Goal: Task Accomplishment & Management: Complete application form

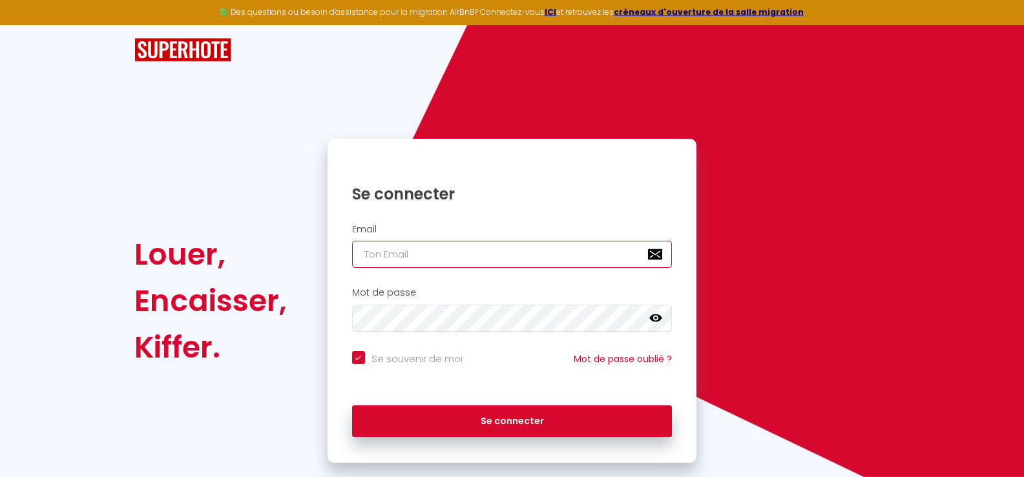
type input "[PERSON_NAME][EMAIL_ADDRESS][DOMAIN_NAME]"
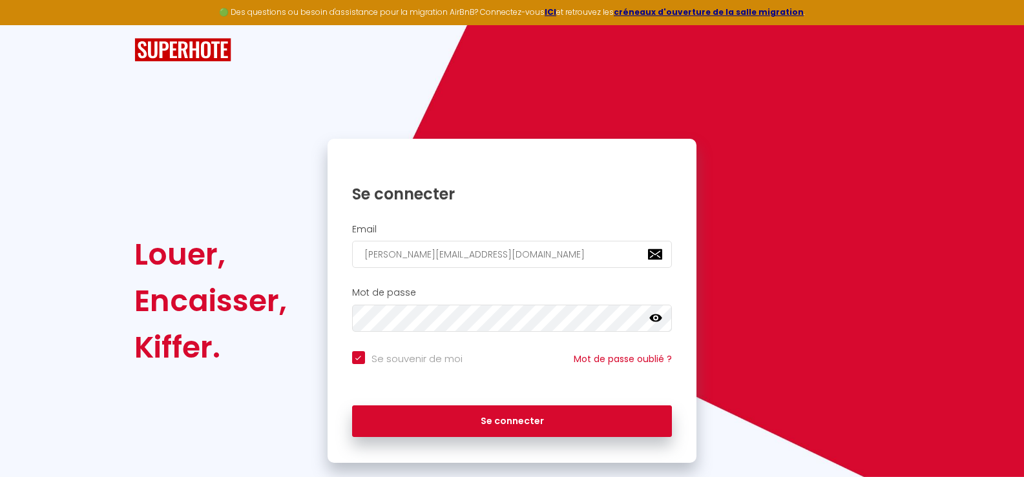
click at [657, 317] on icon at bounding box center [655, 318] width 13 height 13
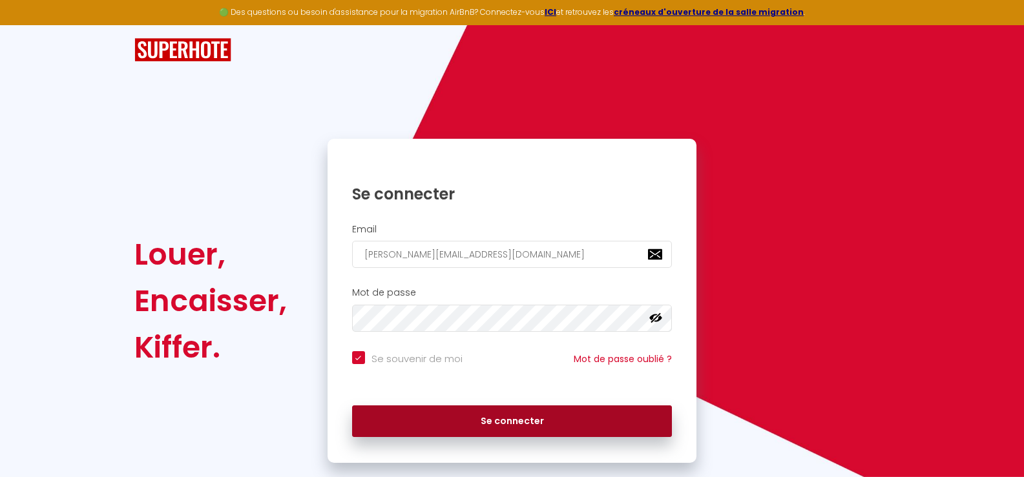
click at [483, 422] on button "Se connecter" at bounding box center [512, 422] width 320 height 32
checkbox input "true"
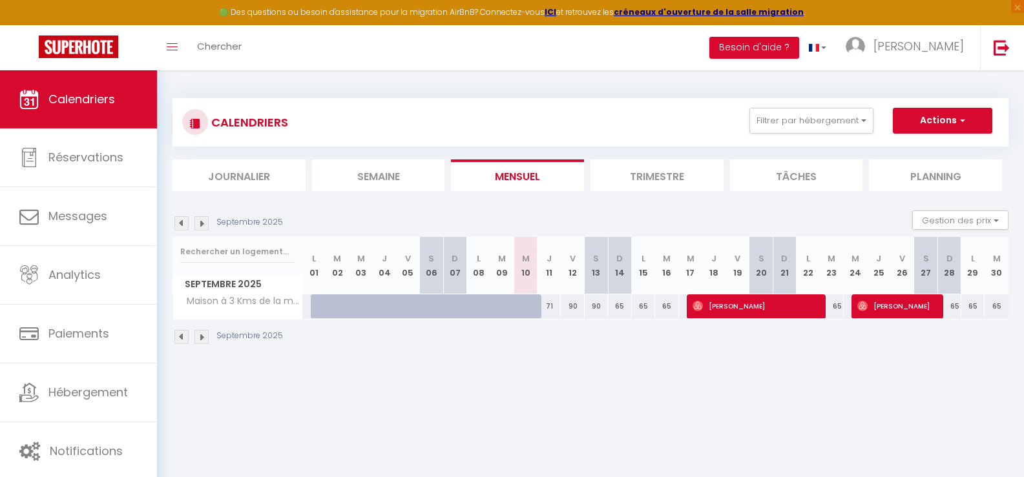
click at [357, 375] on body "🟢 Des questions ou besoin d'assistance pour la migration AirBnB? Connectez-vous…" at bounding box center [512, 308] width 1024 height 477
click at [374, 174] on li "Semaine" at bounding box center [378, 176] width 133 height 32
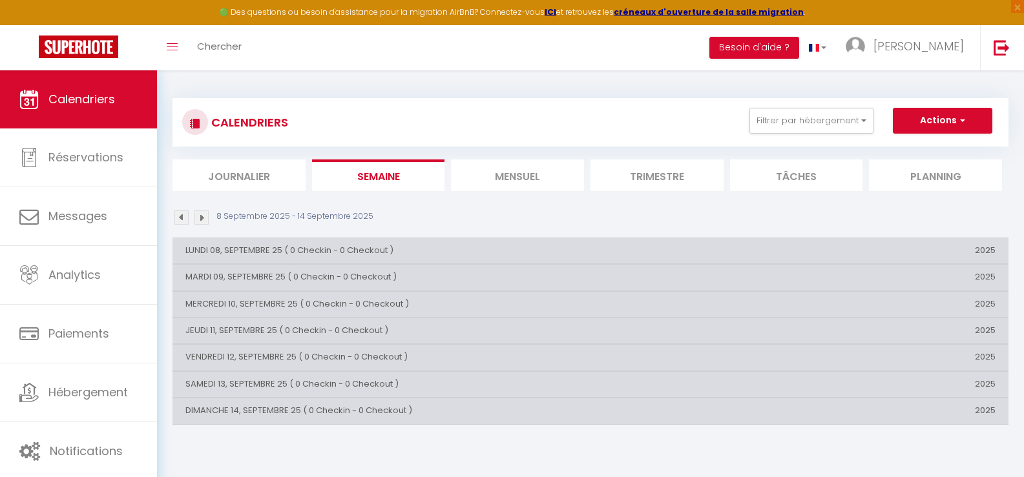
click at [985, 358] on th "2025" at bounding box center [869, 358] width 278 height 26
click at [918, 118] on button "Actions" at bounding box center [942, 121] width 99 height 26
click at [889, 152] on link "Nouvelle réservation" at bounding box center [929, 150] width 112 height 19
select select
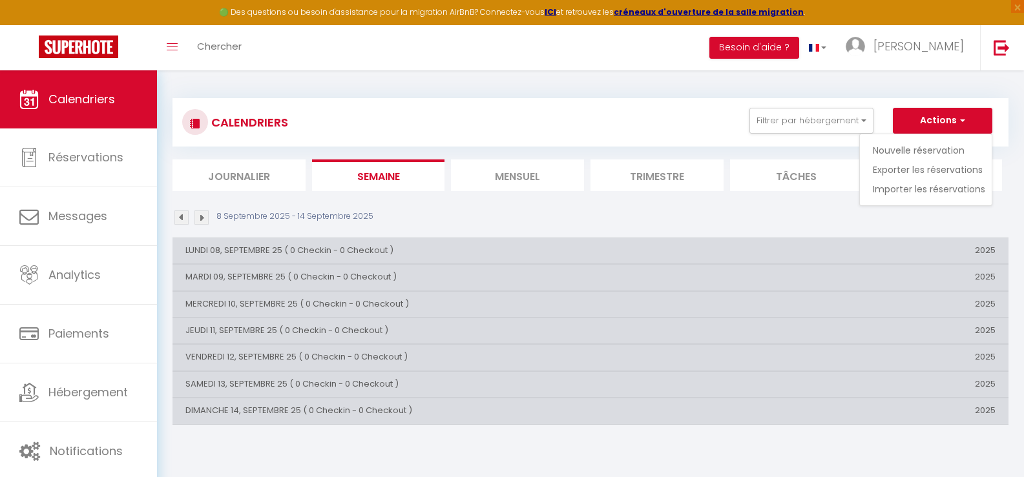
select select
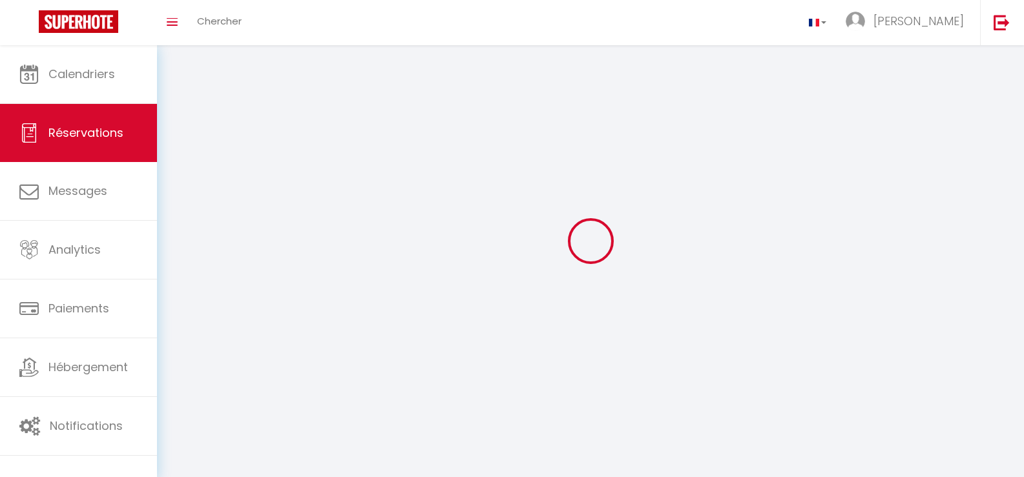
select select
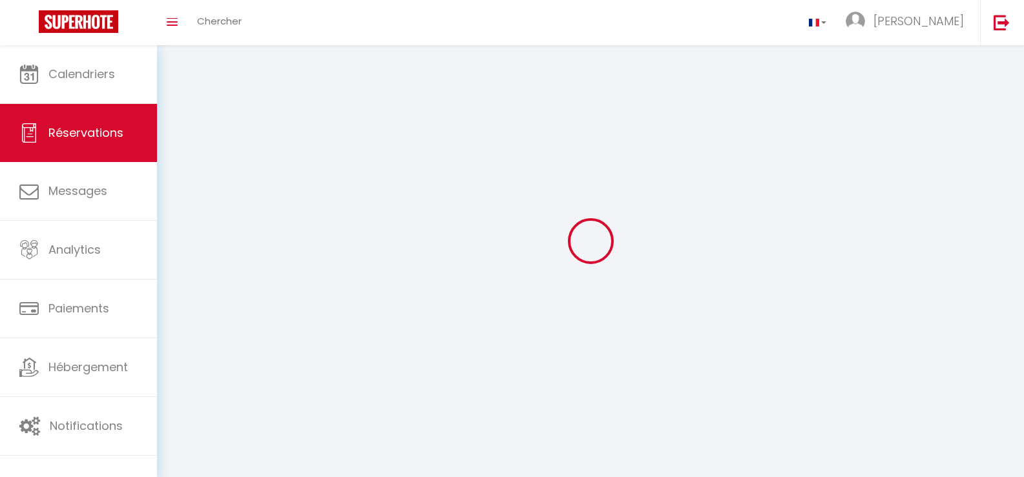
select select
checkbox input "false"
select select
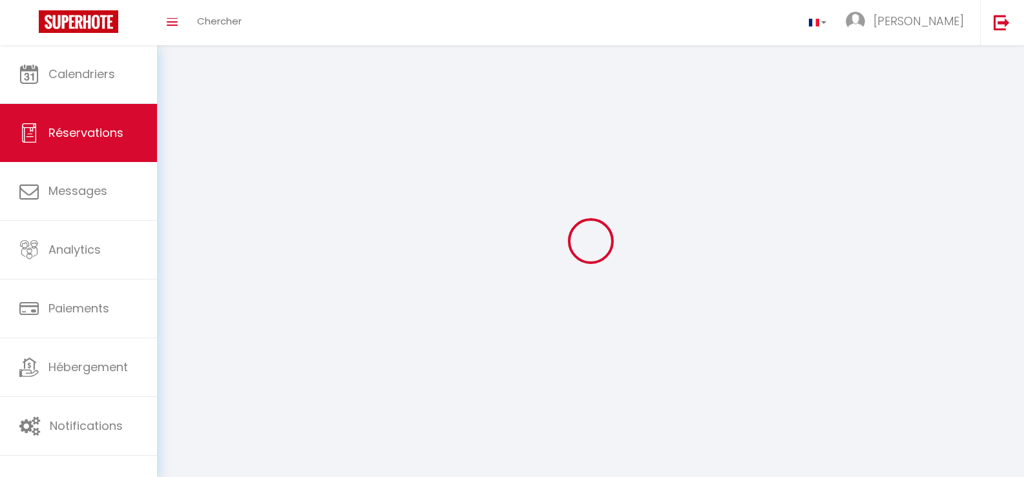
select select
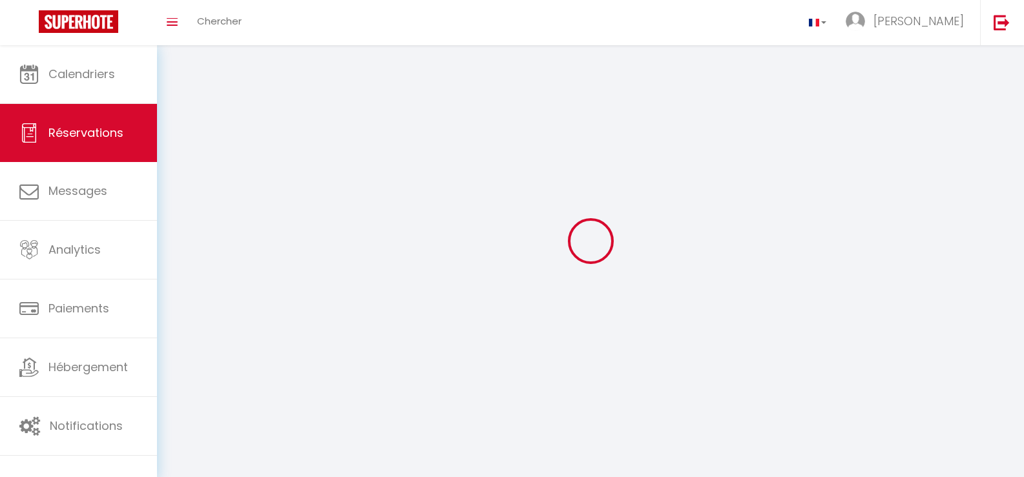
checkbox input "false"
select select
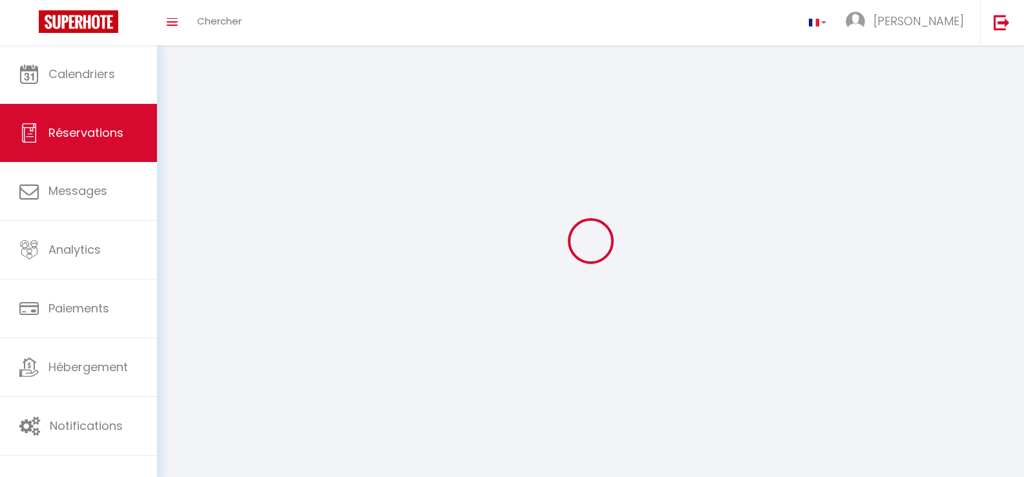
select select
checkbox input "false"
select select
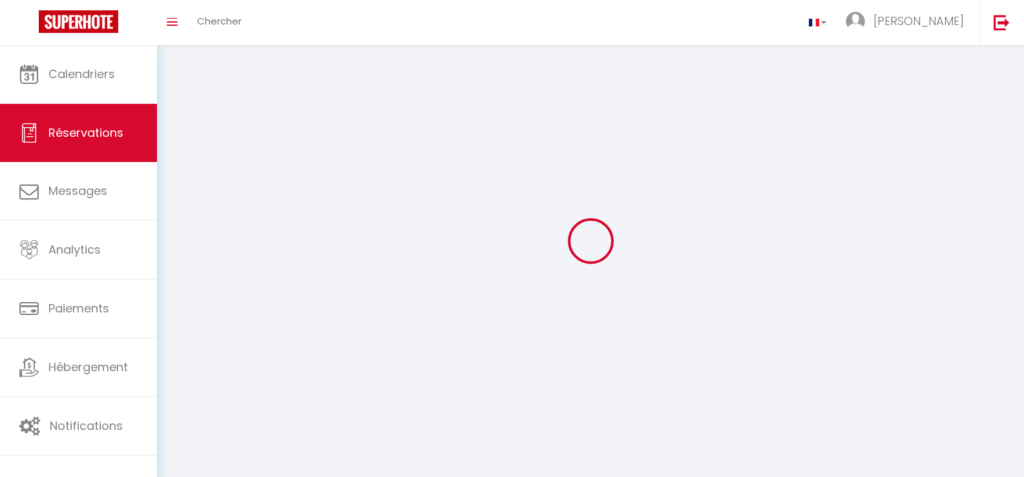
select select
checkbox input "false"
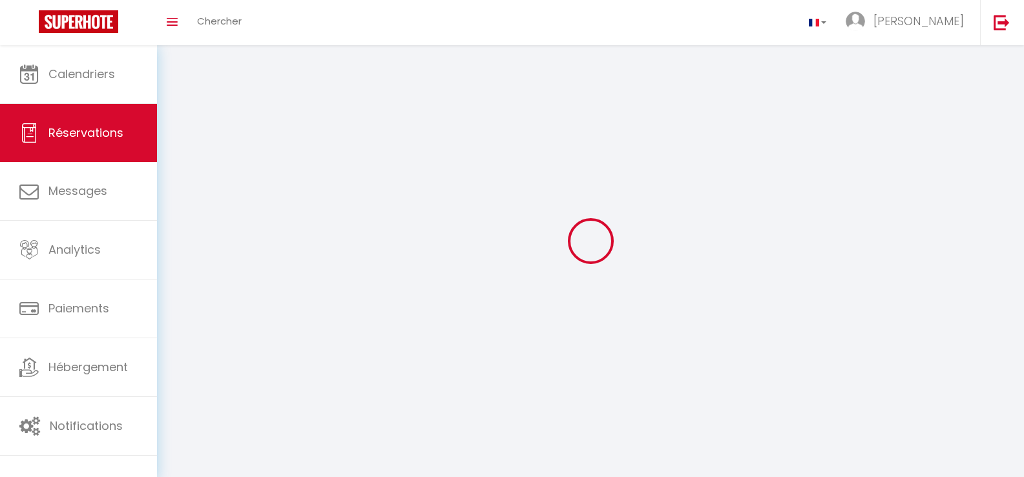
select select
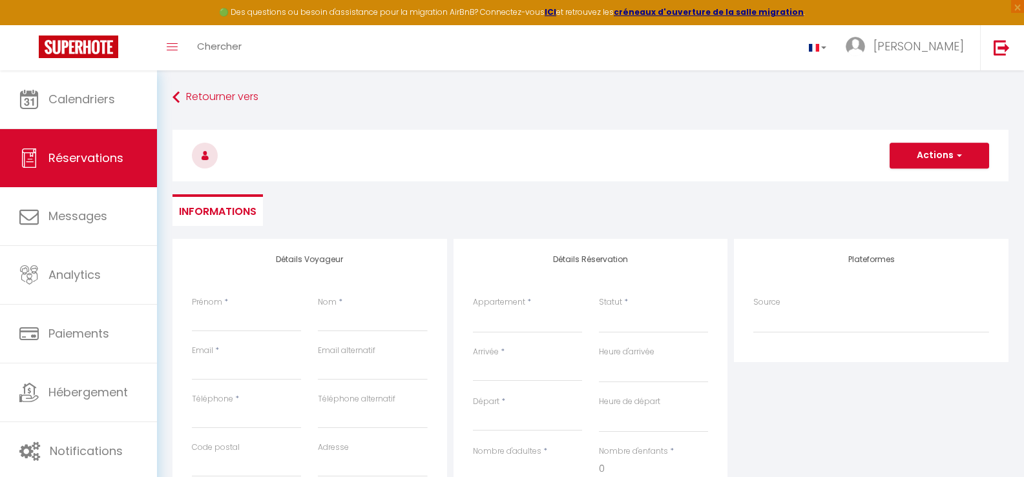
select select
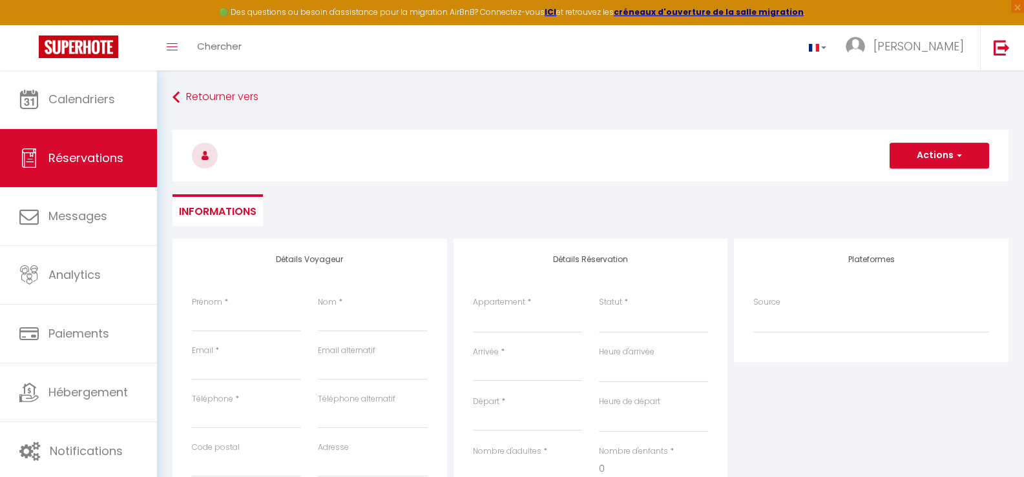
checkbox input "false"
select select
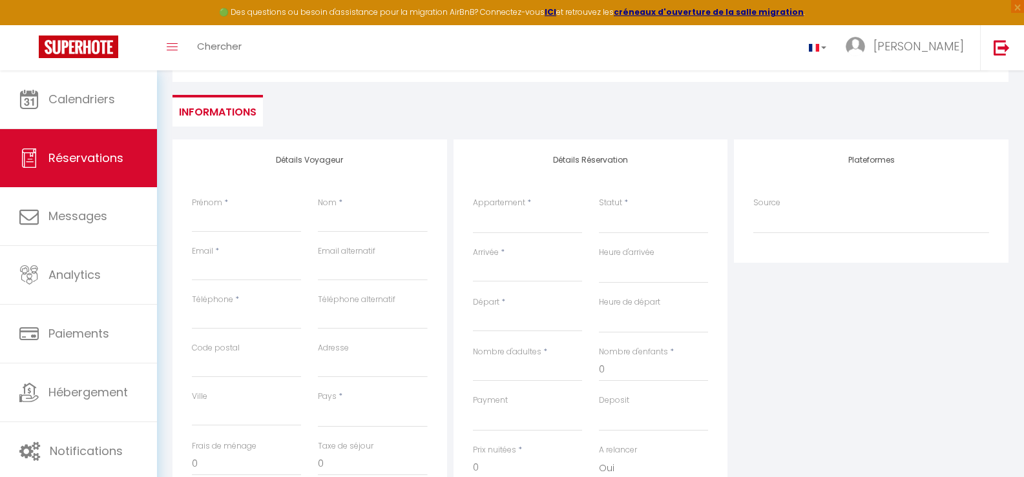
scroll to position [129, 0]
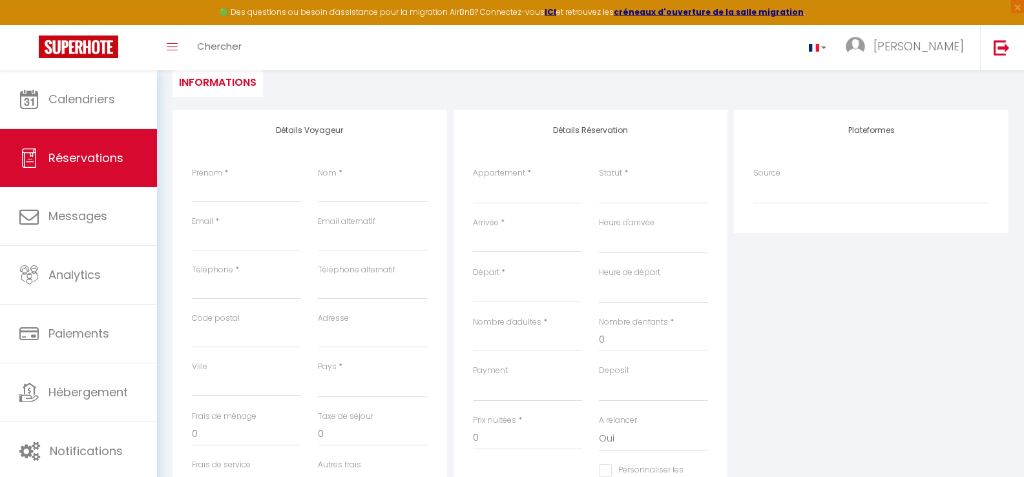
click at [224, 172] on span "*" at bounding box center [226, 172] width 4 height 11
click at [216, 172] on label "Prénom" at bounding box center [207, 173] width 30 height 12
click at [216, 180] on input "Prénom" at bounding box center [246, 191] width 109 height 23
type input "p"
select select
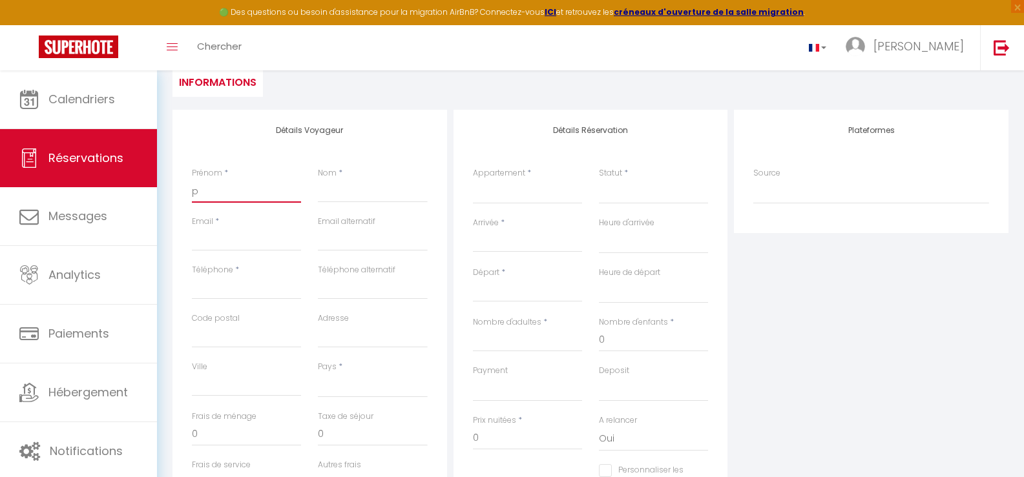
select select
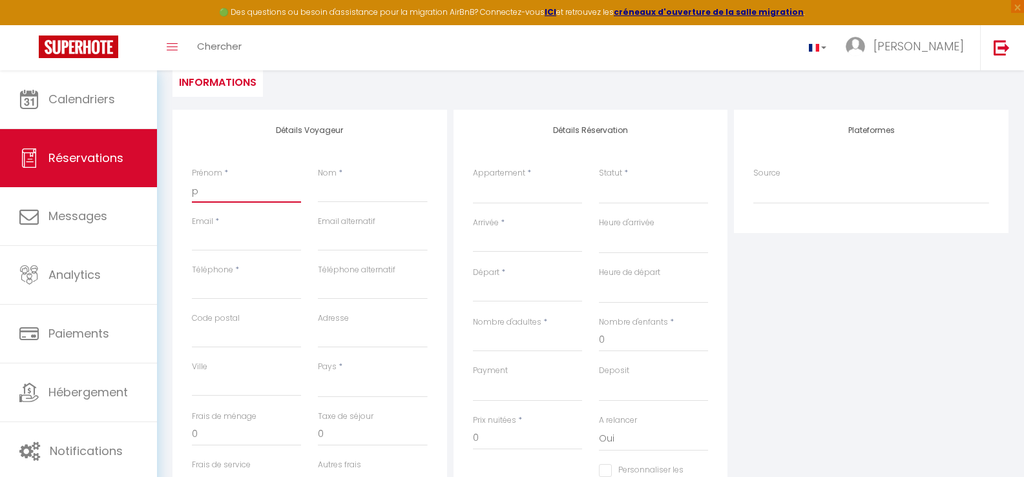
select select
checkbox input "false"
type input "ph"
select select
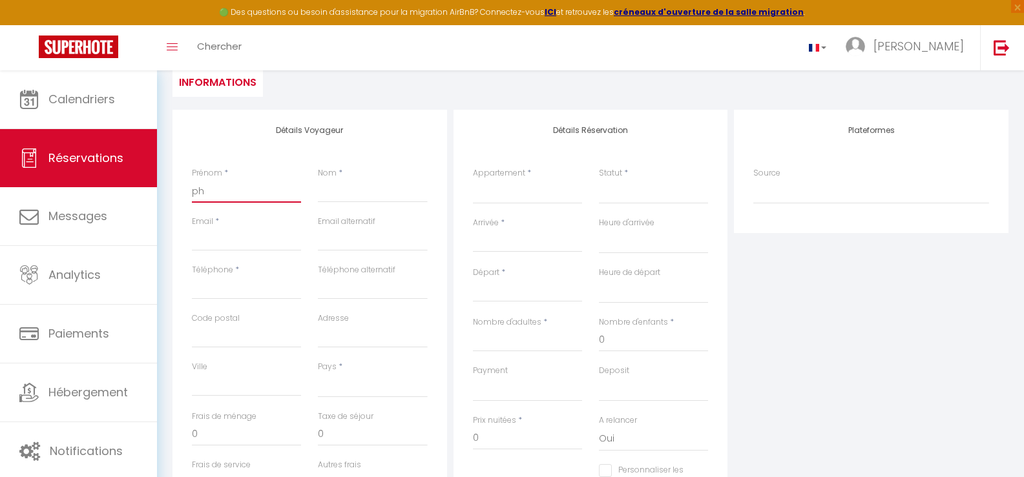
select select
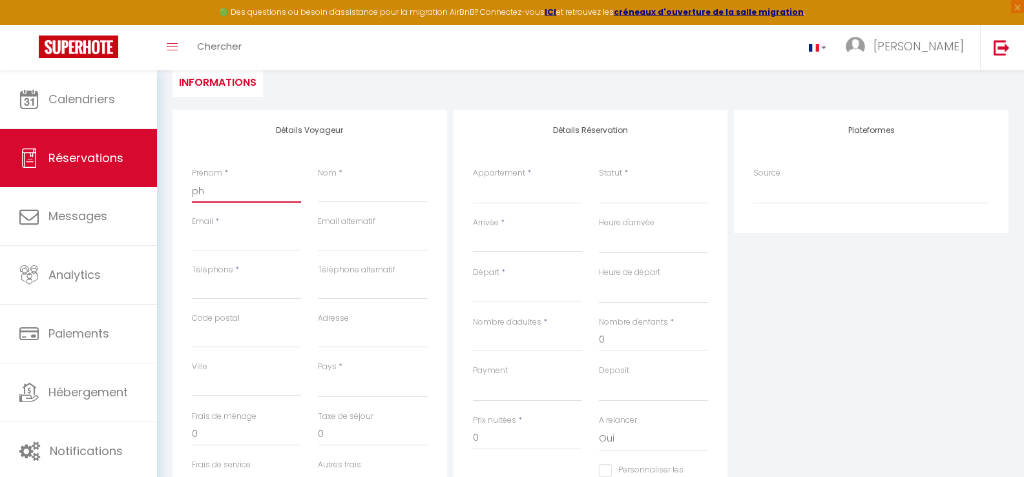
checkbox input "false"
type input "phi"
select select
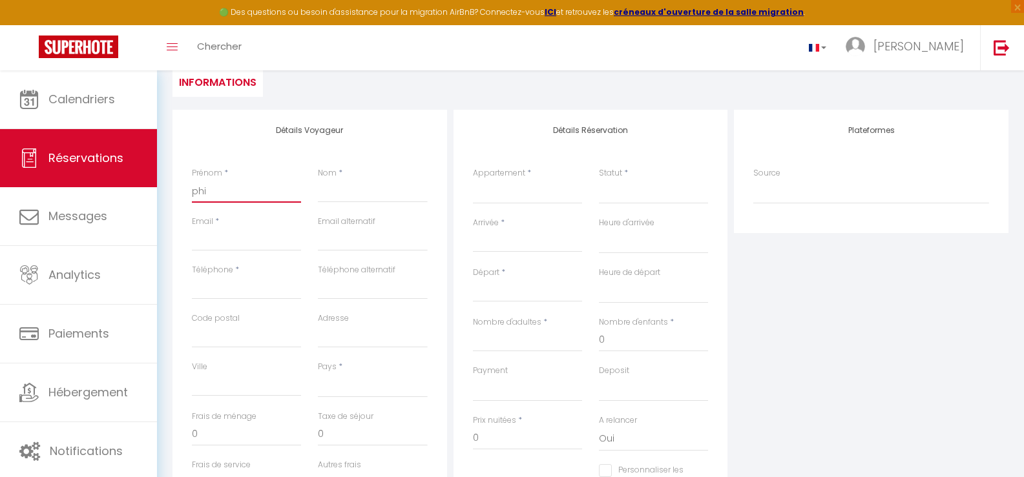
select select
checkbox input "false"
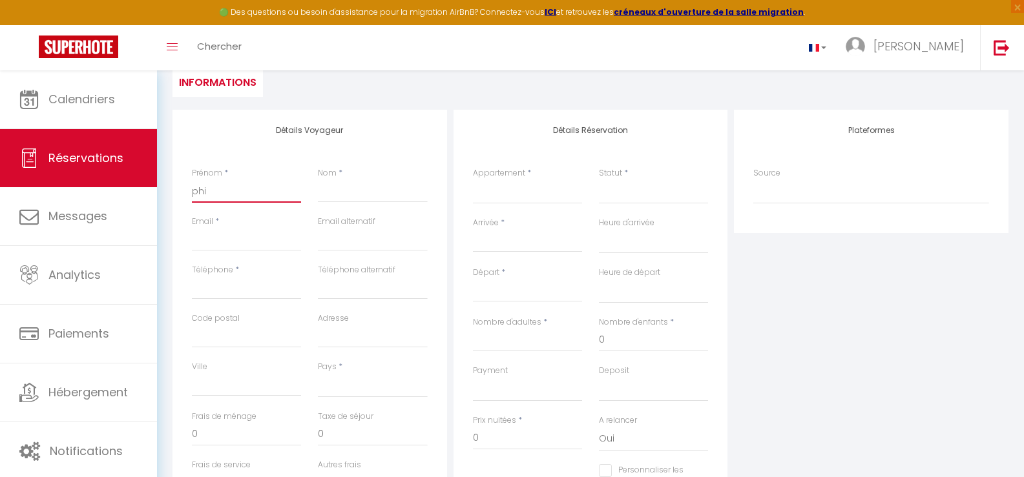
type input "phil"
select select
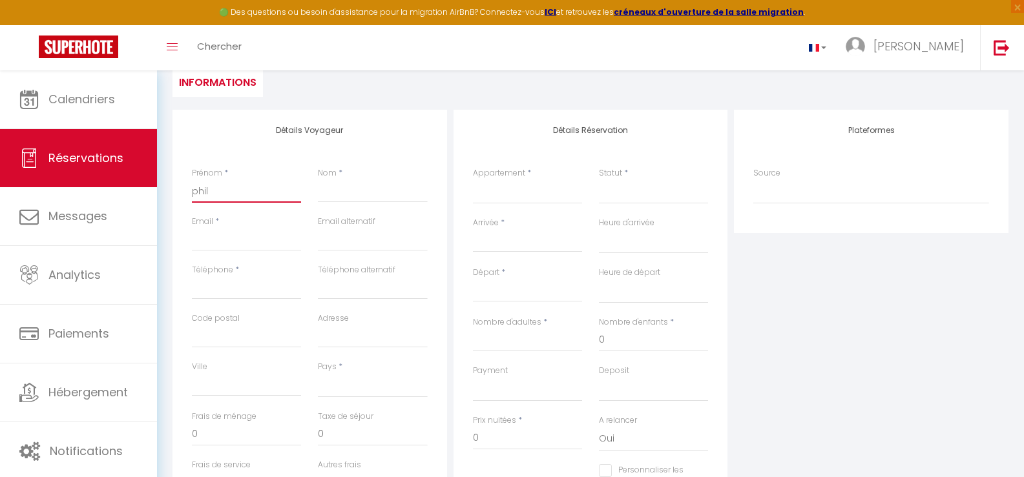
select select
checkbox input "false"
type input "phili"
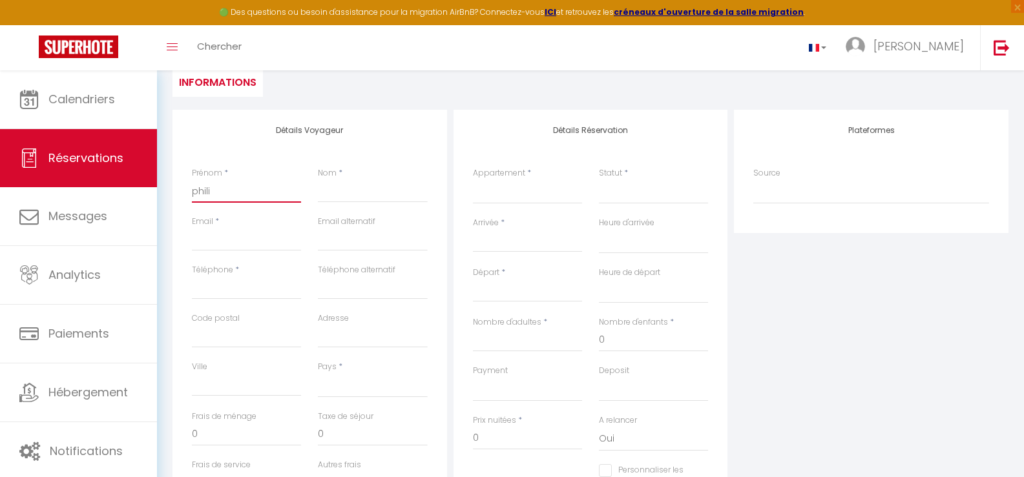
select select
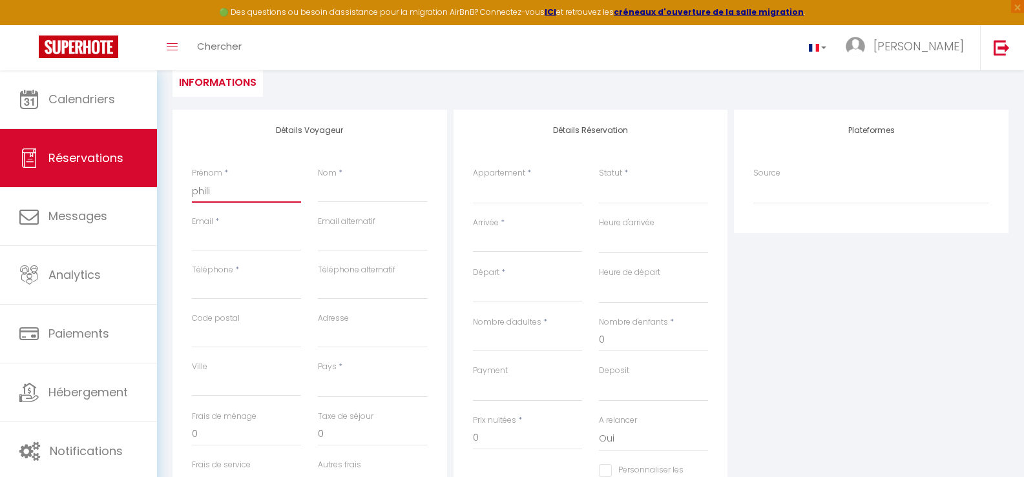
select select
checkbox input "false"
drag, startPoint x: 225, startPoint y: 201, endPoint x: 176, endPoint y: 182, distance: 52.2
click at [177, 182] on div "Détails Voyageur Prénom * [PERSON_NAME] * Email * Email alternatif Téléphone * …" at bounding box center [309, 341] width 275 height 462
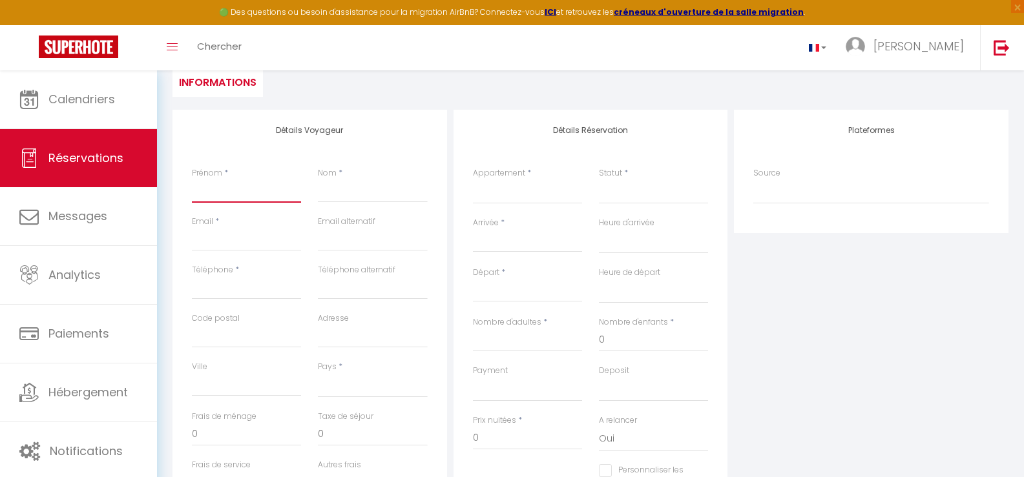
select select
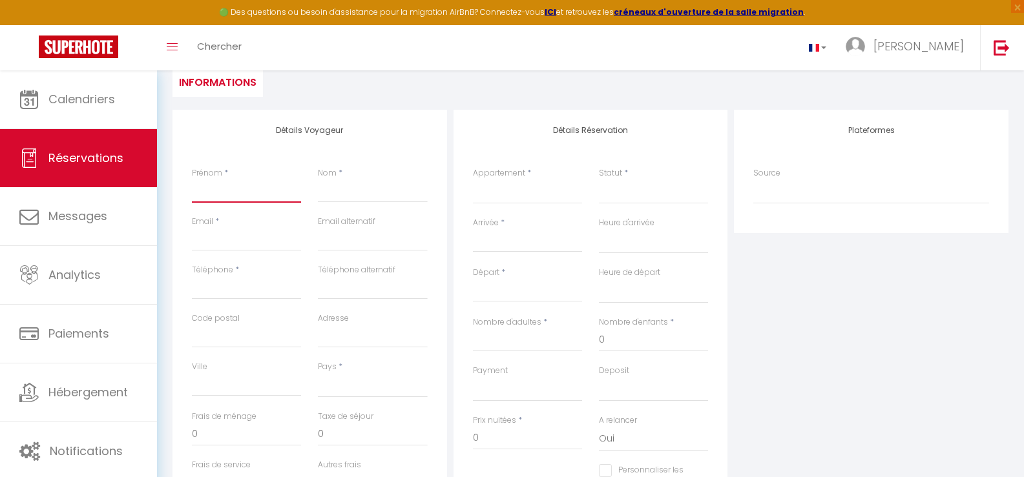
select select
checkbox input "false"
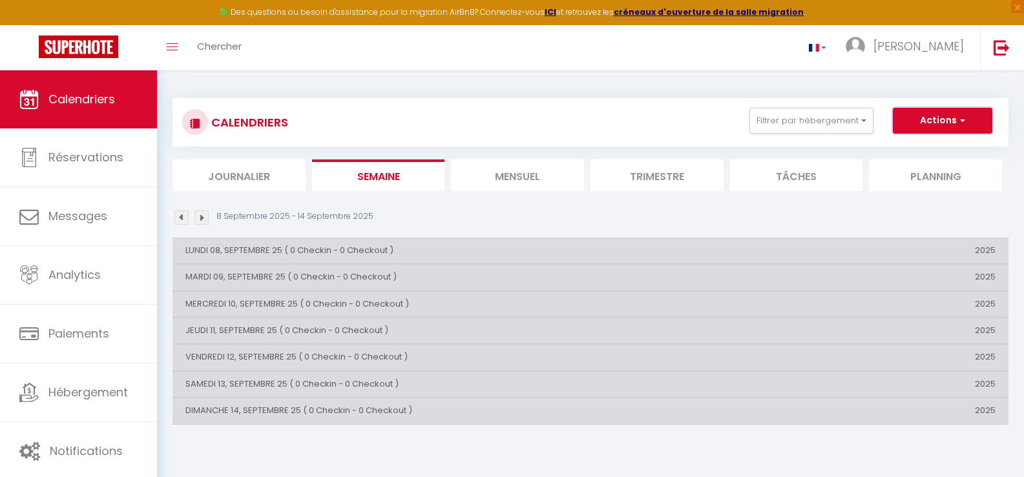
click at [937, 116] on button "Actions" at bounding box center [942, 121] width 99 height 26
click at [931, 149] on link "Nouvelle réservation" at bounding box center [929, 150] width 112 height 19
select select
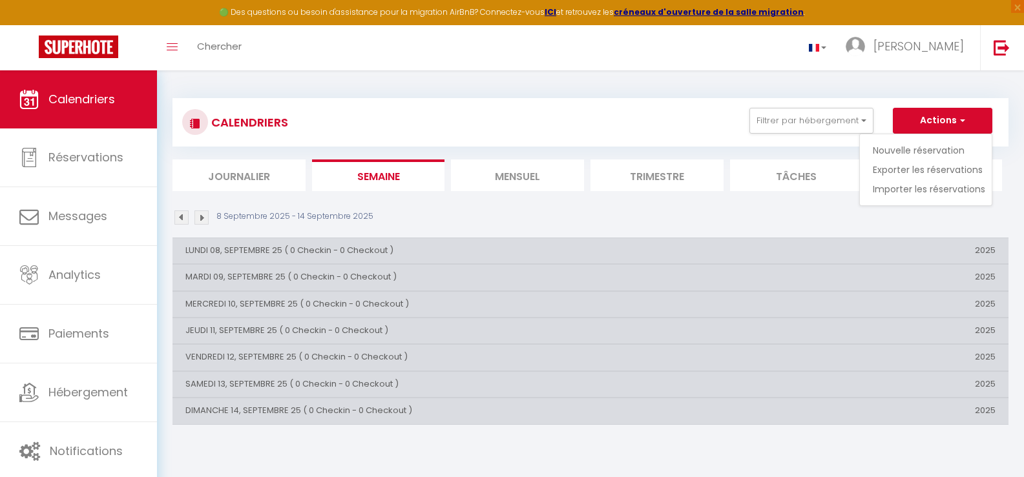
select select
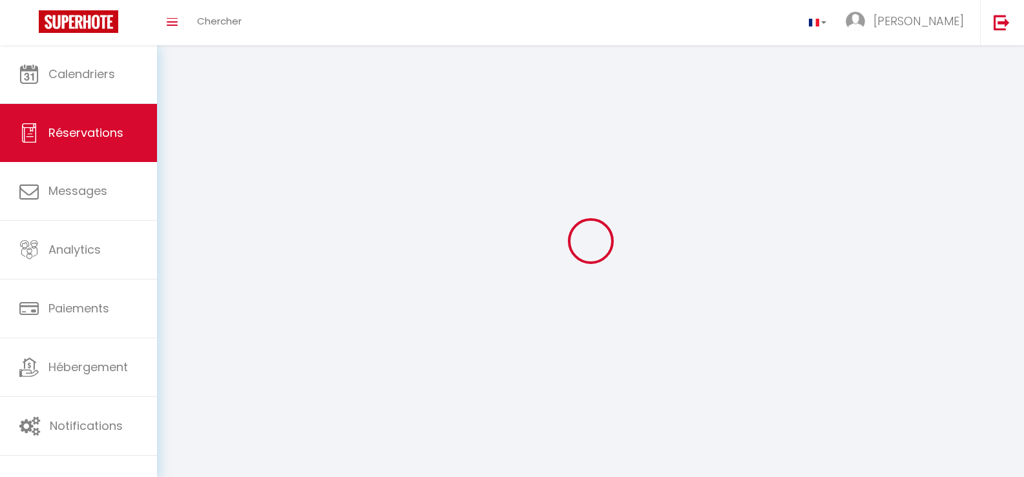
select select
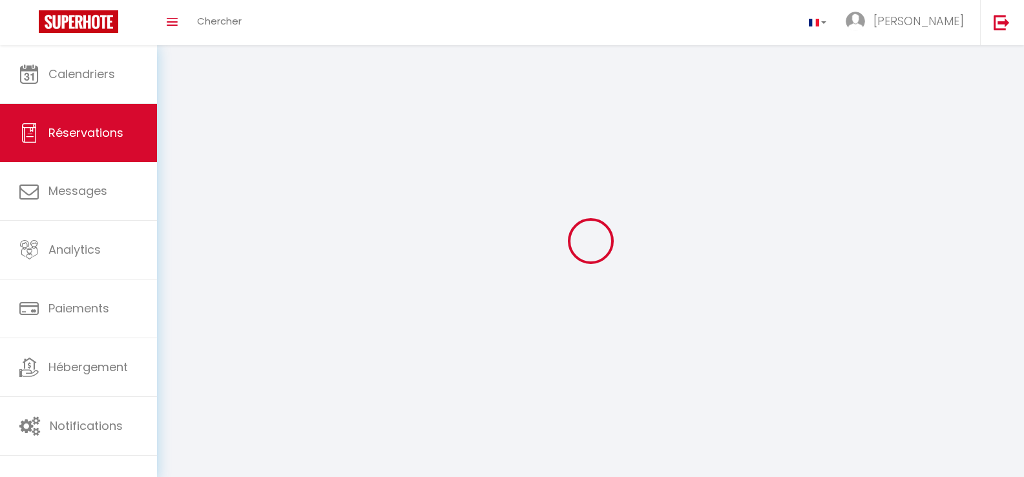
select select
checkbox input "false"
select select
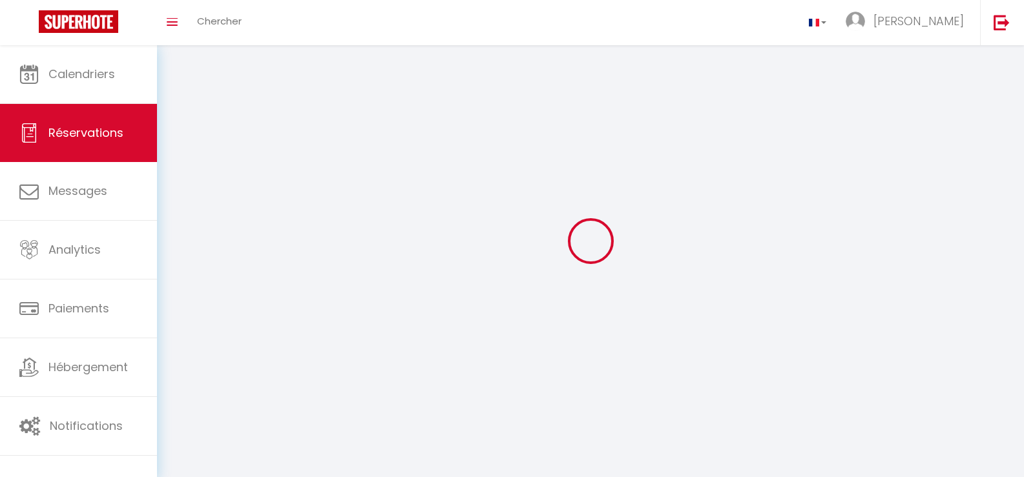
select select
checkbox input "false"
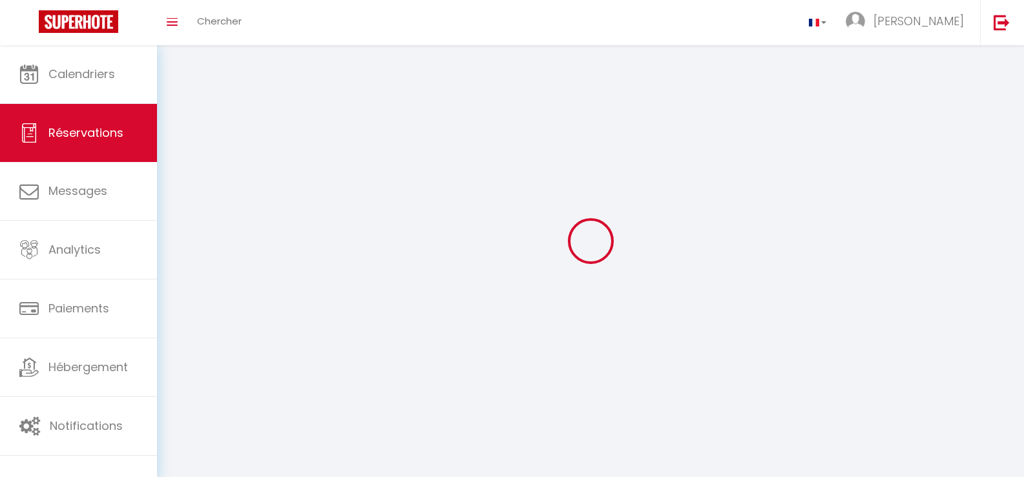
select select
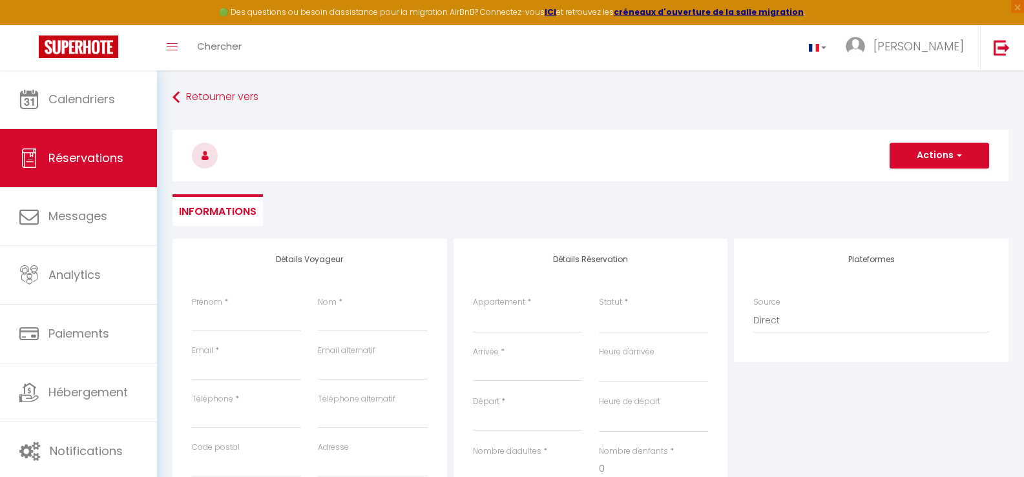
select select
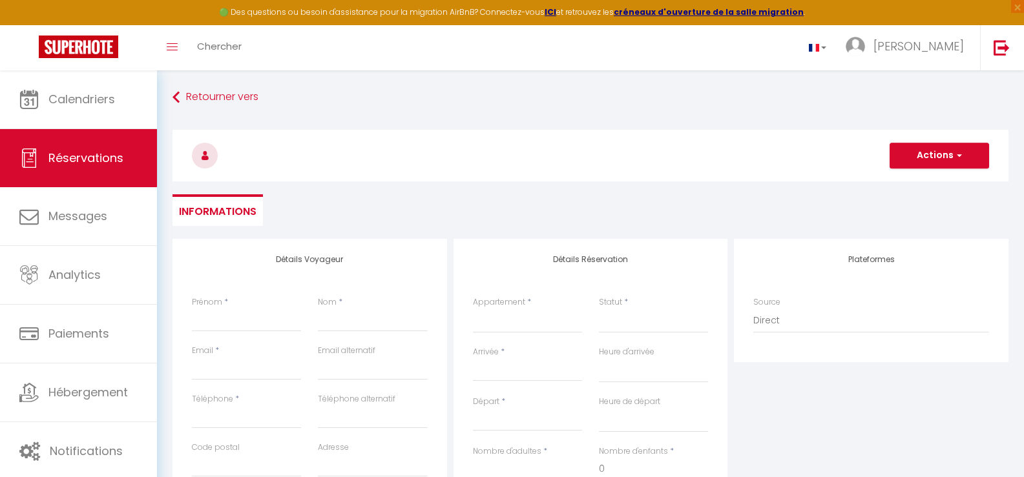
select select
checkbox input "false"
select select
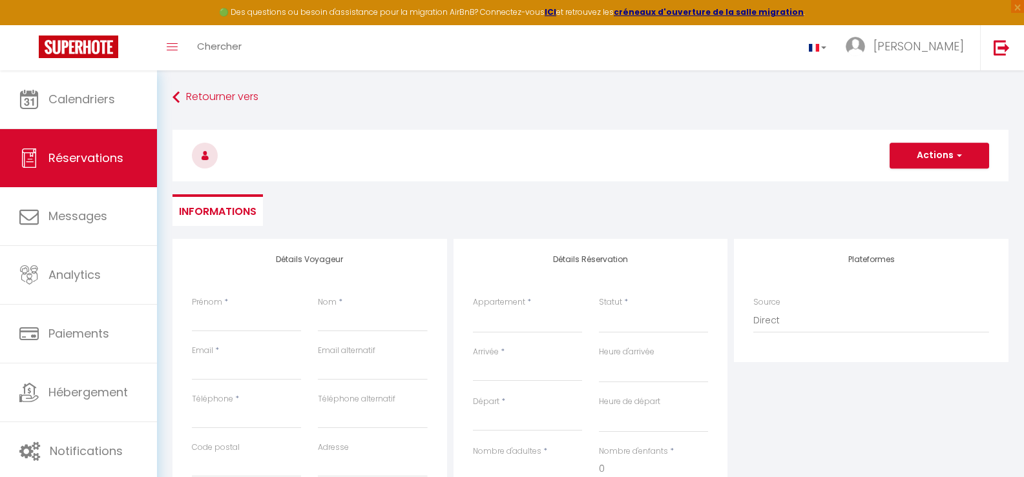
select select
checkbox input "false"
select select
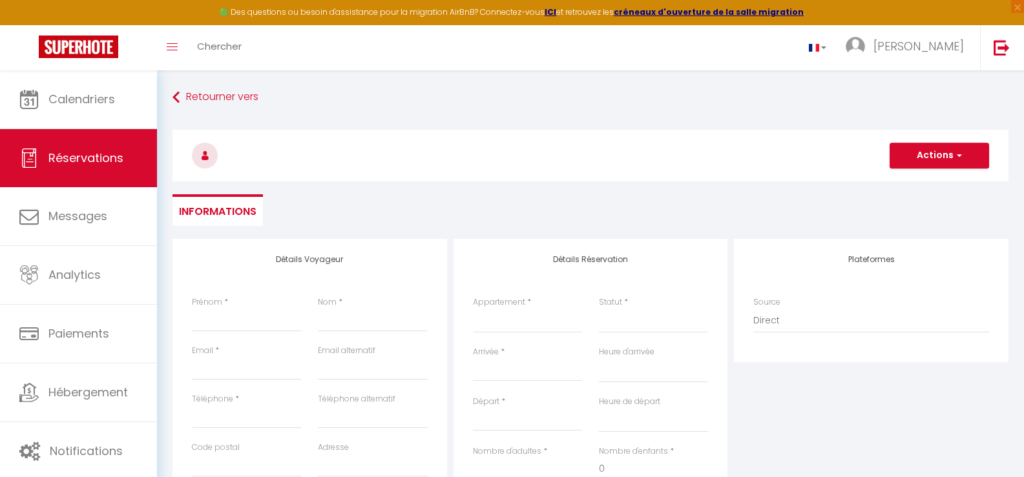
select select
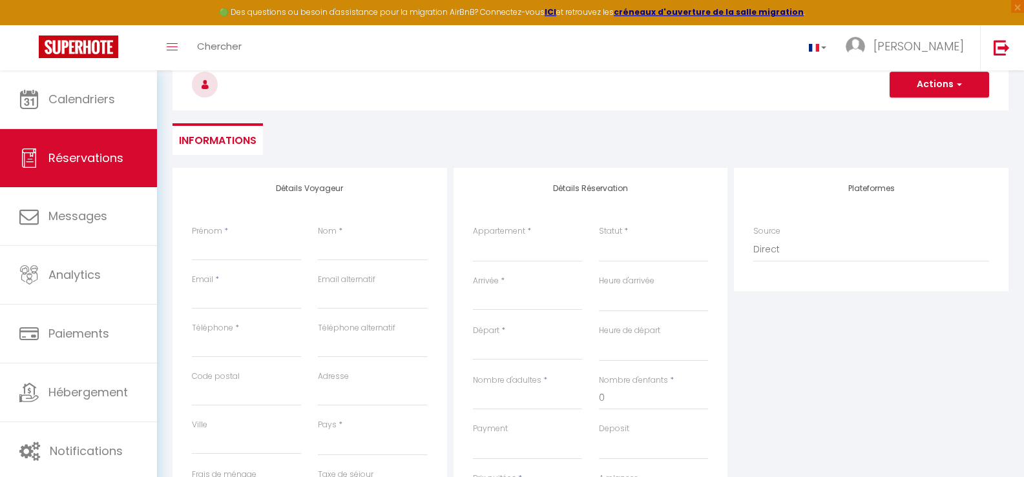
scroll to position [65, 0]
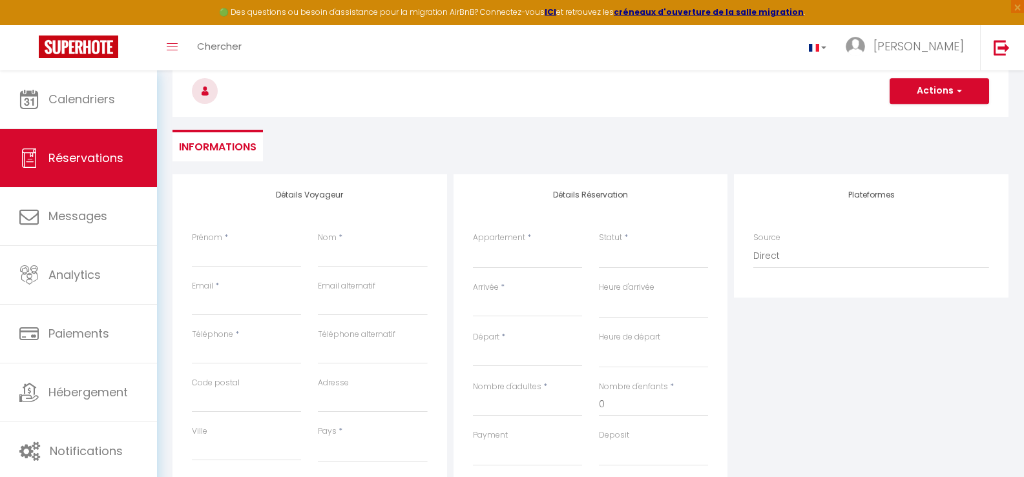
click at [227, 241] on span "*" at bounding box center [226, 237] width 4 height 11
click at [209, 239] on label "Prénom" at bounding box center [207, 238] width 30 height 12
click at [209, 244] on input "Prénom" at bounding box center [246, 255] width 109 height 23
type input "E"
select select
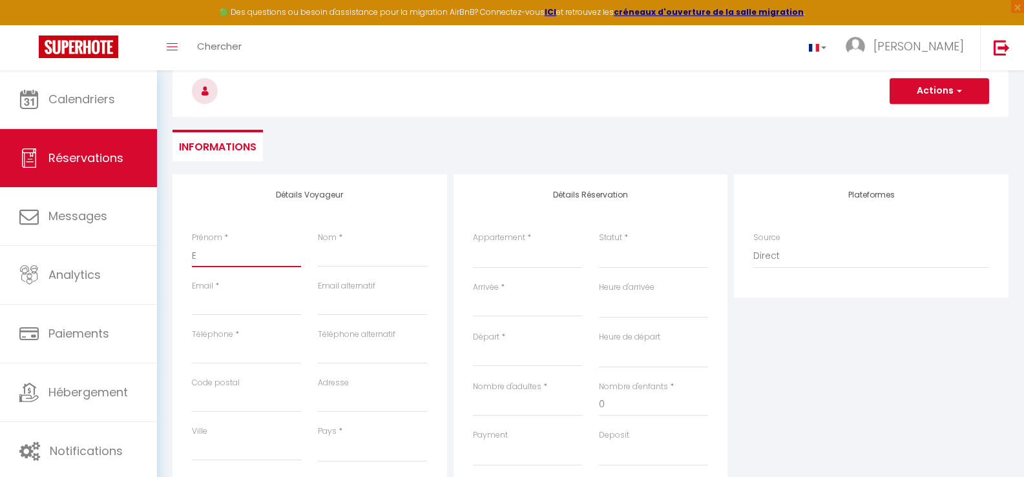
select select
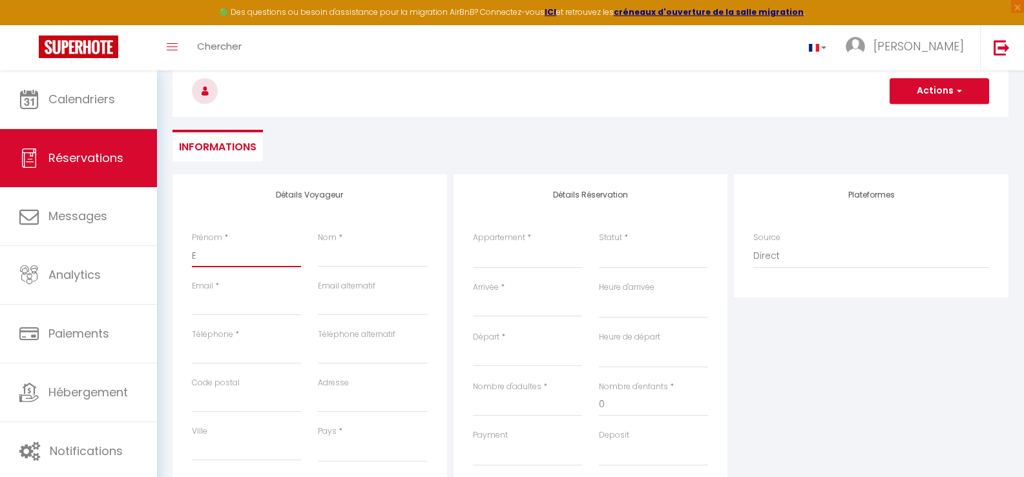
select select
checkbox input "false"
type input "Em"
select select
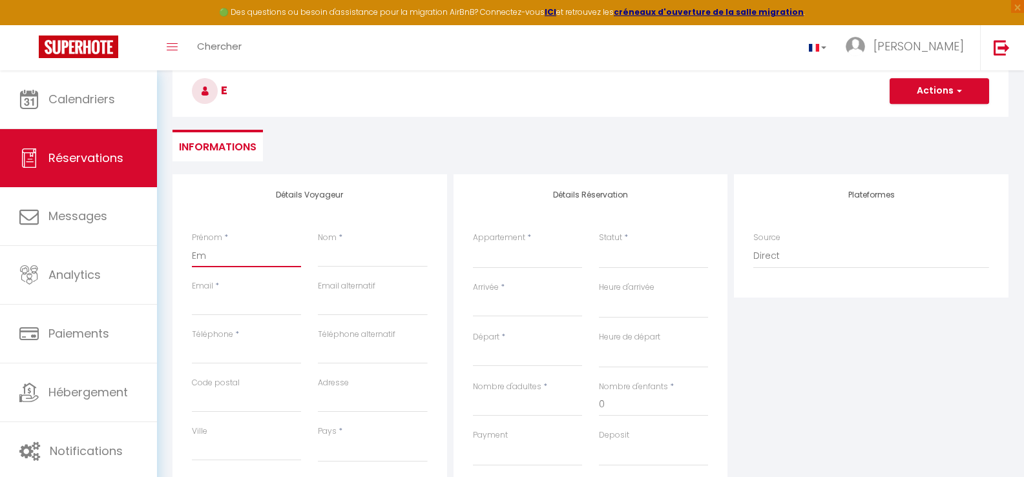
select select
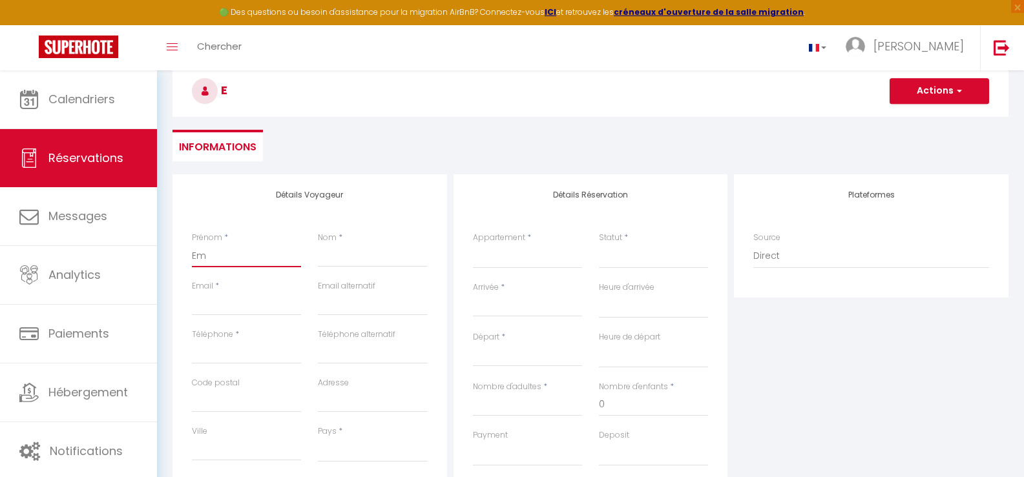
checkbox input "false"
type input "Emi"
select select
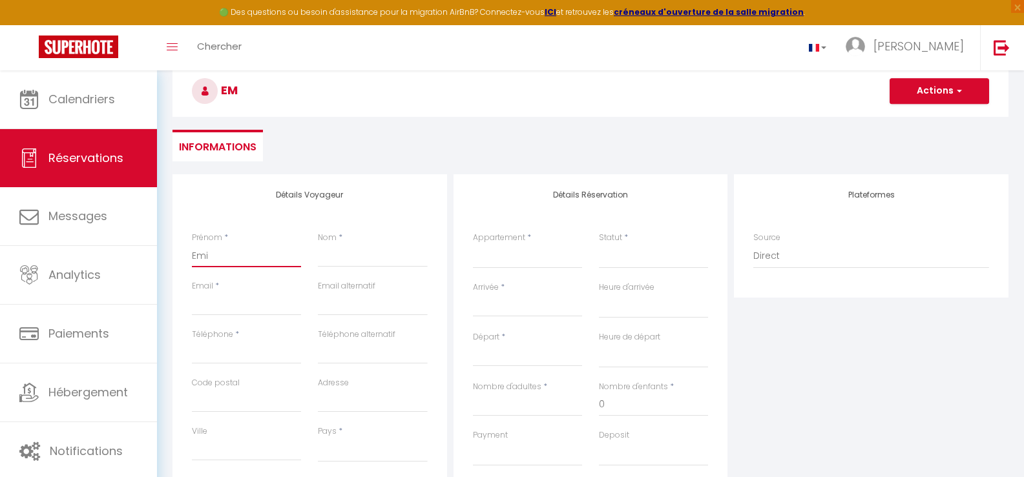
select select
checkbox input "false"
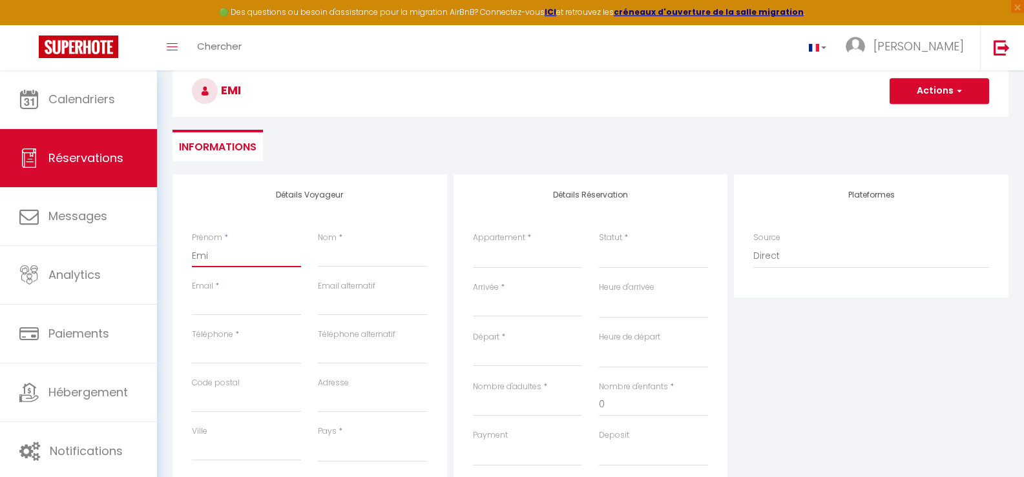
type input "[PERSON_NAME]"
select select
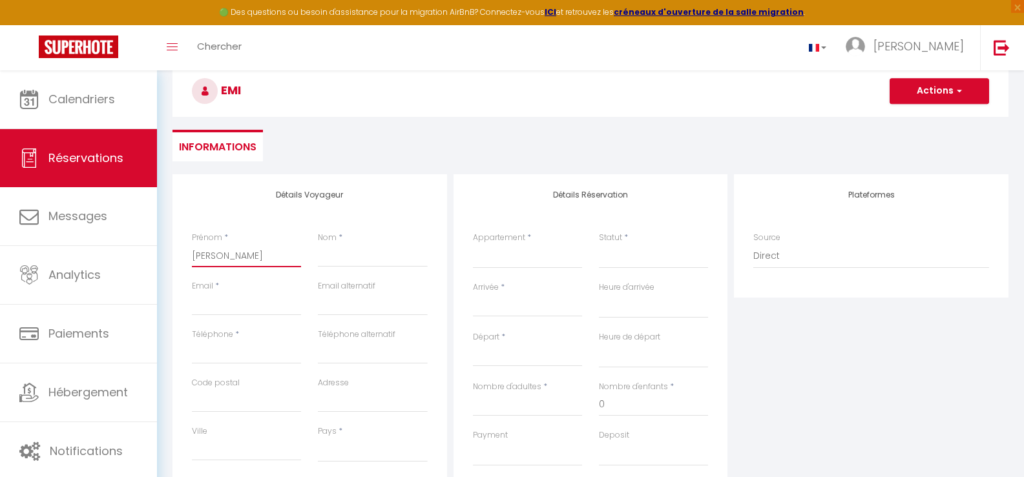
select select
checkbox input "false"
type input "[PERSON_NAME]"
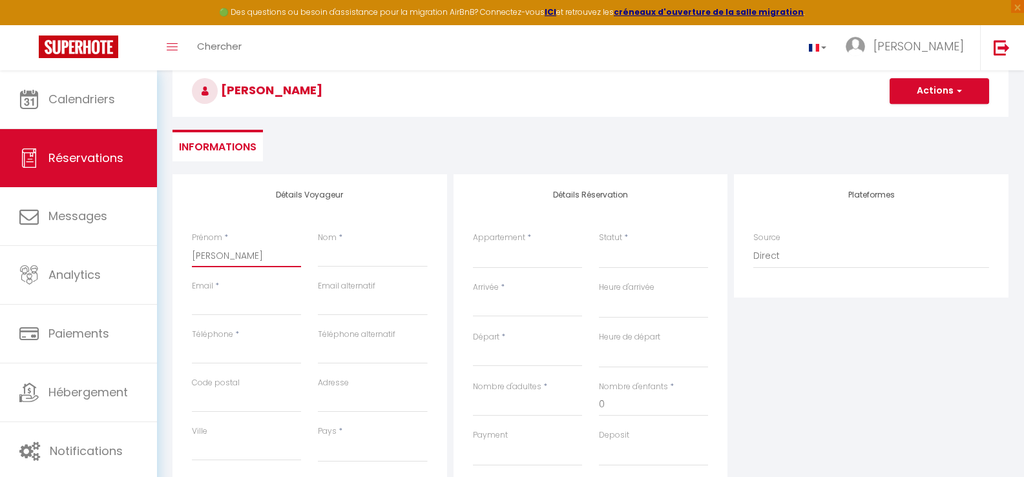
select select
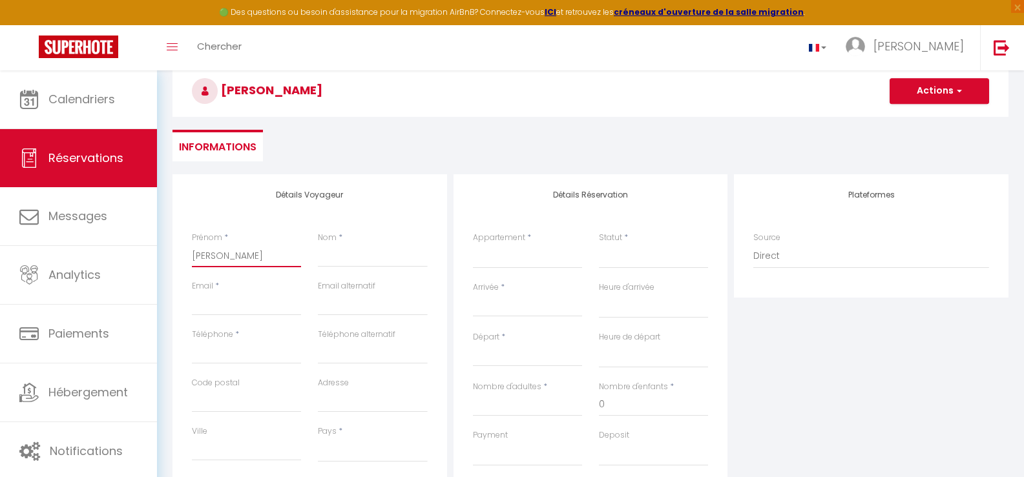
select select
checkbox input "false"
type input "[PERSON_NAME]"
select select
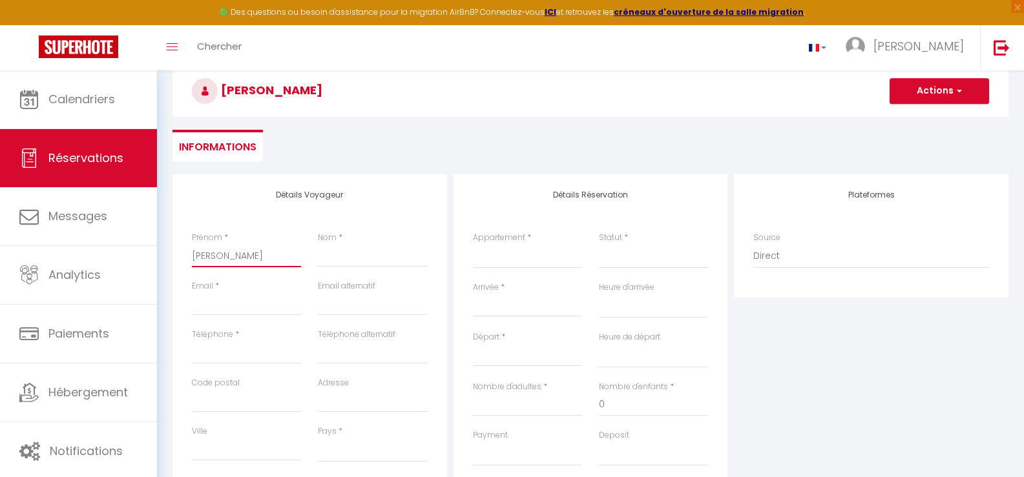
select select
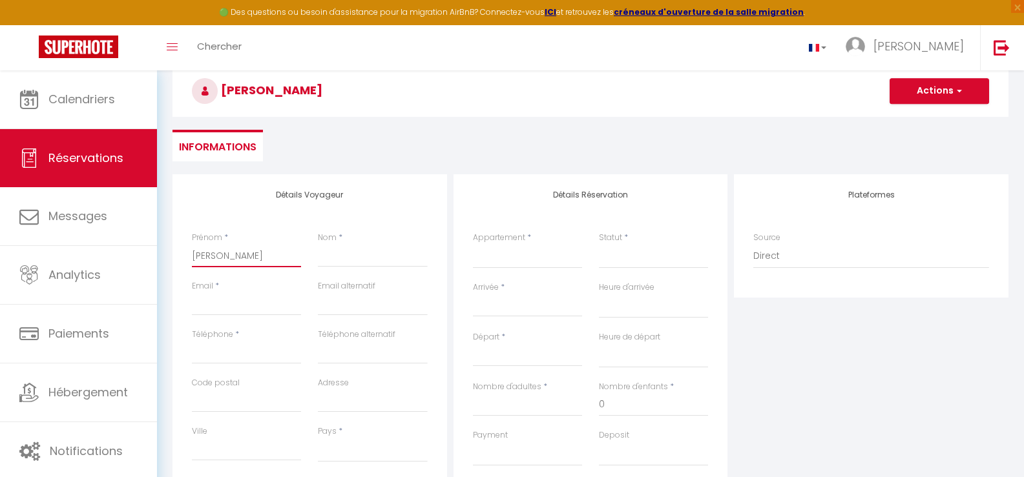
select select
checkbox input "false"
type input "[PERSON_NAME]"
click at [342, 257] on input "Nom" at bounding box center [372, 255] width 109 height 23
type input "B"
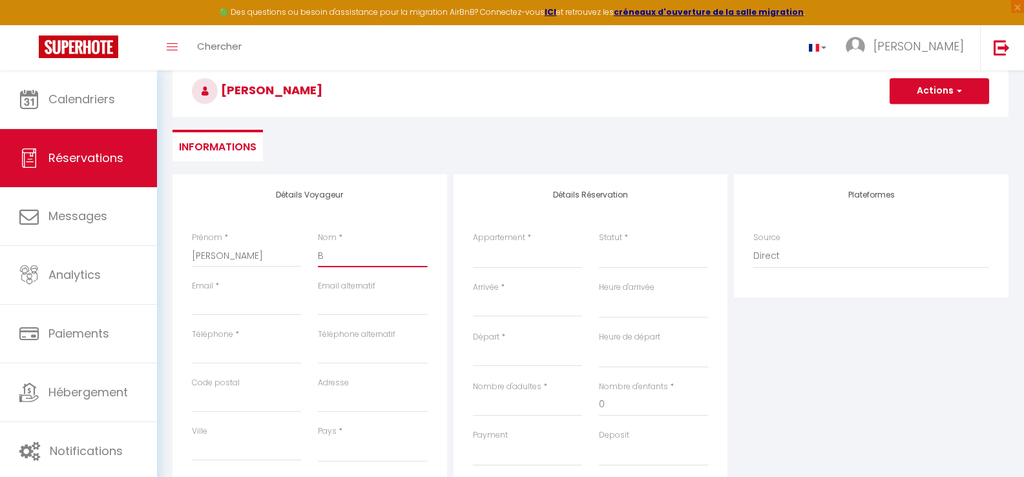
select select
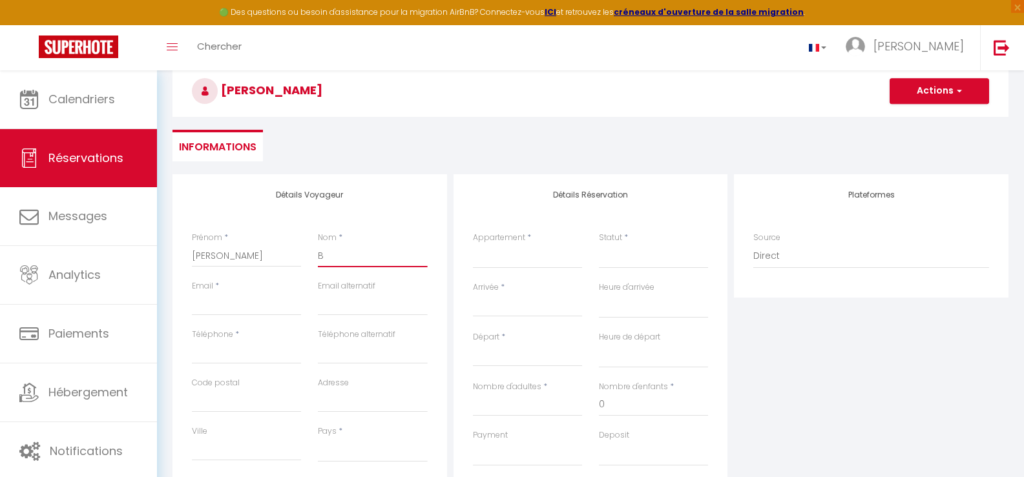
select select
checkbox input "false"
type input "BE"
select select
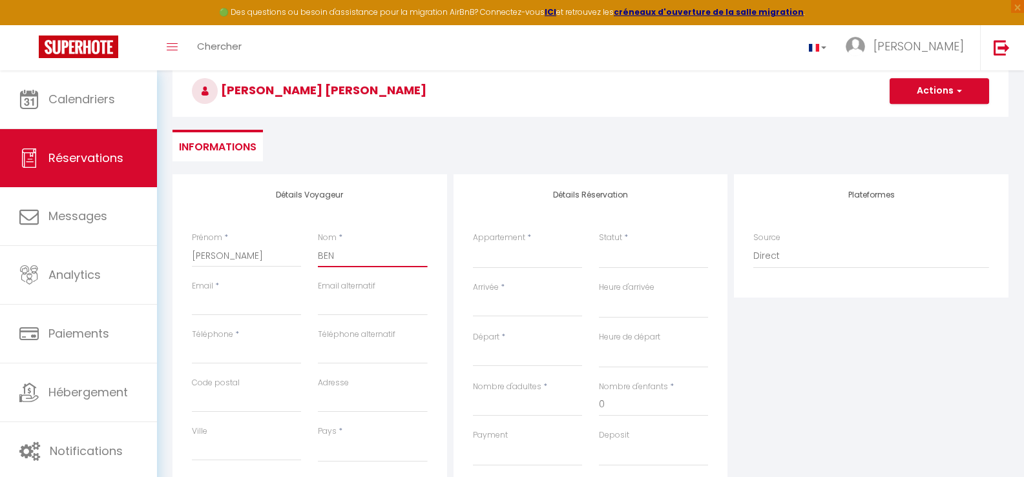
click at [325, 255] on input "BEN" at bounding box center [372, 255] width 109 height 23
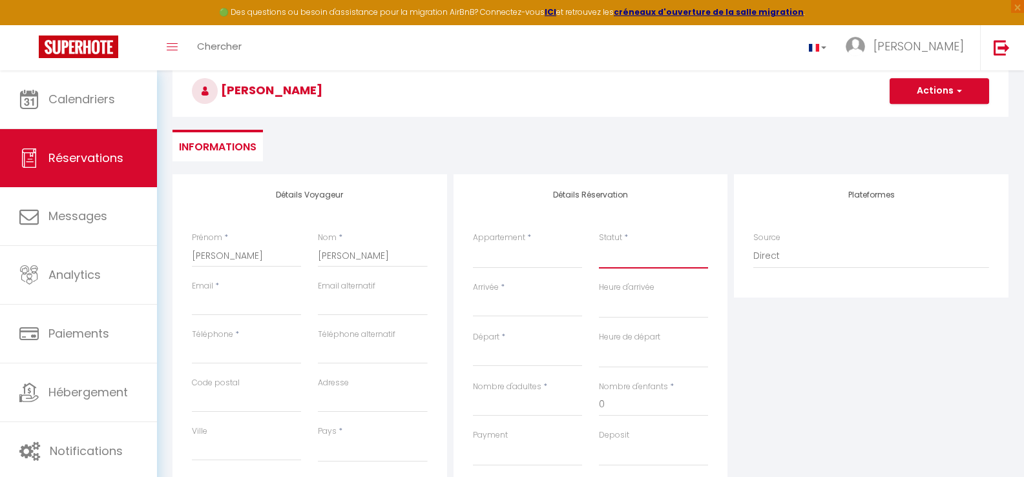
click at [636, 255] on select "Confirmé Non Confirmé [PERSON_NAME] par le voyageur No Show Request" at bounding box center [653, 256] width 109 height 25
click at [599, 244] on select "Confirmé Non Confirmé [PERSON_NAME] par le voyageur No Show Request" at bounding box center [653, 256] width 109 height 25
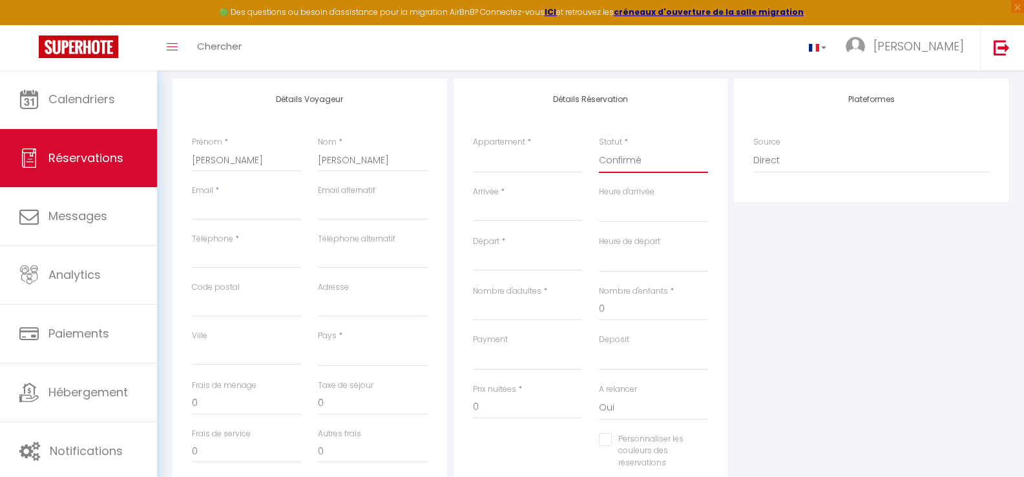
scroll to position [129, 0]
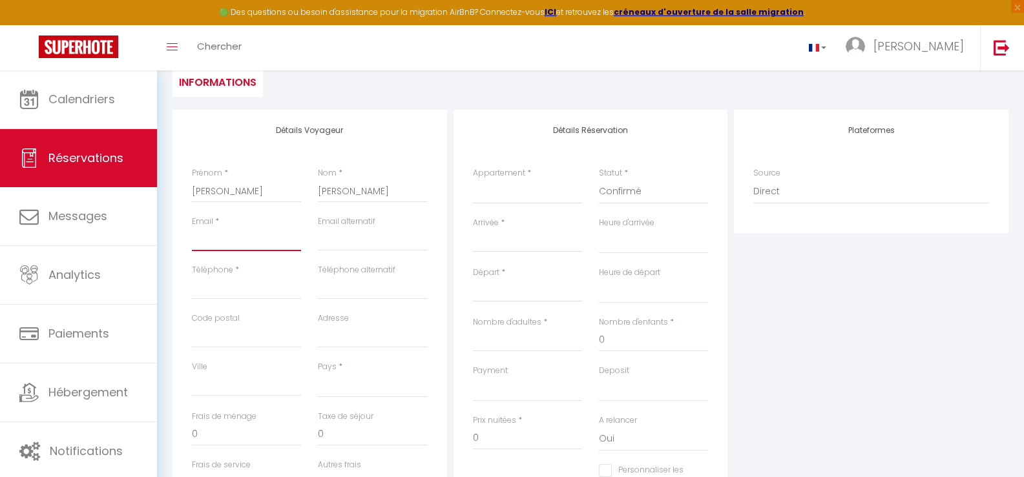
click at [225, 237] on input "Email" at bounding box center [246, 239] width 109 height 23
drag, startPoint x: 235, startPoint y: 236, endPoint x: 170, endPoint y: 244, distance: 65.7
click at [170, 244] on div "Détails Voyageur Prénom * [PERSON_NAME] * [PERSON_NAME] Email * [PERSON_NAME]. …" at bounding box center [309, 341] width 281 height 462
click at [222, 234] on input "emi.besnard" at bounding box center [246, 239] width 109 height 23
click at [273, 239] on input "[EMAIL_ADDRESS][DOMAIN_NAME]" at bounding box center [246, 239] width 109 height 23
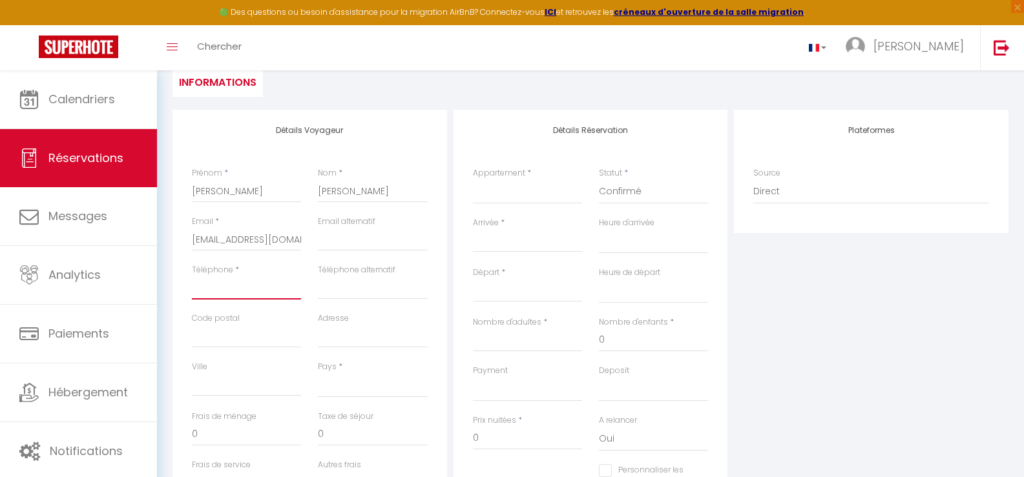
click at [245, 276] on input "Téléphone" at bounding box center [246, 287] width 109 height 23
click at [215, 287] on input "06855062321" at bounding box center [246, 287] width 109 height 23
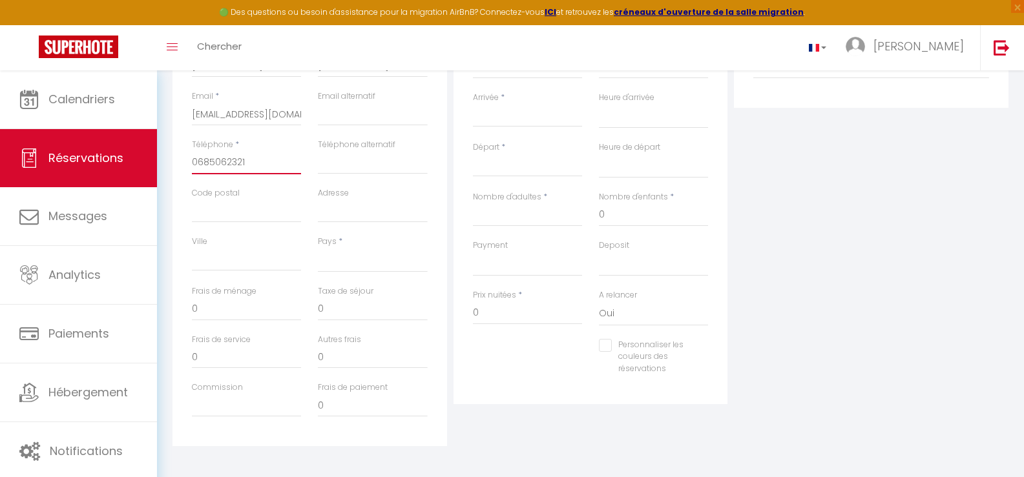
scroll to position [258, 0]
click at [499, 211] on input "Nombre d'adultes" at bounding box center [527, 211] width 109 height 23
click at [610, 208] on input "0" at bounding box center [653, 211] width 109 height 23
drag, startPoint x: 502, startPoint y: 210, endPoint x: 457, endPoint y: 209, distance: 44.6
click at [457, 209] on div "Détails Réservation Appartement * Maison à 3 Kms de la mer Statut * Confirmé No…" at bounding box center [590, 191] width 275 height 420
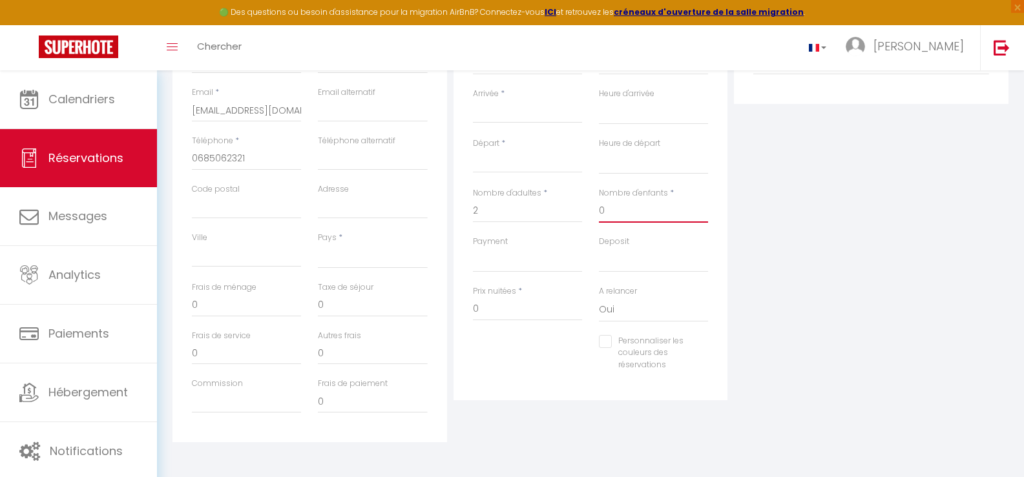
drag, startPoint x: 611, startPoint y: 209, endPoint x: 591, endPoint y: 205, distance: 20.4
click at [592, 205] on div "Nombre d'enfants * 0" at bounding box center [653, 211] width 126 height 48
drag, startPoint x: 483, startPoint y: 309, endPoint x: 457, endPoint y: 304, distance: 27.1
click at [457, 304] on div "Détails Réservation Appartement * Maison à 3 Kms de la mer Statut * Confirmé No…" at bounding box center [590, 186] width 275 height 420
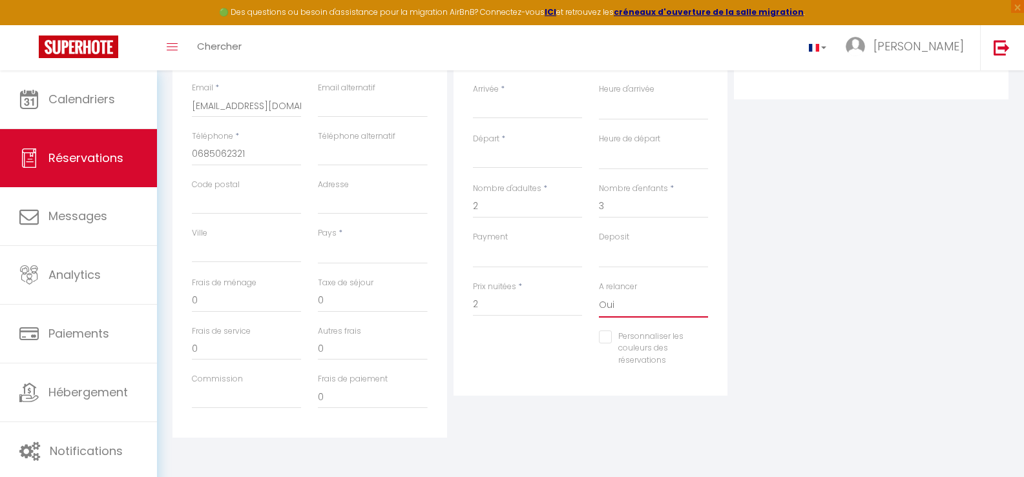
drag, startPoint x: 618, startPoint y: 303, endPoint x: 609, endPoint y: 304, distance: 9.1
click at [609, 304] on select "Oui Non" at bounding box center [653, 305] width 109 height 25
click at [599, 293] on select "Oui Non" at bounding box center [653, 305] width 109 height 25
click at [512, 237] on div "Payment OK KO" at bounding box center [527, 249] width 109 height 37
click at [482, 250] on select "OK KO" at bounding box center [527, 256] width 109 height 25
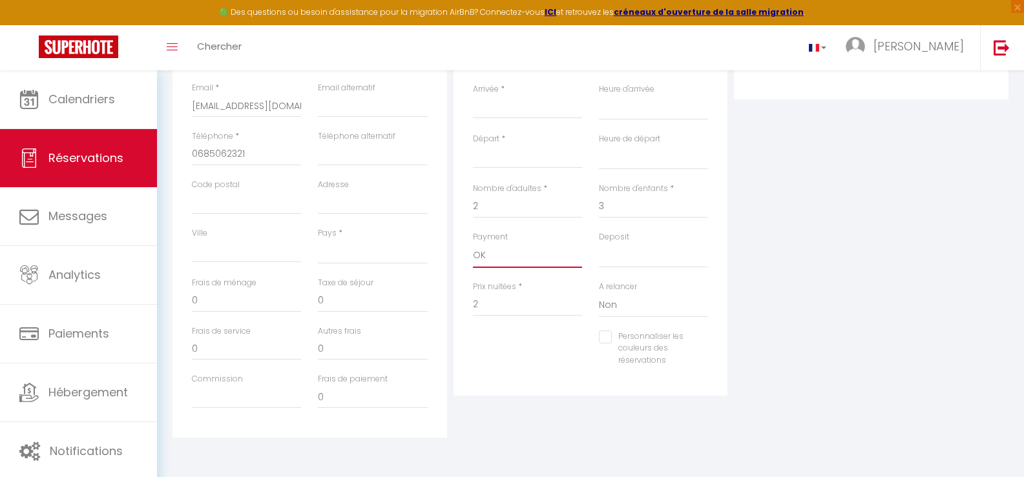
click at [473, 244] on select "OK KO" at bounding box center [527, 256] width 109 height 25
click at [343, 245] on select "[GEOGRAPHIC_DATA] [GEOGRAPHIC_DATA] [GEOGRAPHIC_DATA] [GEOGRAPHIC_DATA] [GEOGRA…" at bounding box center [372, 252] width 109 height 25
click at [318, 240] on select "[GEOGRAPHIC_DATA] [GEOGRAPHIC_DATA] [GEOGRAPHIC_DATA] [GEOGRAPHIC_DATA] [GEOGRA…" at bounding box center [372, 252] width 109 height 25
click at [251, 306] on input "0" at bounding box center [246, 300] width 109 height 23
click at [223, 249] on input "Ville" at bounding box center [246, 251] width 109 height 23
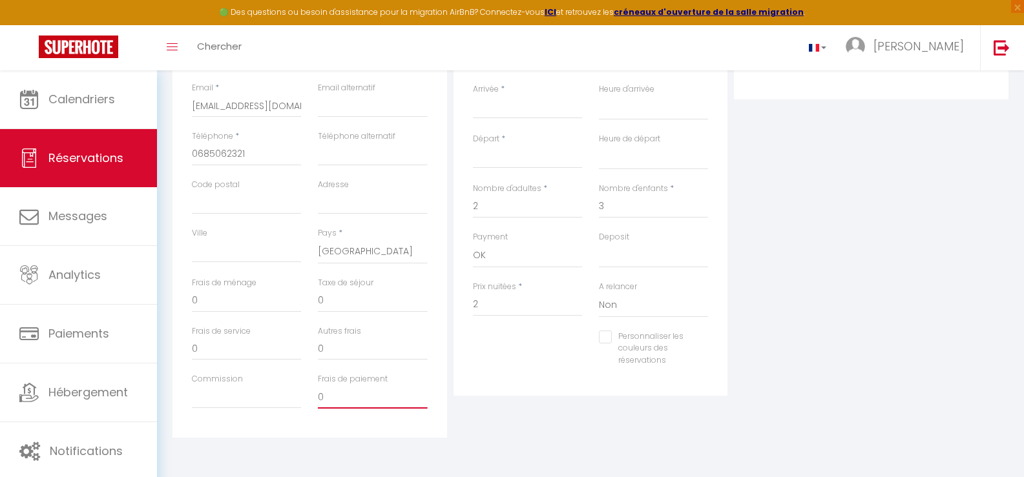
drag, startPoint x: 328, startPoint y: 396, endPoint x: 303, endPoint y: 394, distance: 24.6
click at [302, 394] on div "Commission Frais de paiement 0" at bounding box center [309, 397] width 253 height 48
drag, startPoint x: 220, startPoint y: 302, endPoint x: 166, endPoint y: 296, distance: 54.0
click at [166, 296] on div "Détails Voyageur Prénom * [PERSON_NAME] * [PERSON_NAME] Email * [EMAIL_ADDRESS]…" at bounding box center [590, 219] width 853 height 486
drag, startPoint x: 202, startPoint y: 354, endPoint x: 180, endPoint y: 344, distance: 24.3
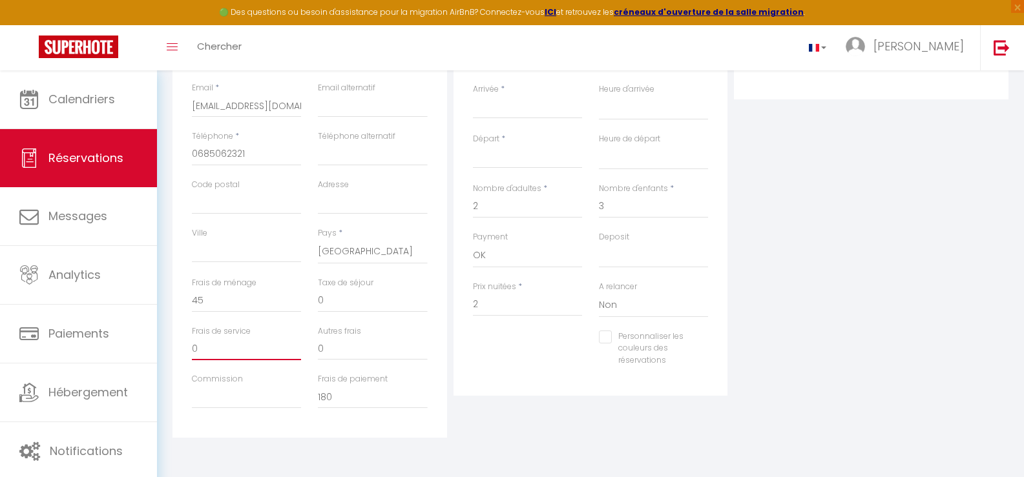
click at [180, 344] on div "Détails Voyageur Prénom * [PERSON_NAME] * [PERSON_NAME] Email * [EMAIL_ADDRESS]…" at bounding box center [309, 207] width 275 height 462
drag, startPoint x: 328, startPoint y: 302, endPoint x: 303, endPoint y: 295, distance: 25.4
click at [303, 295] on div "Frais de ménage 45 Taxe de séjour 0" at bounding box center [309, 301] width 253 height 48
drag, startPoint x: 216, startPoint y: 349, endPoint x: 163, endPoint y: 342, distance: 52.7
click at [164, 342] on div "Détails Voyageur Prénom * [PERSON_NAME] * [PERSON_NAME] Email * [EMAIL_ADDRESS]…" at bounding box center [590, 219] width 853 height 486
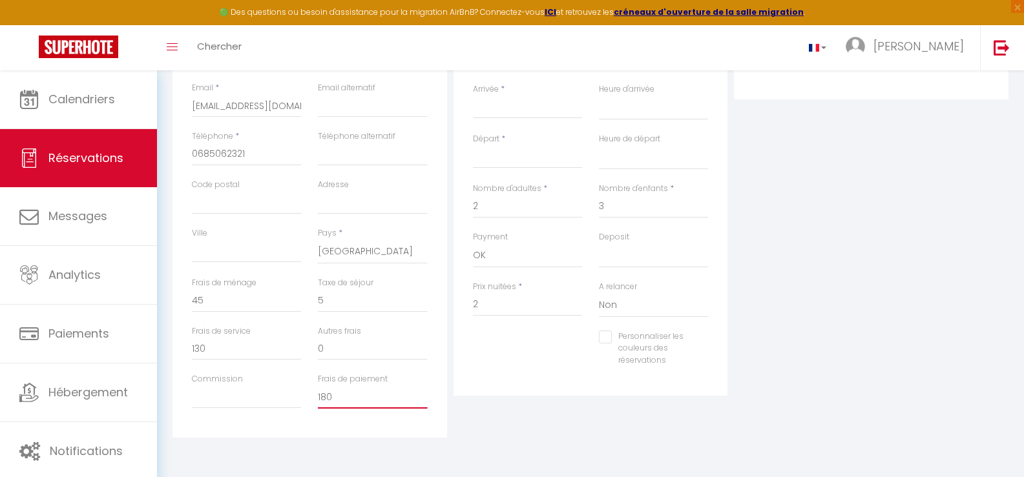
drag, startPoint x: 339, startPoint y: 401, endPoint x: 309, endPoint y: 394, distance: 31.2
click at [309, 394] on div "Commission Frais de paiement 180" at bounding box center [309, 397] width 253 height 48
click at [287, 374] on div "Commission" at bounding box center [246, 391] width 109 height 36
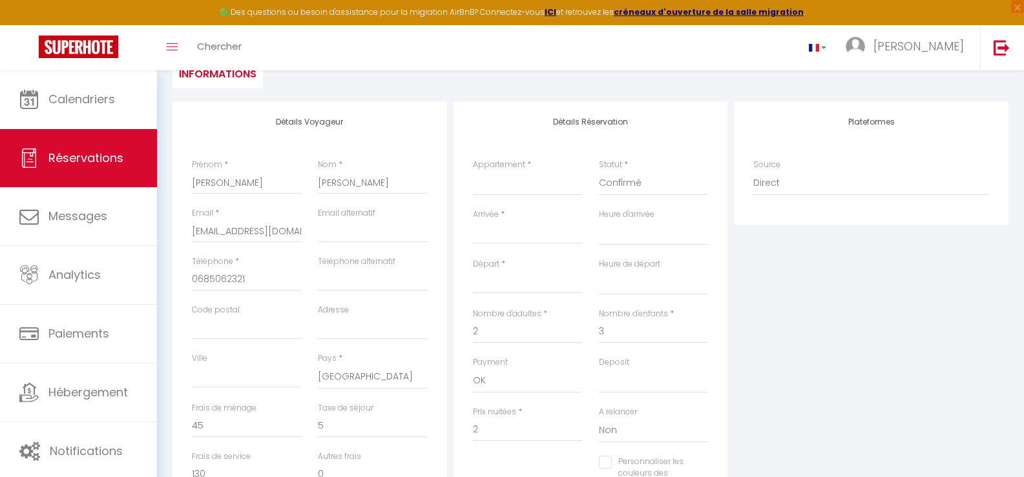
scroll to position [198, 0]
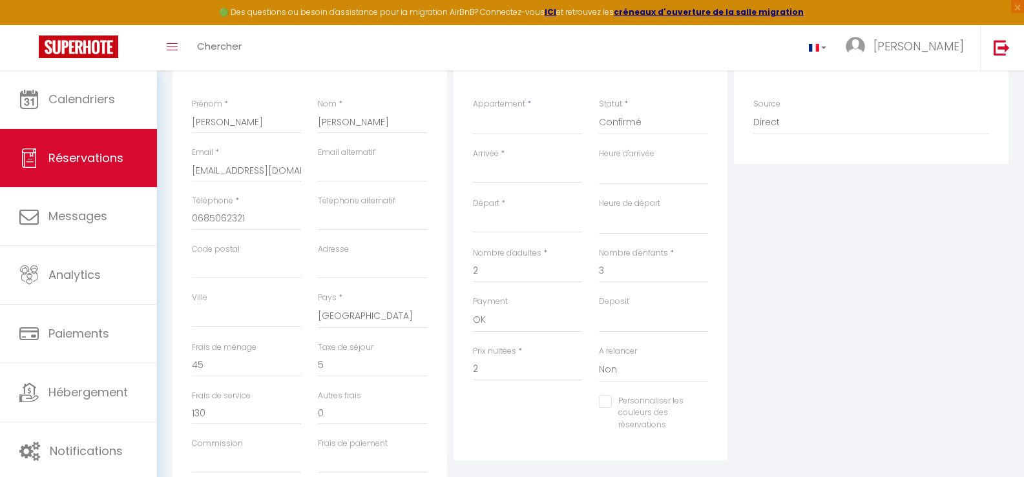
click at [499, 169] on input "Arrivée" at bounding box center [527, 173] width 109 height 17
click at [627, 278] on span "12" at bounding box center [624, 273] width 28 height 26
click at [483, 202] on label "Départ" at bounding box center [486, 204] width 26 height 12
click at [483, 214] on input "[PERSON_NAME] 13 Septembre 2025" at bounding box center [527, 222] width 109 height 17
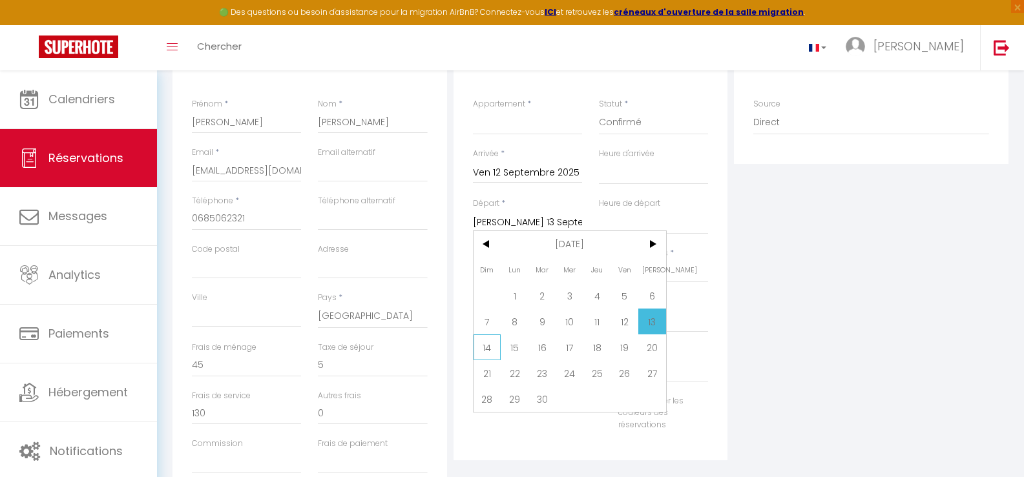
click at [486, 348] on span "14" at bounding box center [488, 348] width 28 height 26
click at [637, 160] on label "Heure d'arrivée" at bounding box center [627, 154] width 56 height 12
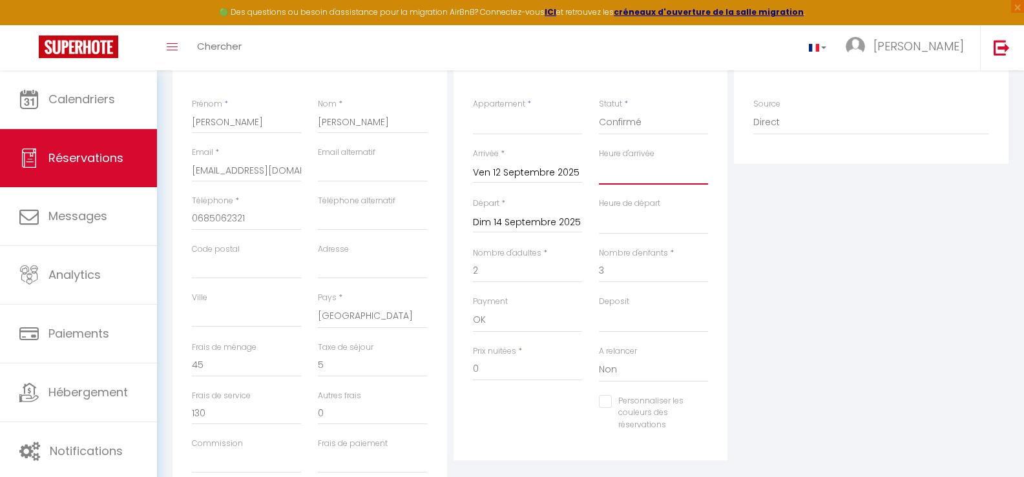
click at [637, 160] on select "00:00 00:30 01:00 01:30 02:00 02:30 03:00 03:30 04:00 04:30 05:00 05:30 06:00 0…" at bounding box center [653, 172] width 109 height 25
click at [604, 211] on select "00:00 00:30 01:00 01:30 02:00 02:30 03:00 03:30 04:00 04:30 05:00 05:30 06:00 0…" at bounding box center [653, 222] width 109 height 25
click at [599, 210] on select "00:00 00:30 01:00 01:30 02:00 02:30 03:00 03:30 04:00 04:30 05:00 05:30 06:00 0…" at bounding box center [653, 222] width 109 height 25
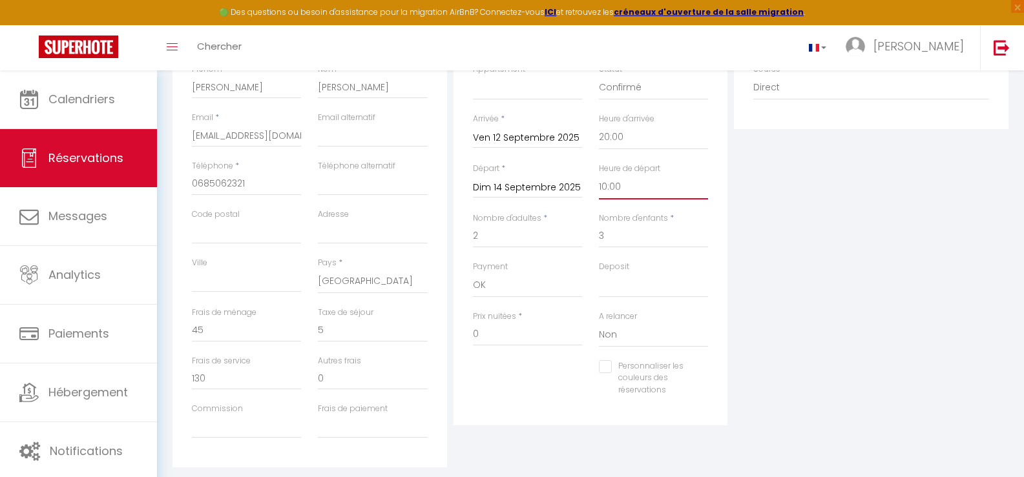
scroll to position [263, 0]
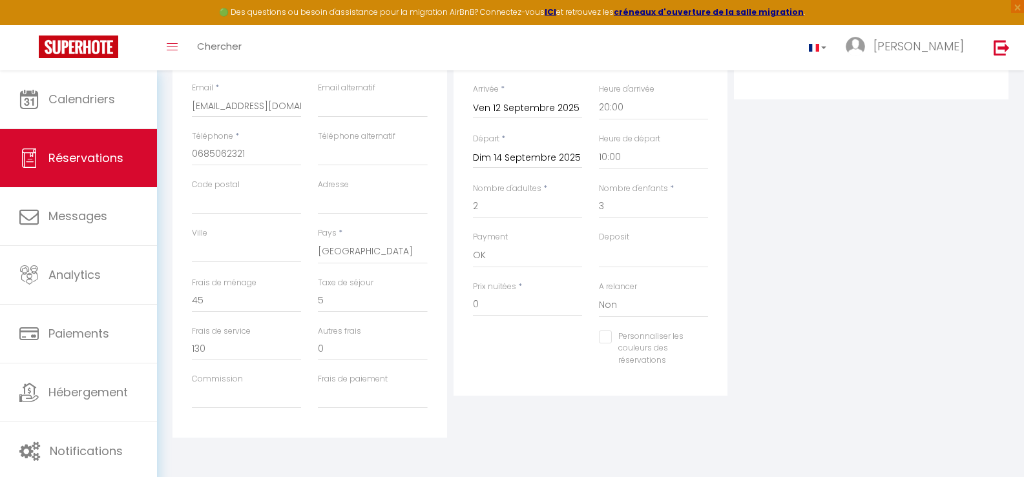
click at [758, 315] on div "Plateformes Source Direct [DOMAIN_NAME] [DOMAIN_NAME] Chalet montagne Expedia G…" at bounding box center [871, 207] width 281 height 462
click at [1007, 47] on img at bounding box center [1002, 47] width 16 height 16
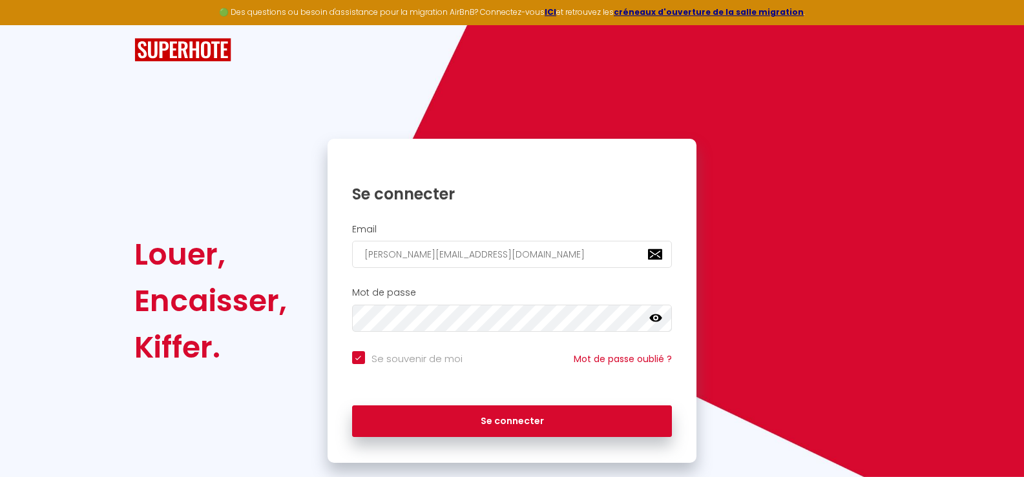
click at [658, 315] on icon at bounding box center [655, 319] width 13 height 8
click at [307, 305] on div "Louer, Encaisser, [PERSON_NAME]. Se connecter Email [EMAIL_ADDRESS][DOMAIN_NAME…" at bounding box center [511, 301] width 773 height 324
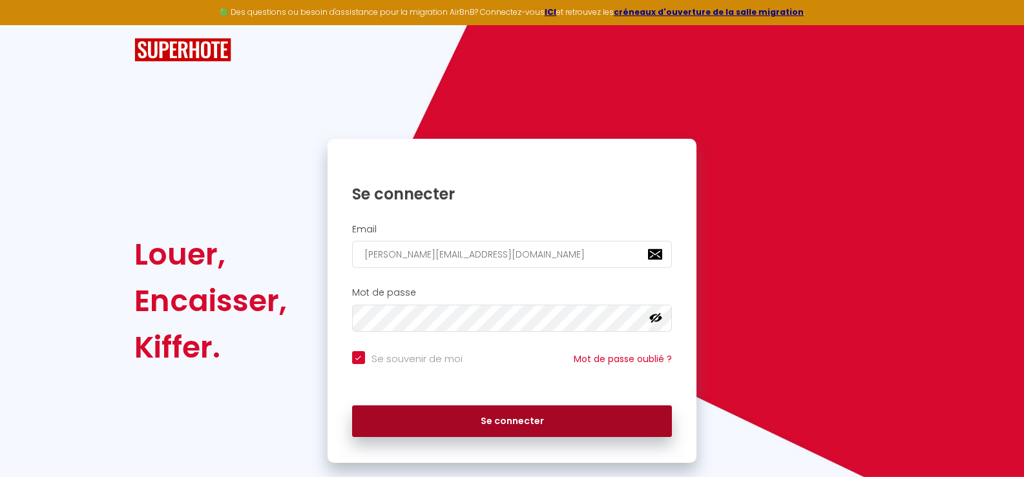
click at [512, 421] on button "Se connecter" at bounding box center [512, 422] width 320 height 32
click at [493, 421] on button "Se connecter" at bounding box center [512, 422] width 320 height 32
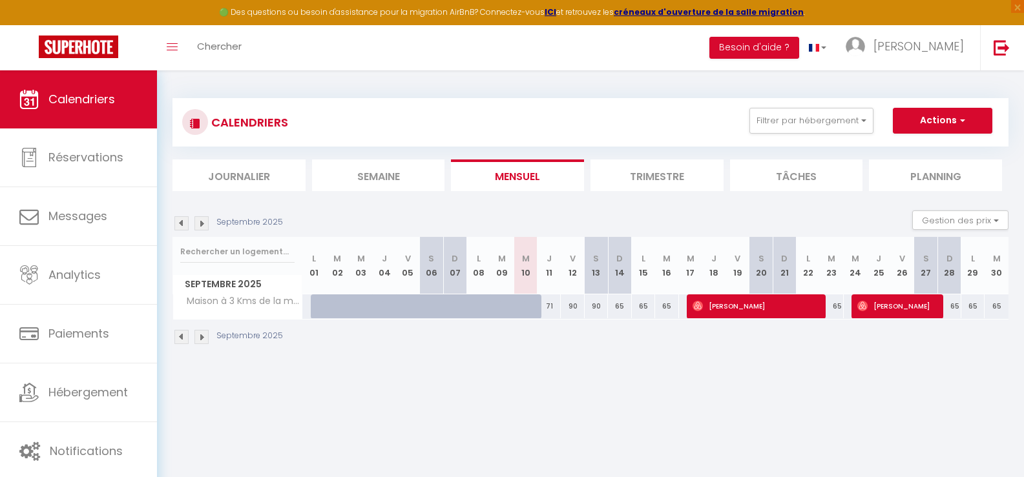
click at [486, 266] on th "L 08" at bounding box center [478, 265] width 23 height 57
click at [244, 291] on span "Septembre 2025" at bounding box center [237, 284] width 129 height 19
click at [948, 121] on button "Actions" at bounding box center [942, 121] width 99 height 26
click at [946, 147] on link "Nouvelle réservation" at bounding box center [929, 150] width 112 height 19
select select
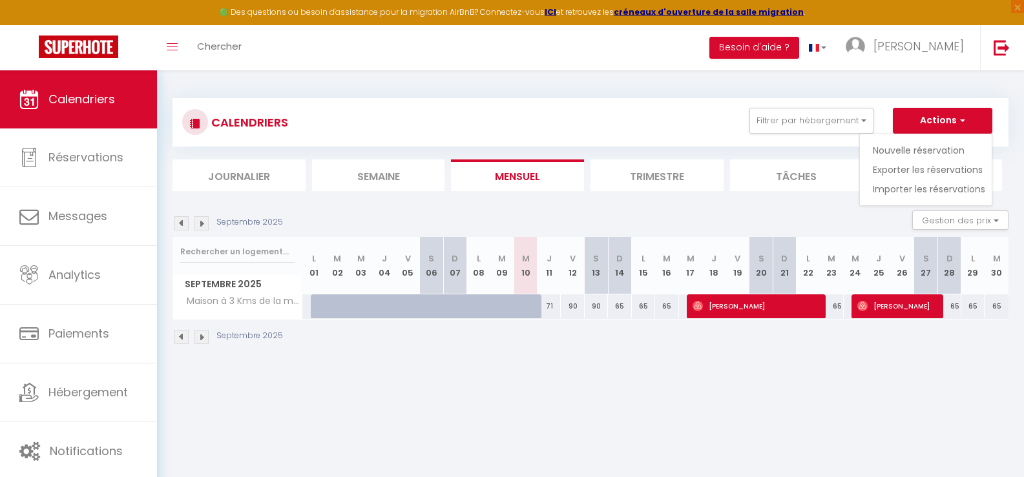
select select
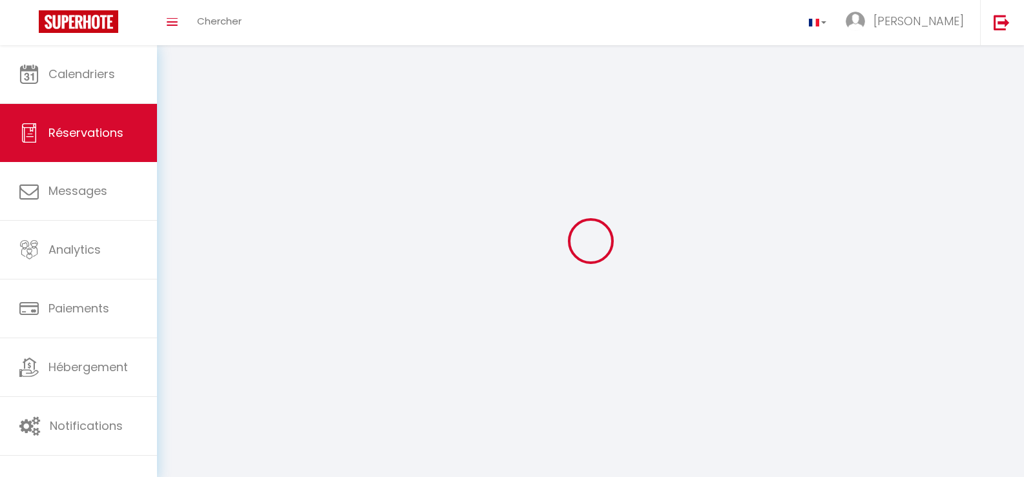
select select
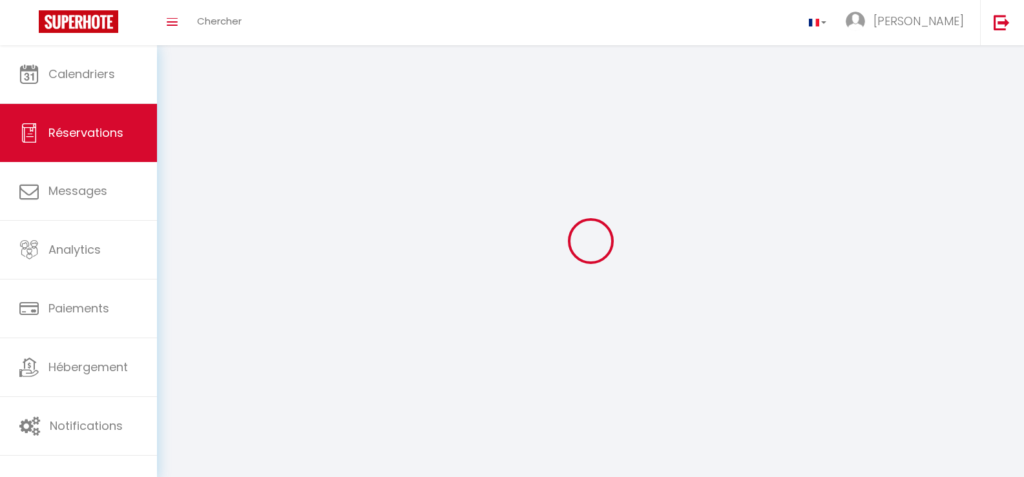
select select
checkbox input "false"
select select
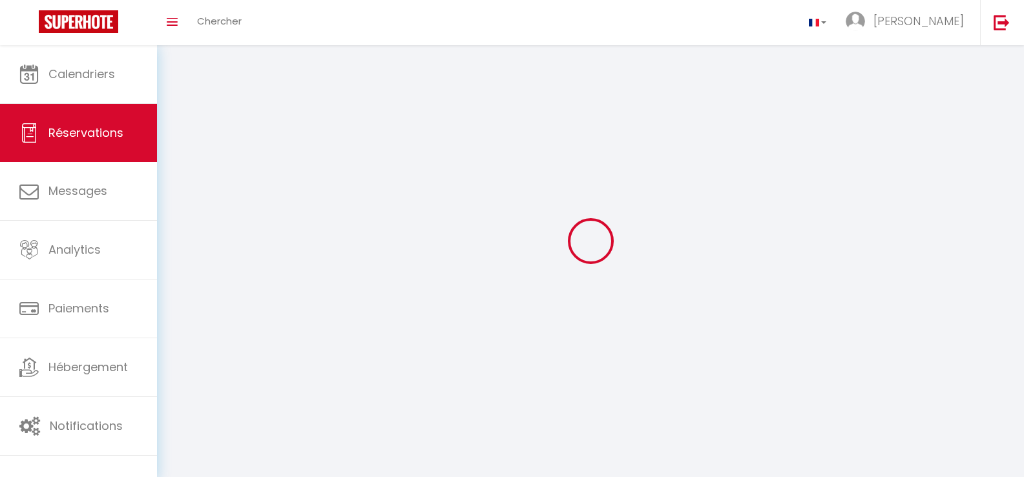
select select
checkbox input "false"
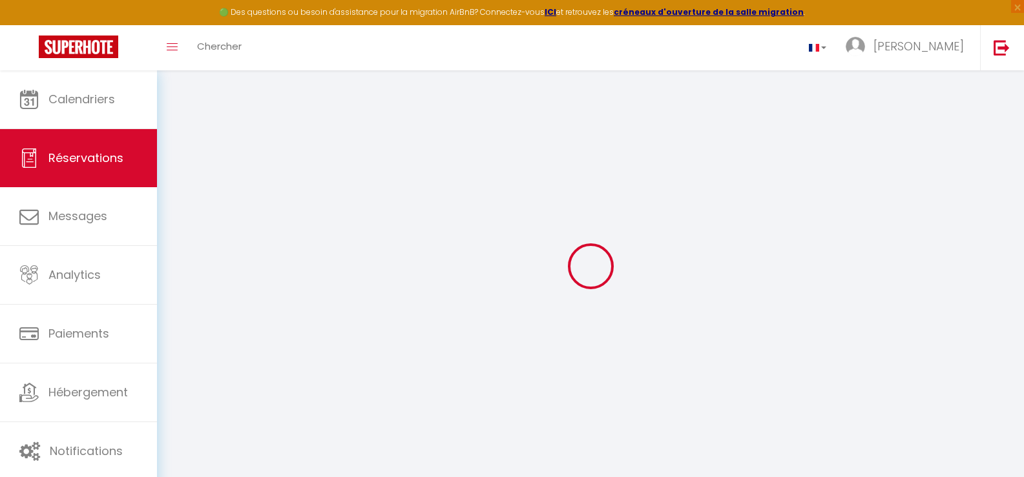
select select
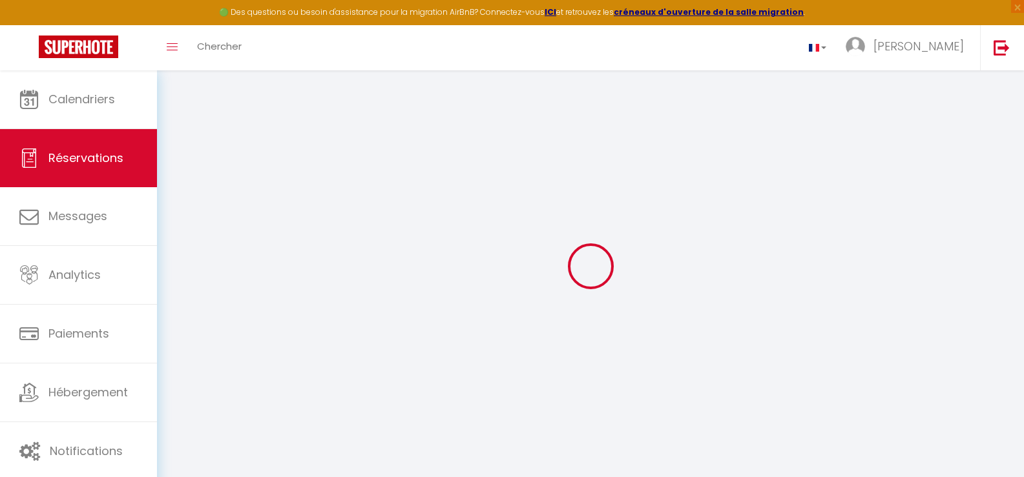
select select
checkbox input "false"
select select
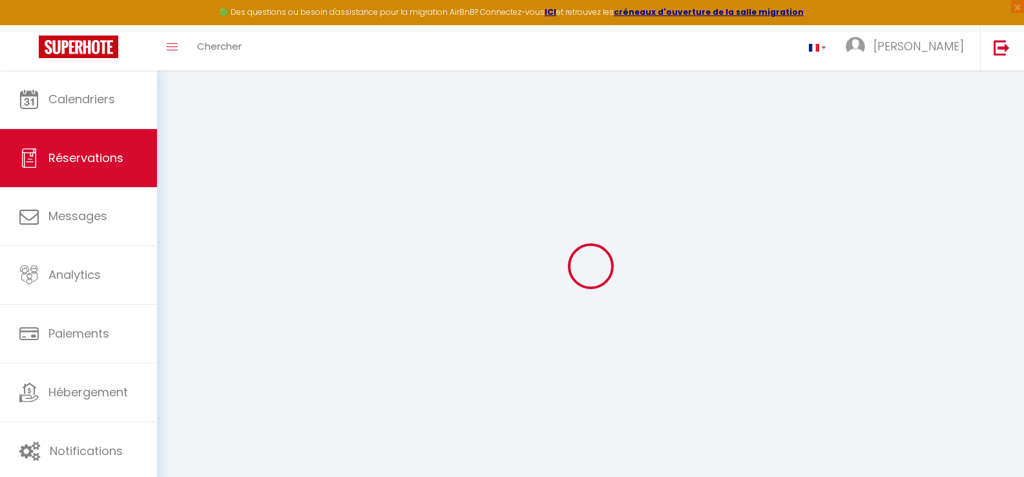
select select
checkbox input "false"
select select
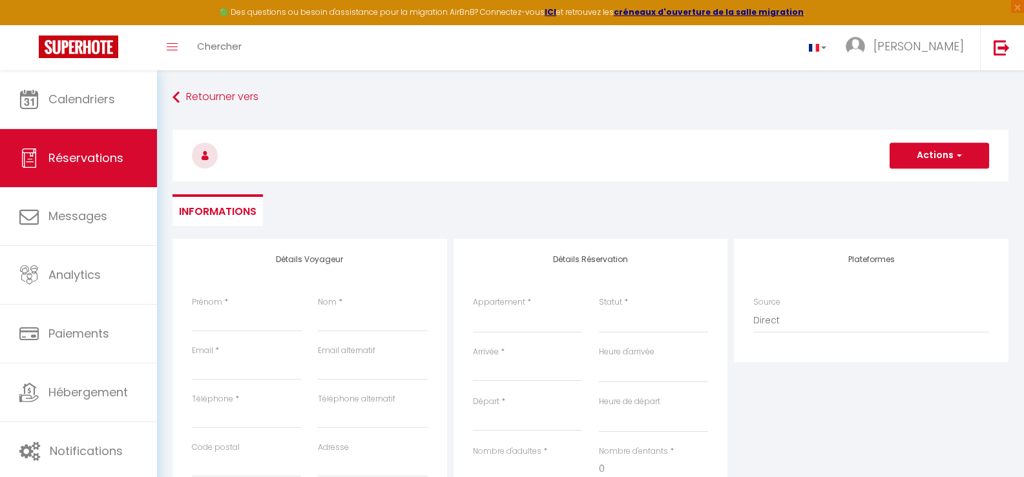
select select
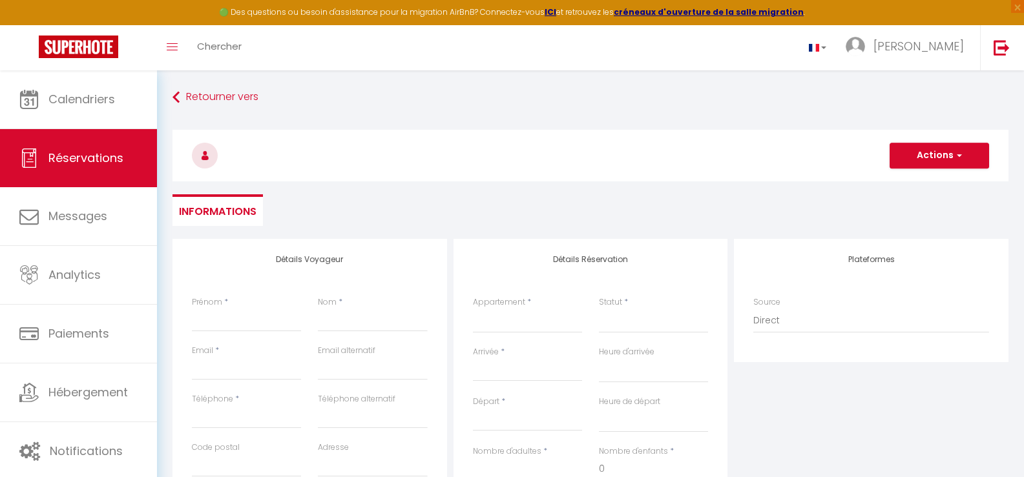
checkbox input "false"
select select
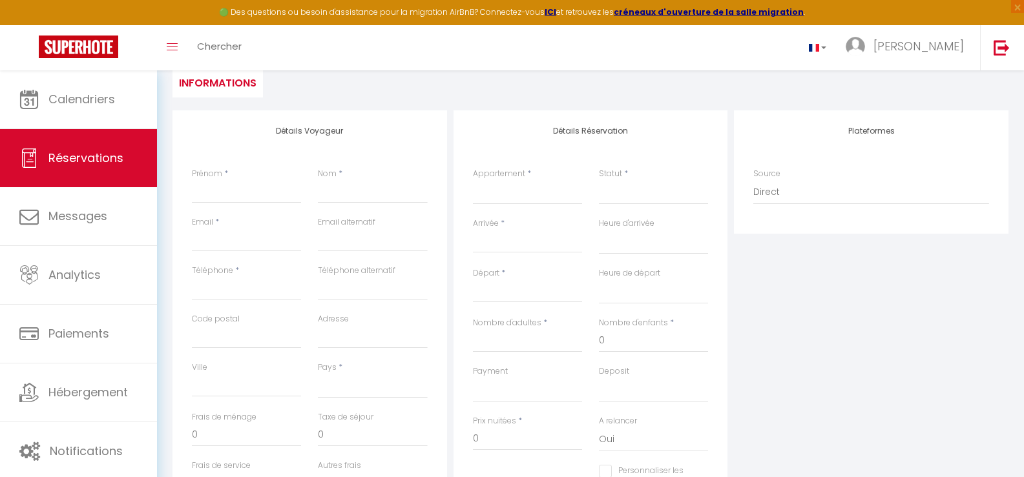
scroll to position [129, 0]
click at [222, 171] on div "Prénom *" at bounding box center [246, 185] width 109 height 36
click at [227, 172] on span "*" at bounding box center [226, 172] width 4 height 11
click at [211, 198] on input "Prénom" at bounding box center [246, 191] width 109 height 23
type input "e"
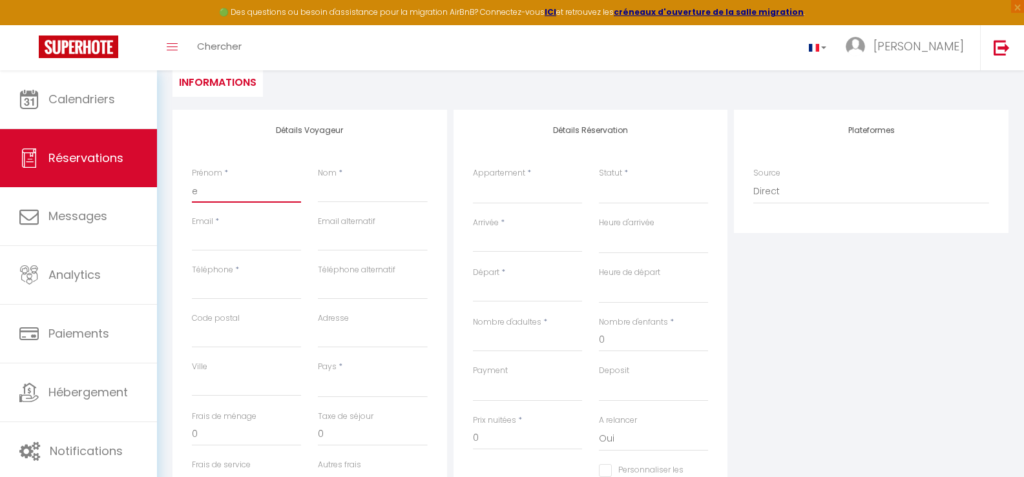
select select
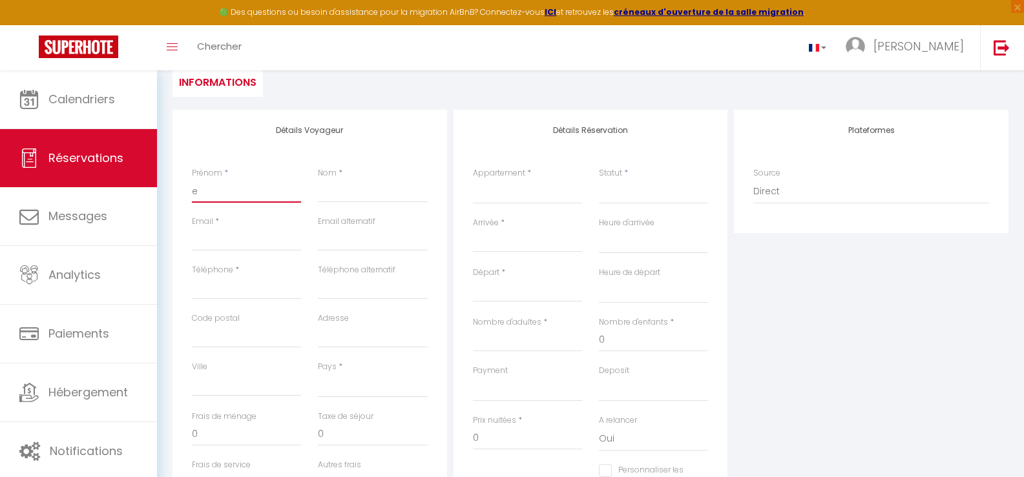
select select
checkbox input "false"
type input "em"
select select
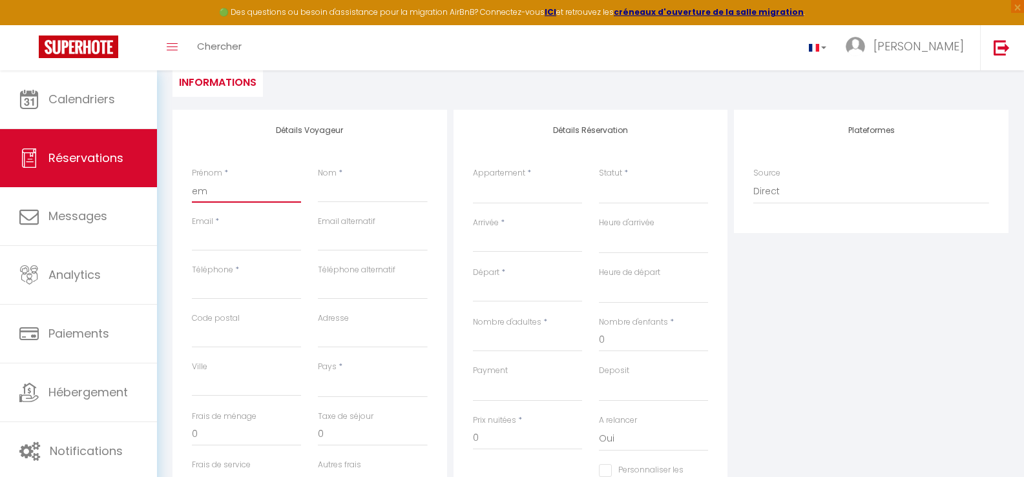
select select
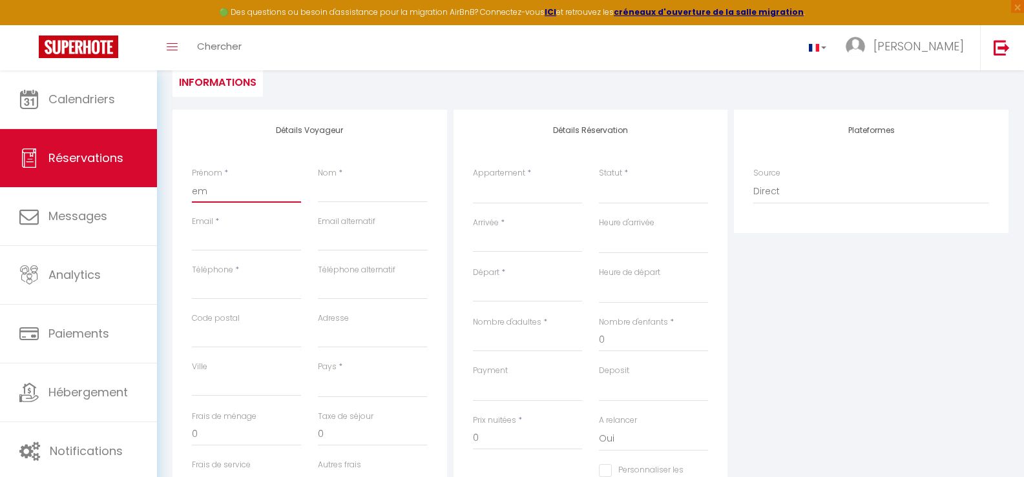
select select
checkbox input "false"
type input "emi"
select select
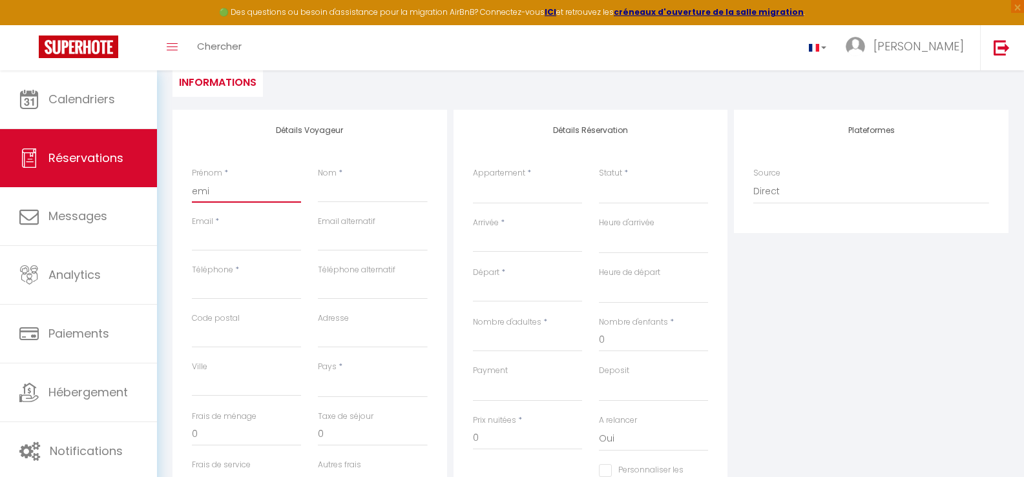
select select
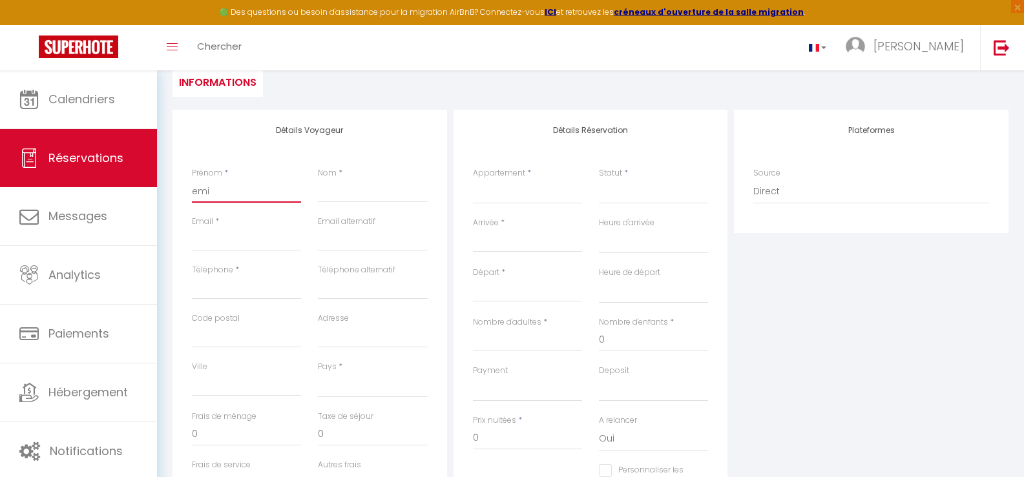
checkbox input "false"
type input "emil"
select select
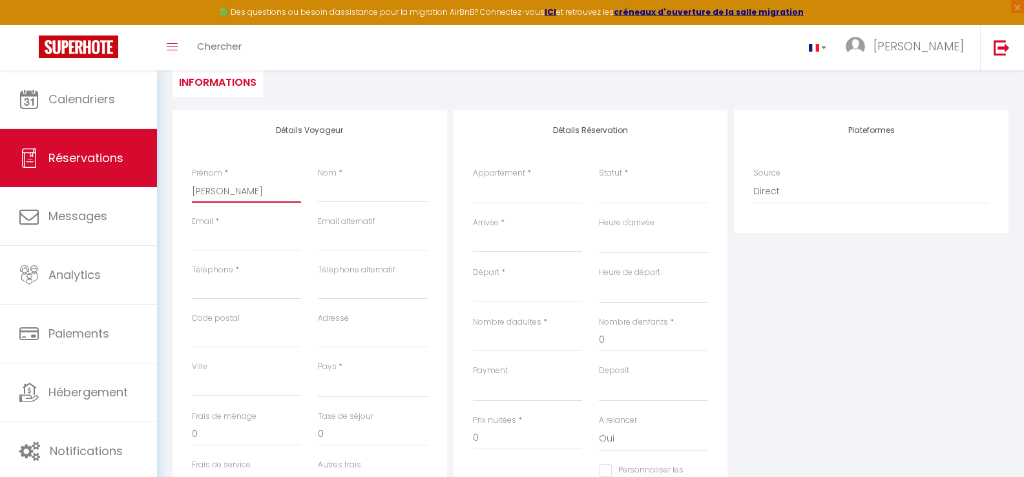
select select
checkbox input "false"
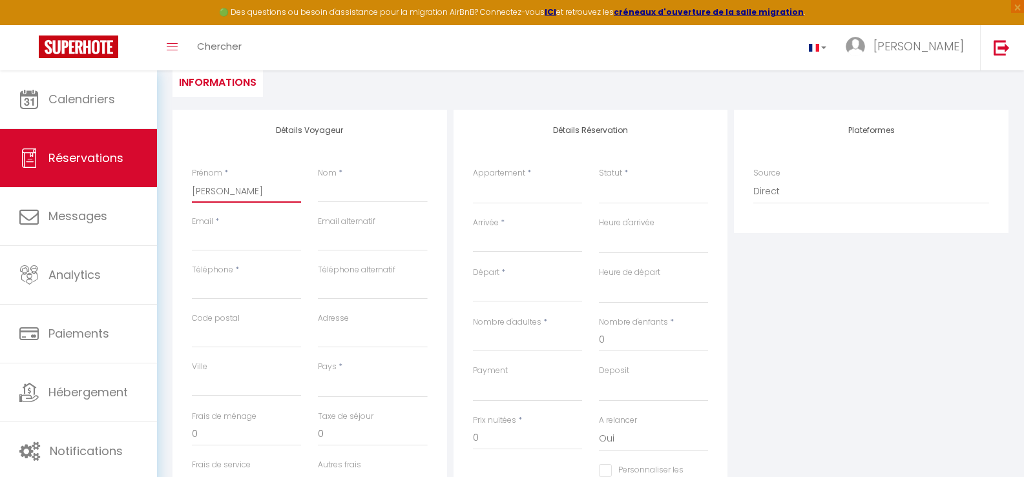
type input "emili"
select select
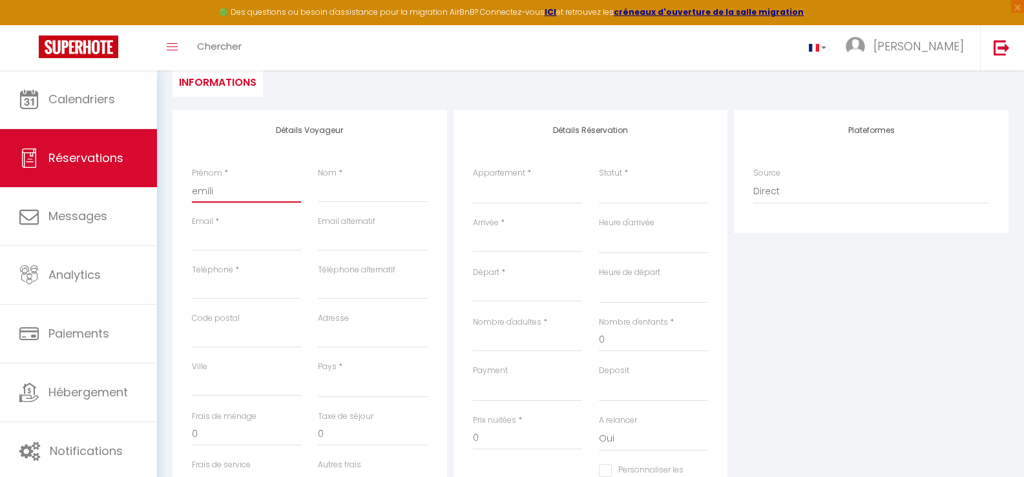
select select
checkbox input "false"
type input "emilie"
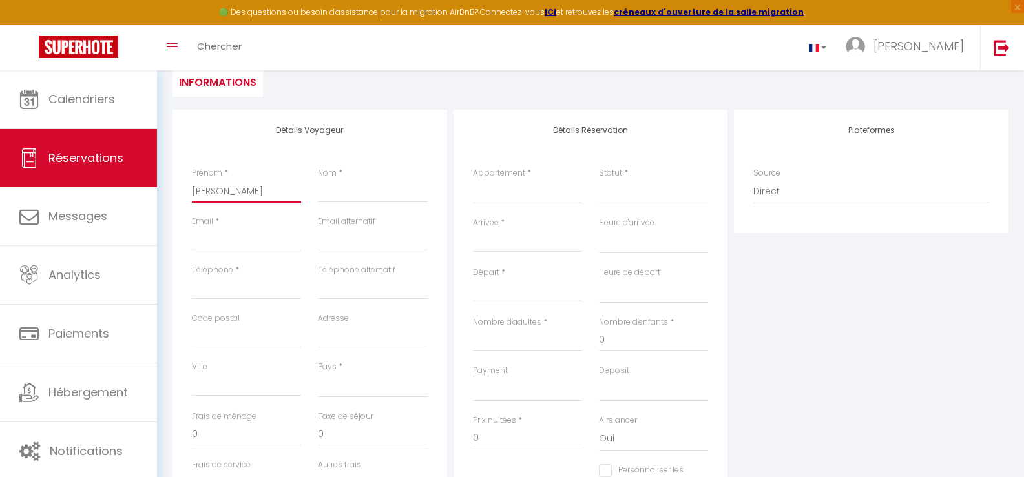
select select
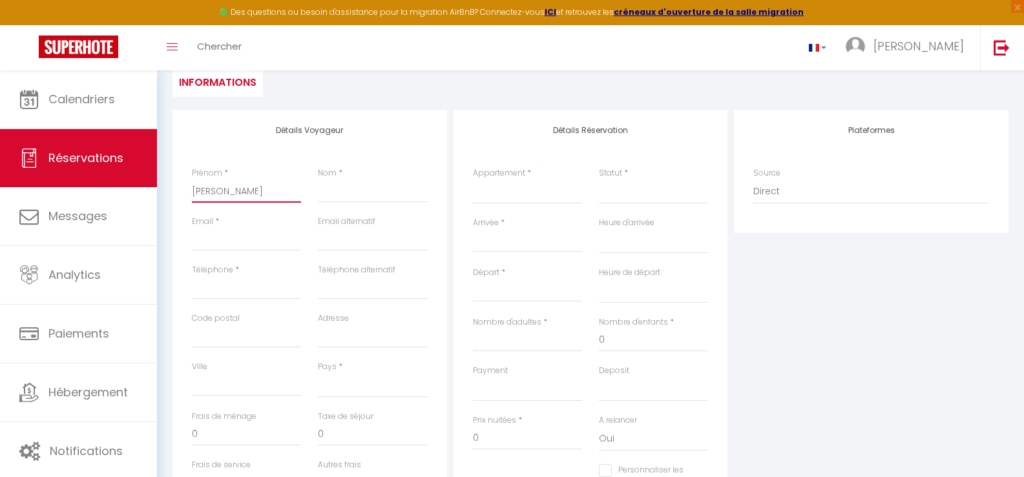
select select
checkbox input "false"
click at [193, 189] on input "emilie" at bounding box center [246, 191] width 109 height 23
type input "emilie"
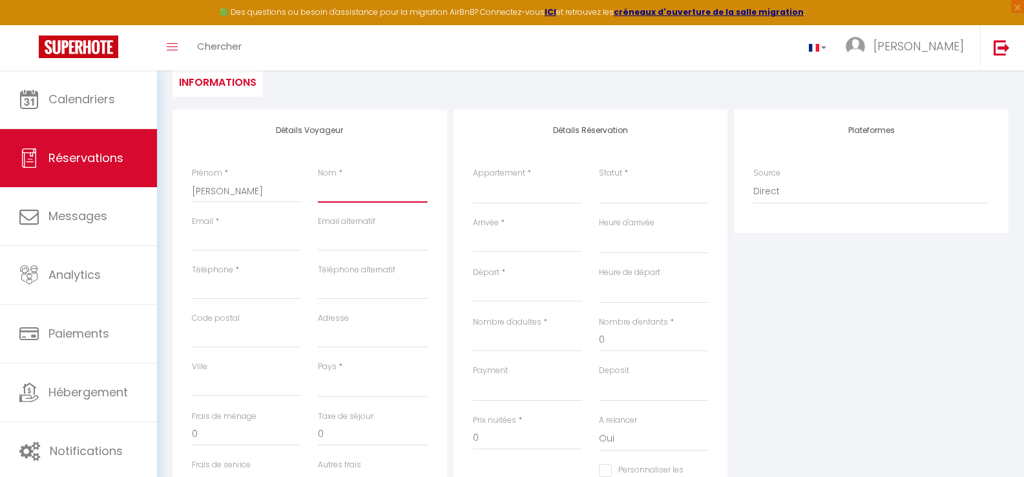
type input "E"
select select
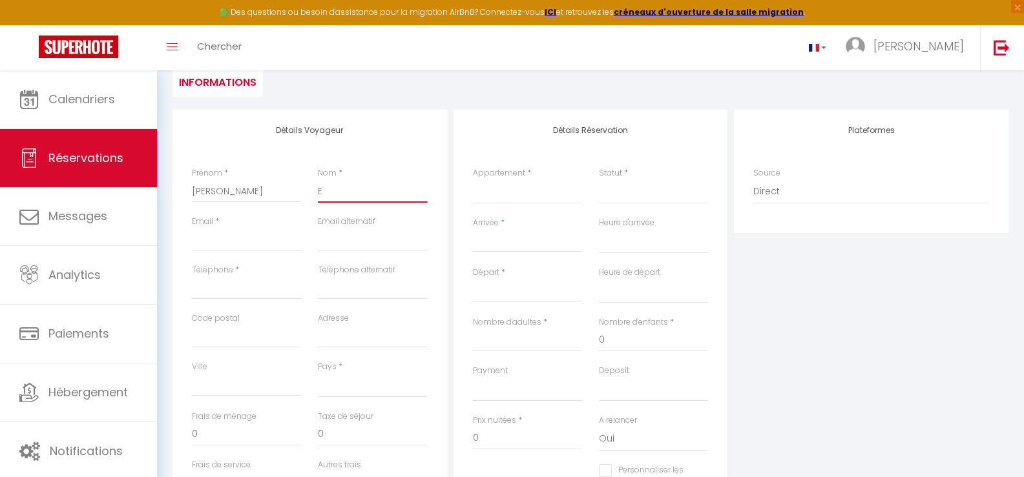
select select
checkbox input "false"
type input "E"
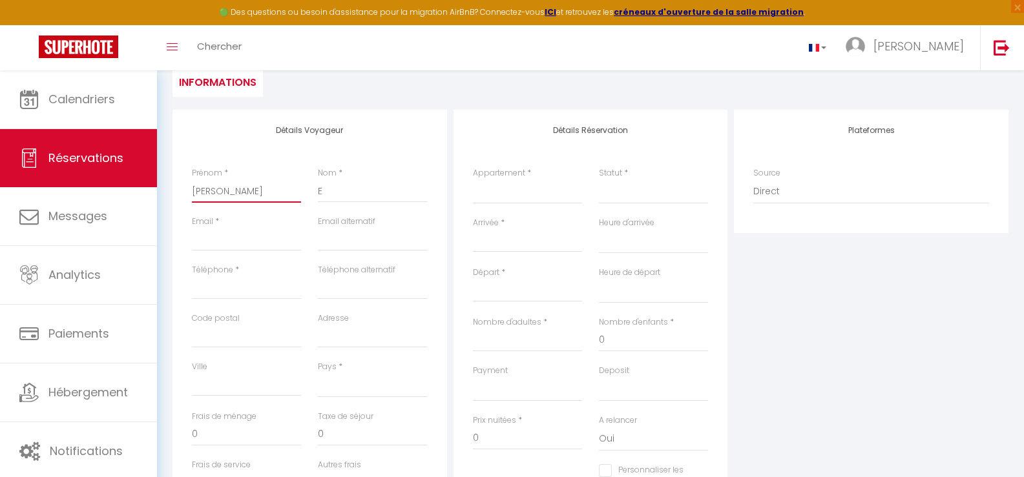
click at [193, 189] on input "emilie" at bounding box center [246, 191] width 109 height 23
type input "Eemilie"
select select
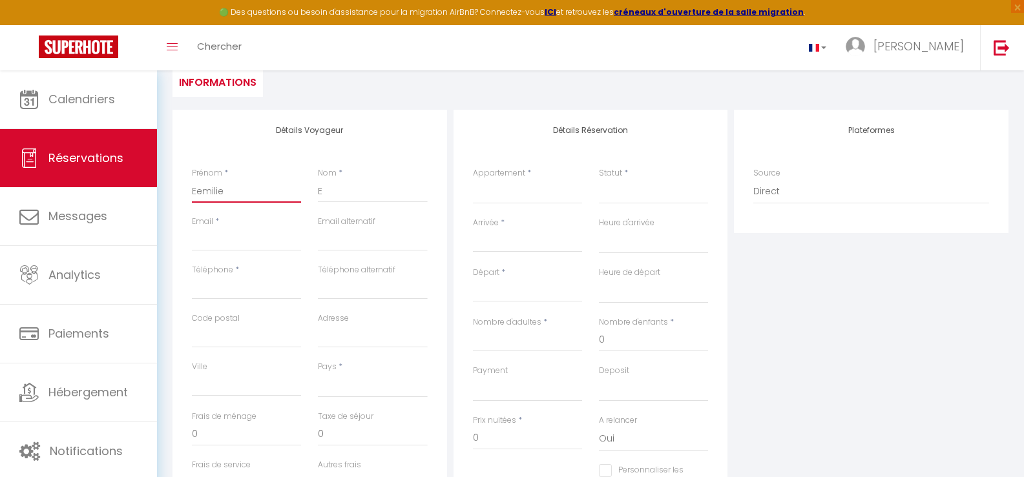
select select
checkbox input "false"
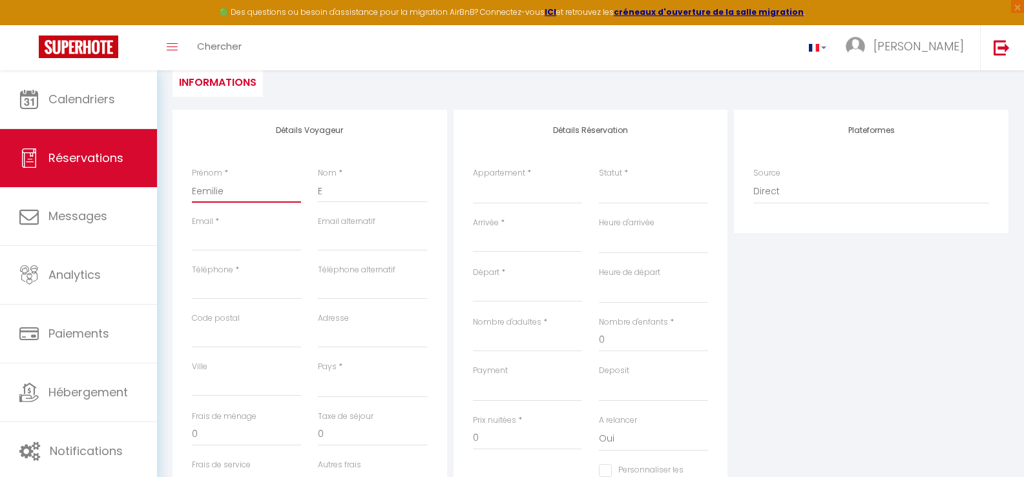
type input "[PERSON_NAME]"
select select
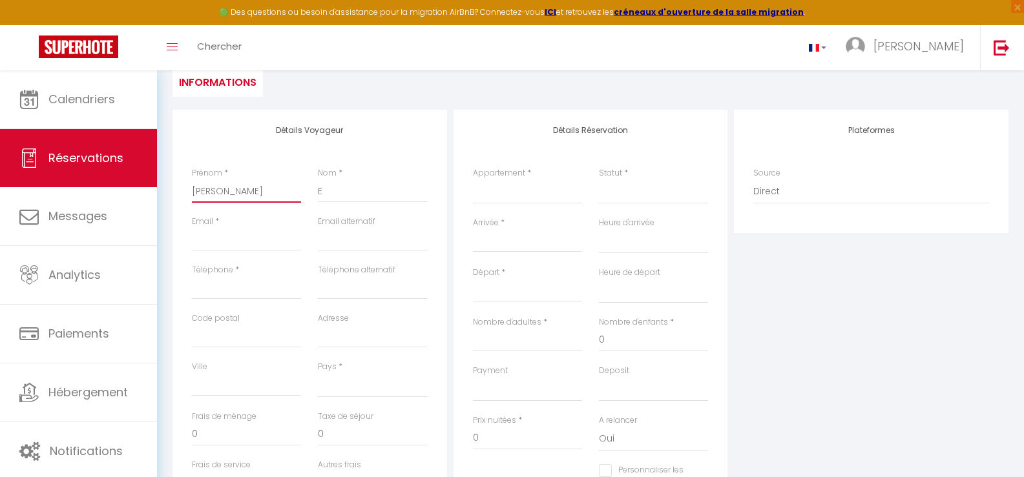
select select
checkbox input "false"
type input "[PERSON_NAME]"
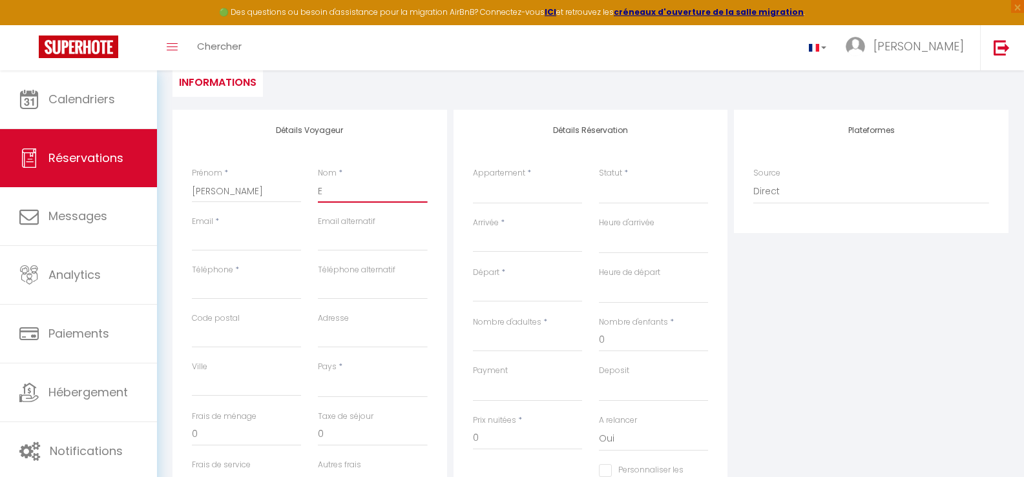
drag, startPoint x: 337, startPoint y: 189, endPoint x: 302, endPoint y: 194, distance: 35.9
click at [302, 194] on div "Prénom * Emilie Nom * E" at bounding box center [309, 191] width 253 height 48
type input "B"
select select
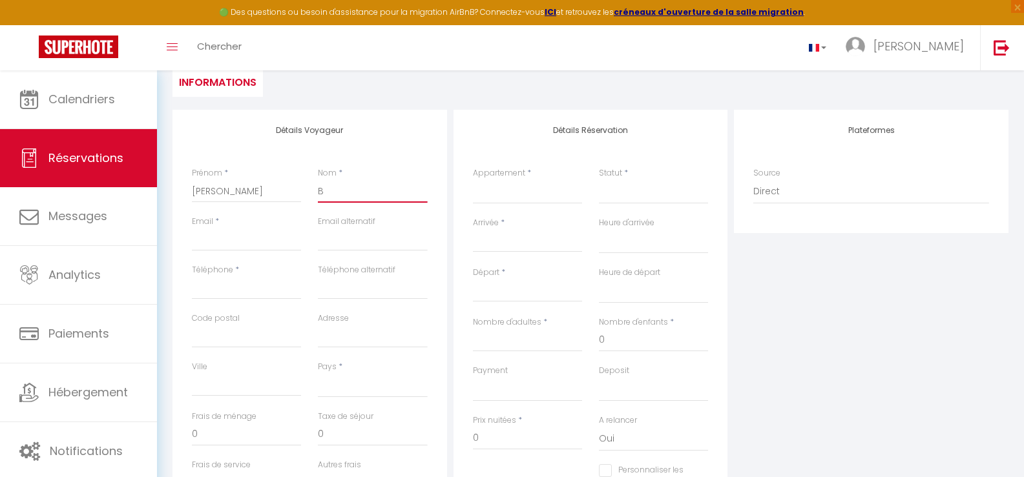
select select
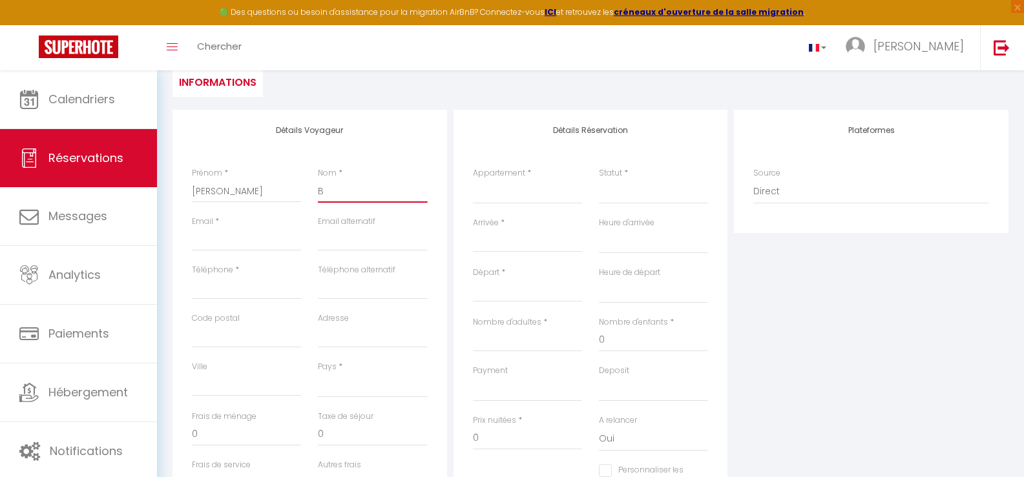
checkbox input "false"
type input "Be"
select select
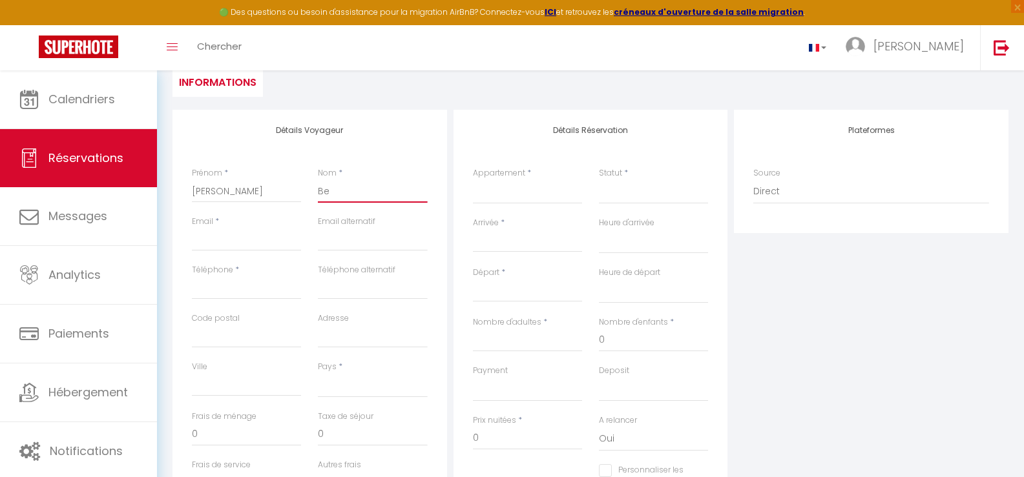
select select
checkbox input "false"
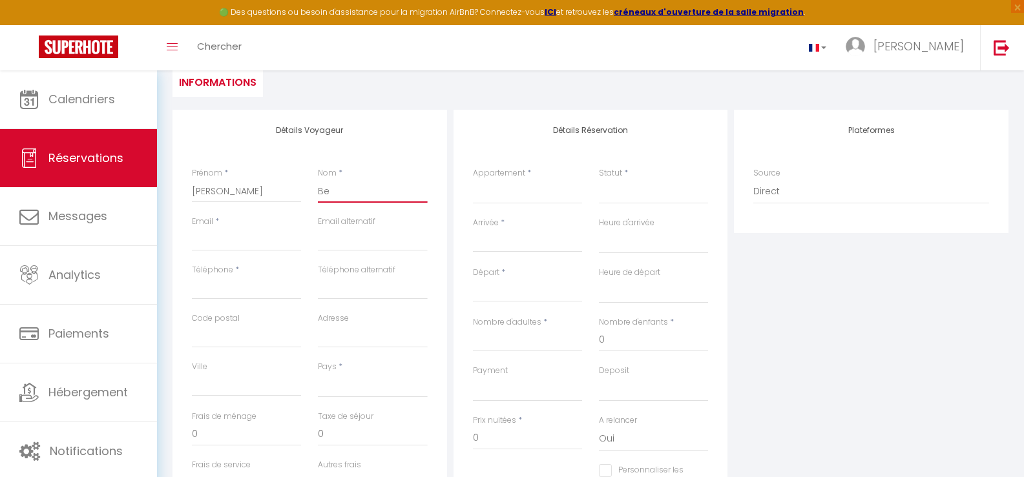
type input "Ben"
select select
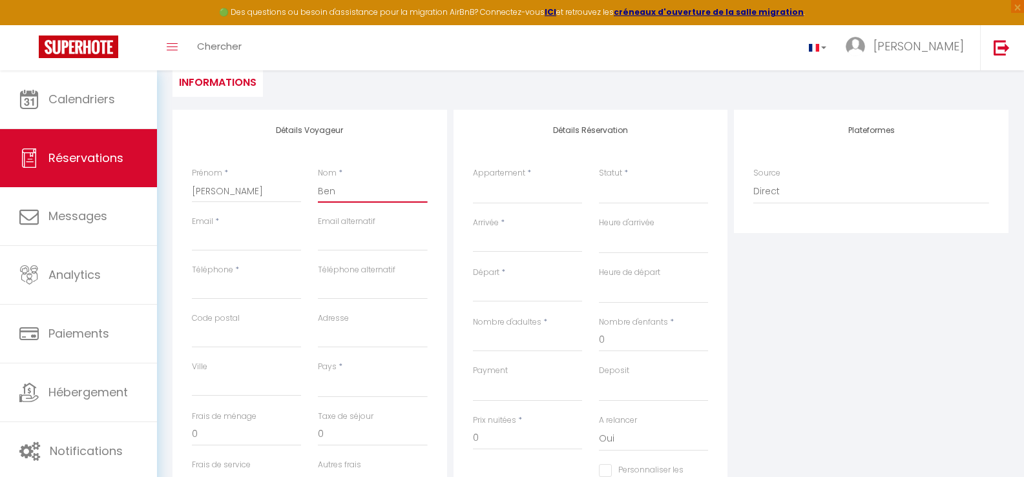
select select
checkbox input "false"
type input "Bena"
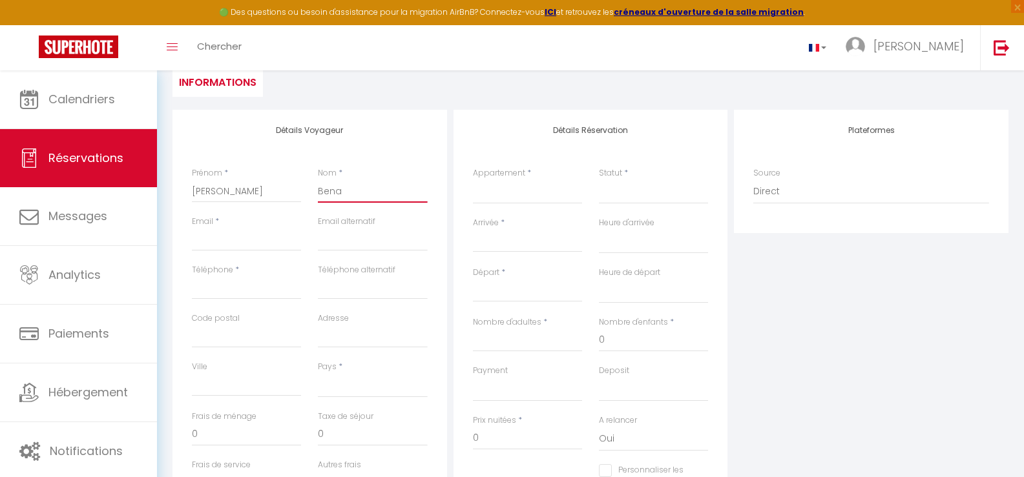
select select
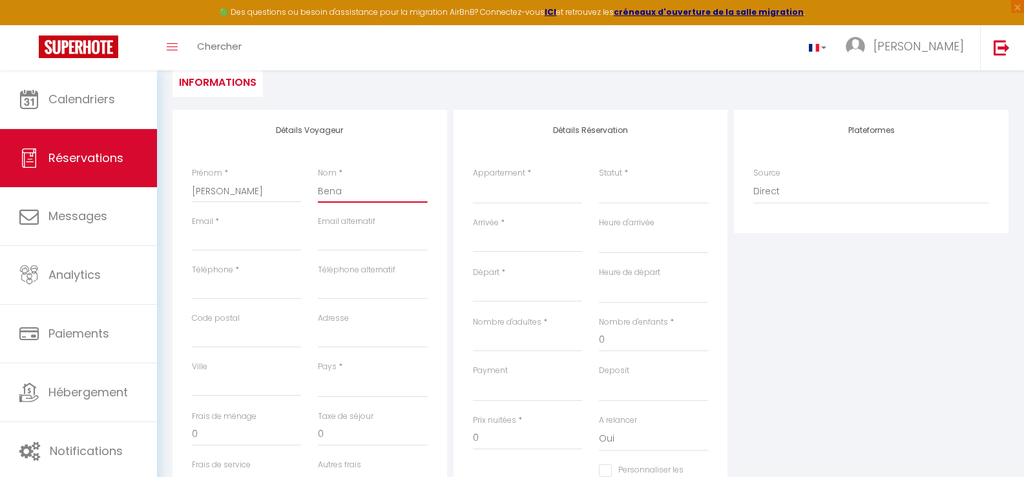
select select
checkbox input "false"
type input "Benar"
select select
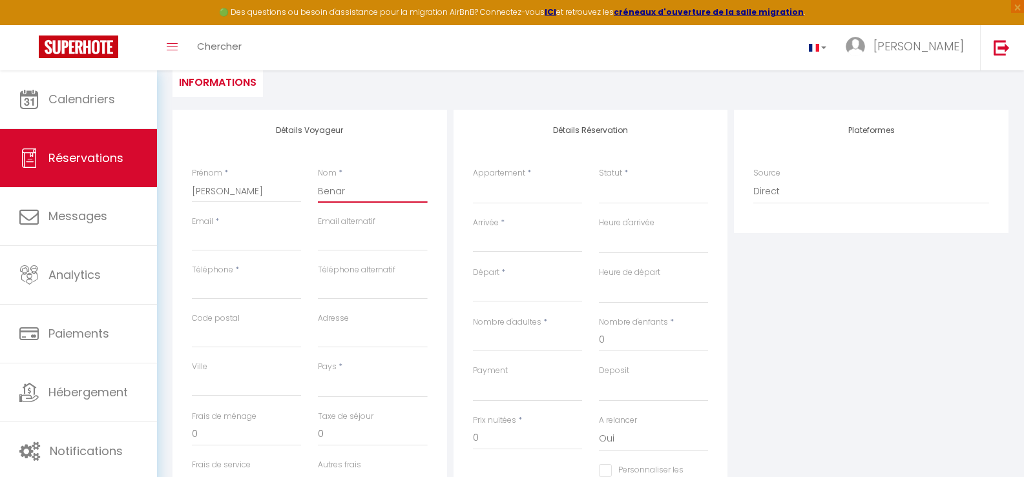
select select
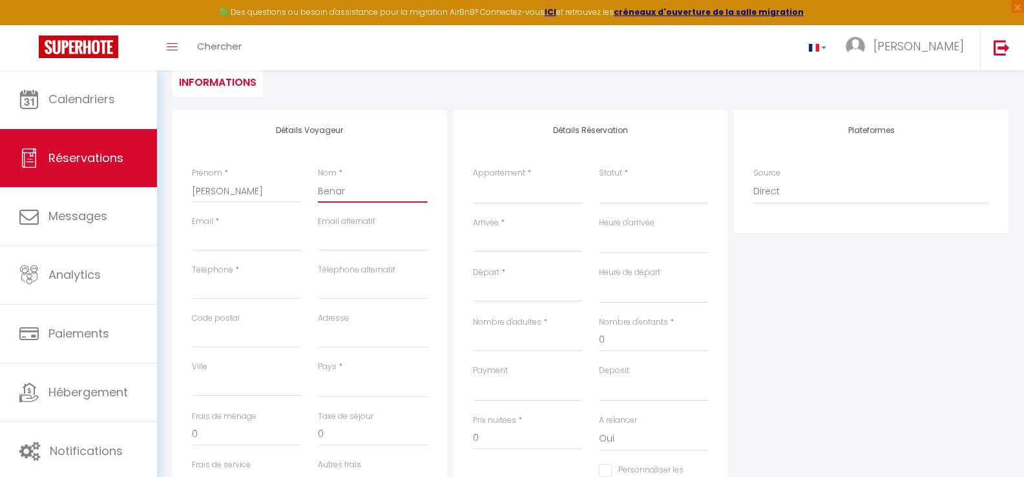
select select
checkbox input "false"
type input "Benard"
select select
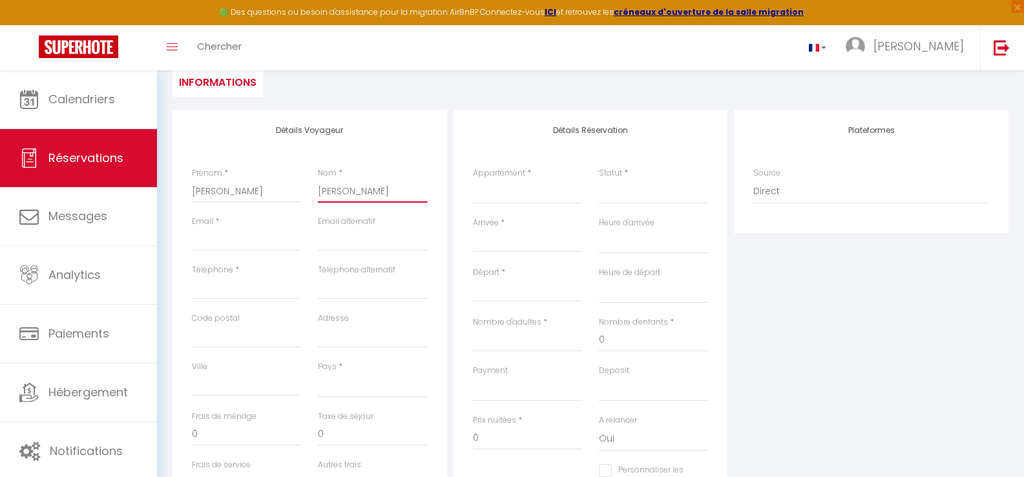
select select
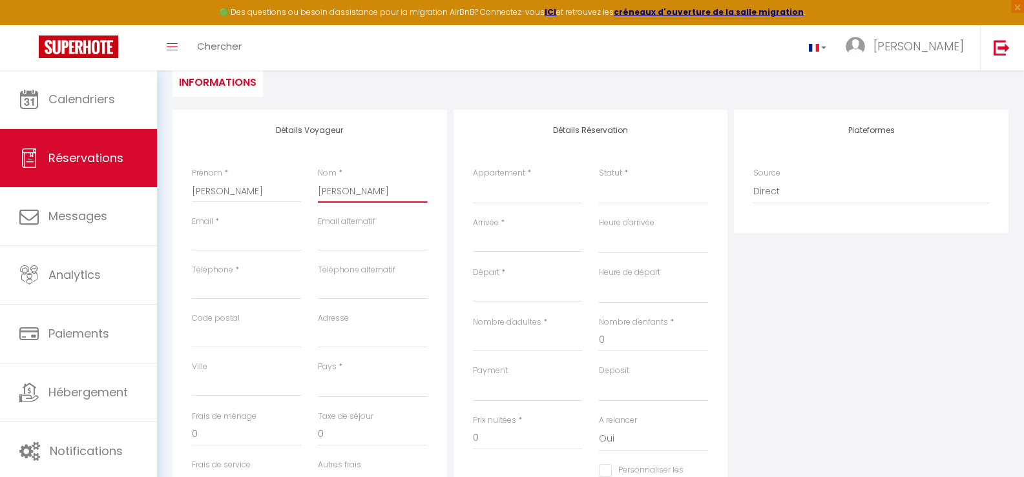
checkbox input "false"
type input "Benard"
click at [227, 231] on input "Email" at bounding box center [246, 239] width 109 height 23
type input "e"
select select
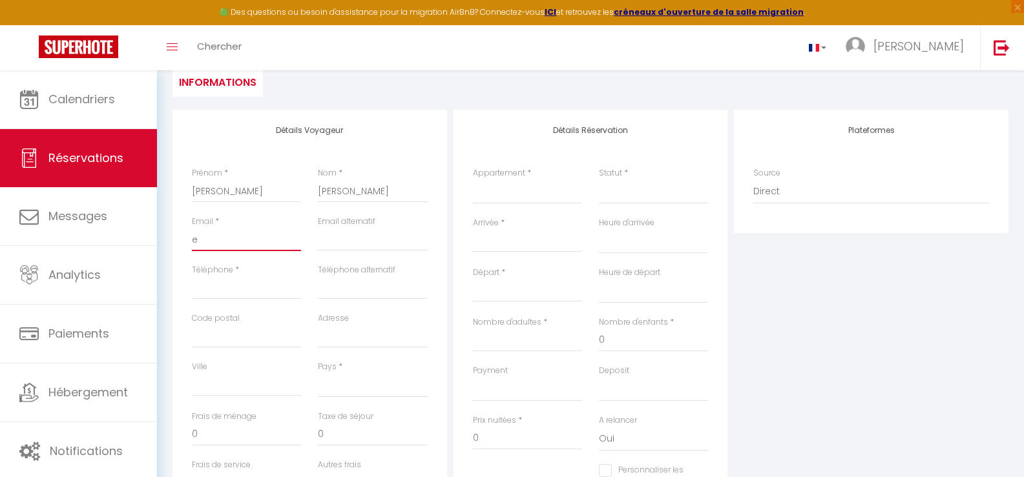
select select
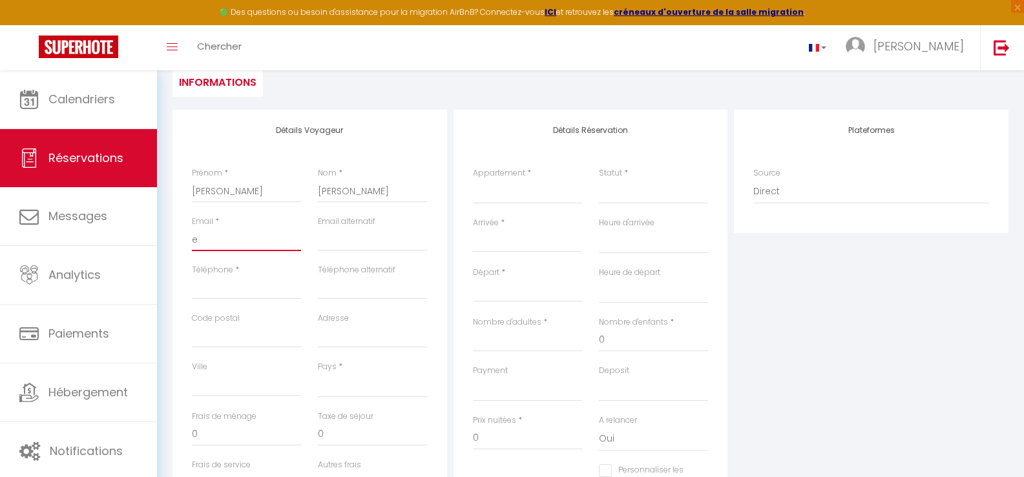
select select
checkbox input "false"
type input "em"
select select
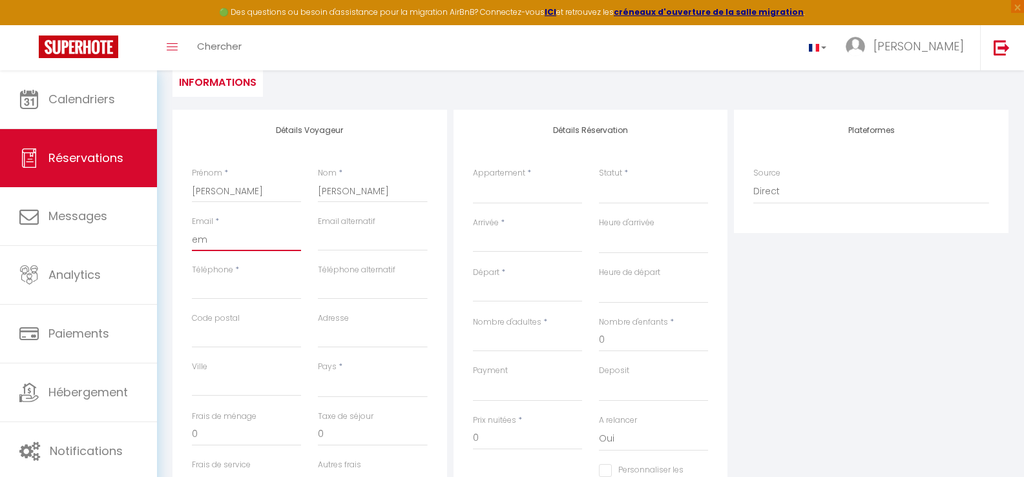
select select
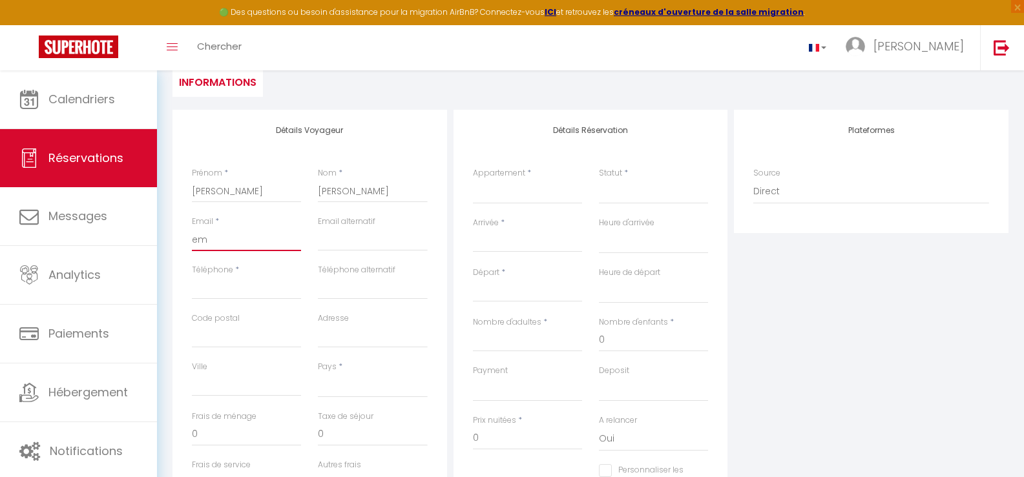
checkbox input "false"
type input "emi"
select select
click at [220, 286] on input "Téléphone" at bounding box center [246, 287] width 109 height 23
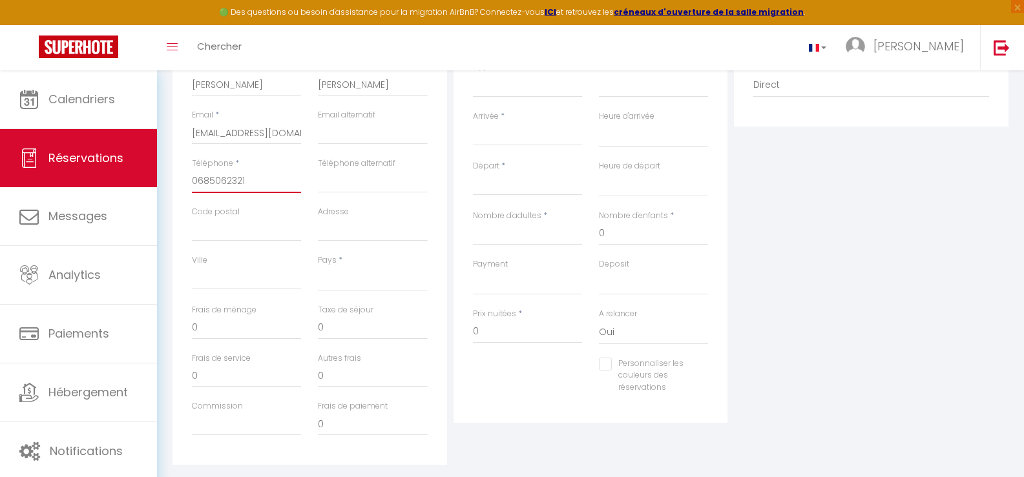
scroll to position [263, 0]
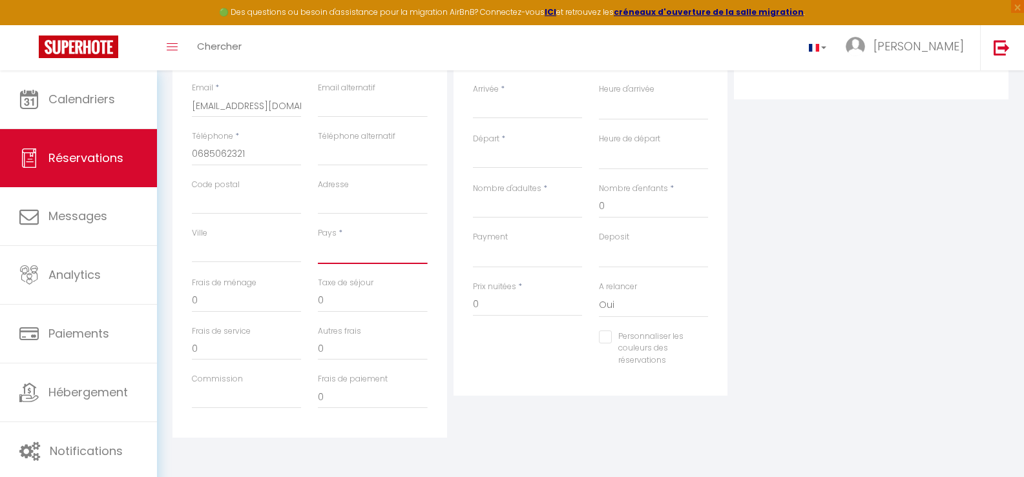
click at [329, 244] on select "[GEOGRAPHIC_DATA] [GEOGRAPHIC_DATA] [GEOGRAPHIC_DATA] [GEOGRAPHIC_DATA] [GEOGRA…" at bounding box center [372, 252] width 109 height 25
click at [318, 240] on select "[GEOGRAPHIC_DATA] [GEOGRAPHIC_DATA] [GEOGRAPHIC_DATA] [GEOGRAPHIC_DATA] [GEOGRA…" at bounding box center [372, 252] width 109 height 25
click at [220, 300] on input "0" at bounding box center [246, 300] width 109 height 23
click at [329, 302] on input "0" at bounding box center [372, 300] width 109 height 23
click at [216, 353] on input "0" at bounding box center [246, 348] width 109 height 23
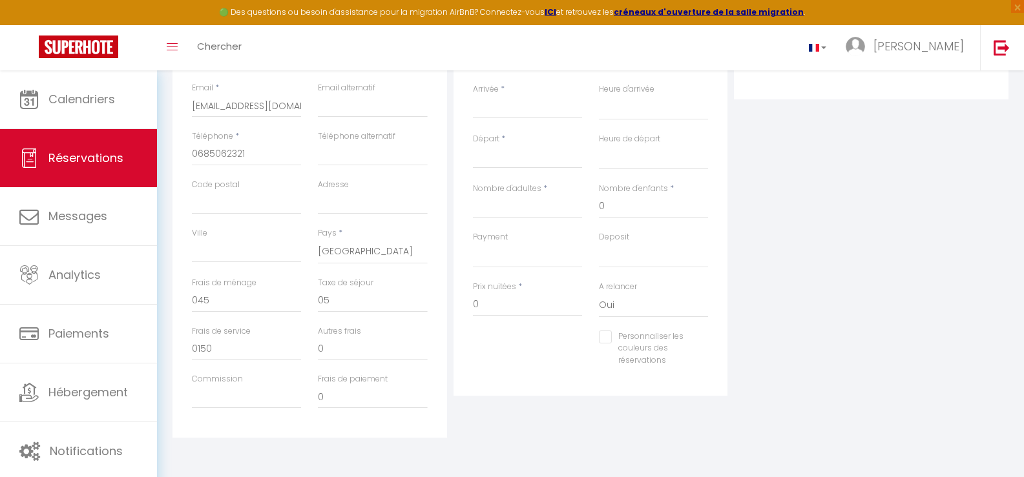
click at [511, 90] on div "Arrivée * < Sep 2025 > Dim Lun Mar Mer Jeu Ven Sam 1 2 3 4 5 6 7 8 9 10 11 12 1…" at bounding box center [527, 101] width 109 height 36
click at [506, 89] on div "Arrivée * < Sep 2025 > Dim Lun Mar Mer Jeu Ven Sam 1 2 3 4 5 6 7 8 9 10 11 12 1…" at bounding box center [527, 101] width 109 height 36
click at [501, 112] on input "Arrivée" at bounding box center [527, 108] width 109 height 17
click at [621, 207] on span "12" at bounding box center [624, 208] width 28 height 26
click at [551, 110] on input "Ven 12 Septembre 2025" at bounding box center [527, 108] width 109 height 17
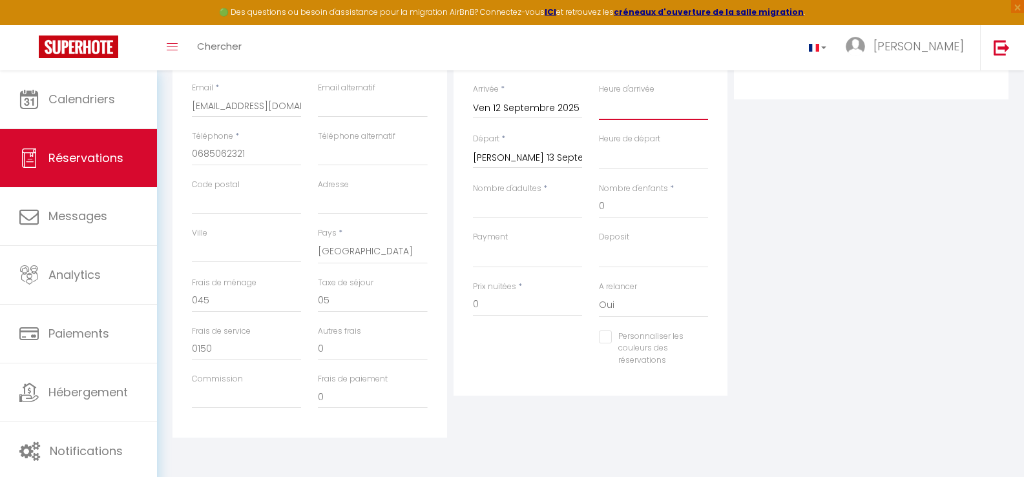
click at [605, 97] on select "00:00 00:30 01:00 01:30 02:00 02:30 03:00 03:30 04:00 04:30 05:00 05:30 06:00 0…" at bounding box center [653, 108] width 109 height 25
click at [599, 96] on select "00:00 00:30 01:00 01:30 02:00 02:30 03:00 03:30 04:00 04:30 05:00 05:30 06:00 0…" at bounding box center [653, 108] width 109 height 25
click at [543, 153] on input "[PERSON_NAME] 13 Septembre 2025" at bounding box center [527, 158] width 109 height 17
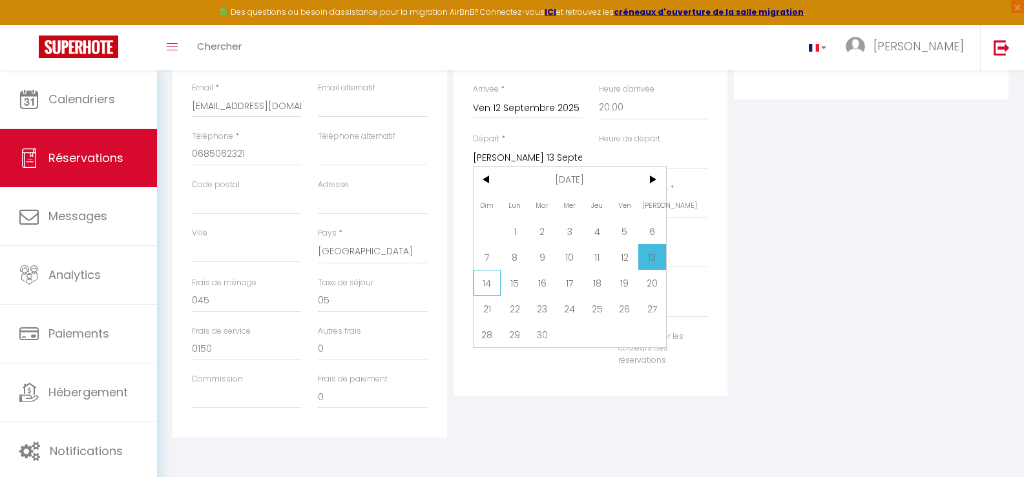
drag, startPoint x: 489, startPoint y: 276, endPoint x: 496, endPoint y: 270, distance: 9.6
click at [488, 276] on span "14" at bounding box center [488, 283] width 28 height 26
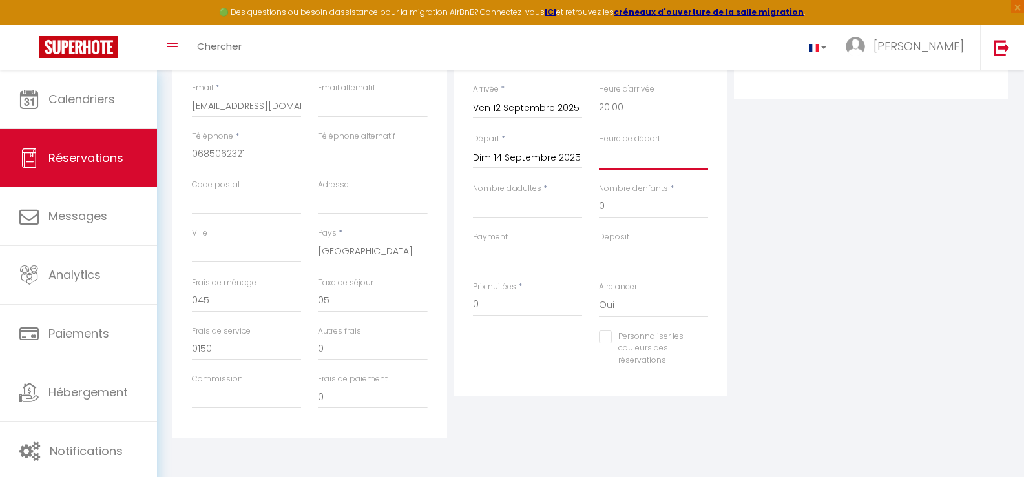
click at [618, 154] on select "00:00 00:30 01:00 01:30 02:00 02:30 03:00 03:30 04:00 04:30 05:00 05:30 06:00 0…" at bounding box center [653, 157] width 109 height 25
click at [599, 145] on select "00:00 00:30 01:00 01:30 02:00 02:30 03:00 03:30 04:00 04:30 05:00 05:30 06:00 0…" at bounding box center [653, 157] width 109 height 25
click at [522, 209] on input "Nombre d'adultes" at bounding box center [527, 206] width 109 height 23
drag, startPoint x: 612, startPoint y: 210, endPoint x: 596, endPoint y: 199, distance: 19.5
click at [596, 199] on div "Nombre d'enfants * 0" at bounding box center [653, 207] width 126 height 48
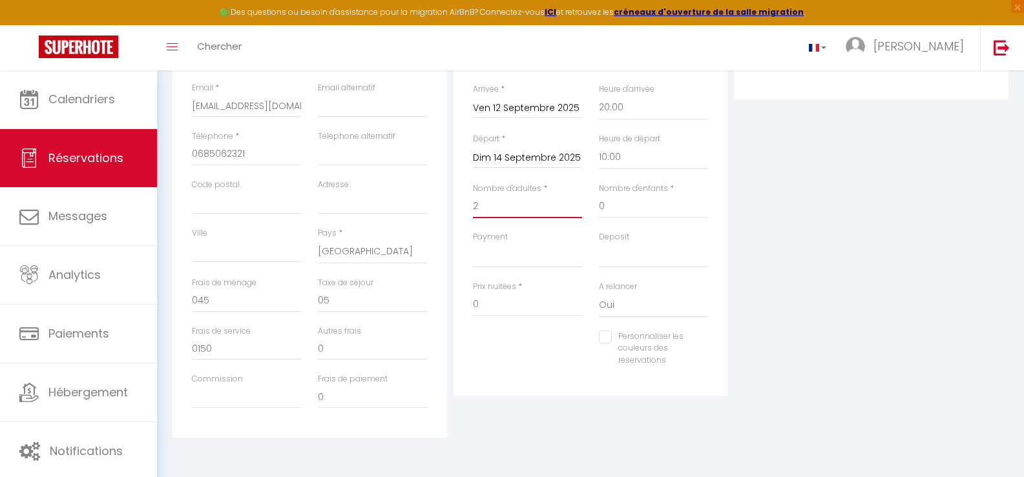
drag, startPoint x: 498, startPoint y: 213, endPoint x: 452, endPoint y: 201, distance: 47.3
click at [452, 201] on div "Détails Réservation Appartement * Maison à 3 Kms de la mer Statut * Confirmé No…" at bounding box center [590, 207] width 281 height 462
drag, startPoint x: 608, startPoint y: 204, endPoint x: 594, endPoint y: 205, distance: 14.3
click at [594, 205] on div "Nombre d'enfants * 0" at bounding box center [653, 207] width 126 height 48
drag, startPoint x: 498, startPoint y: 208, endPoint x: 463, endPoint y: 200, distance: 36.4
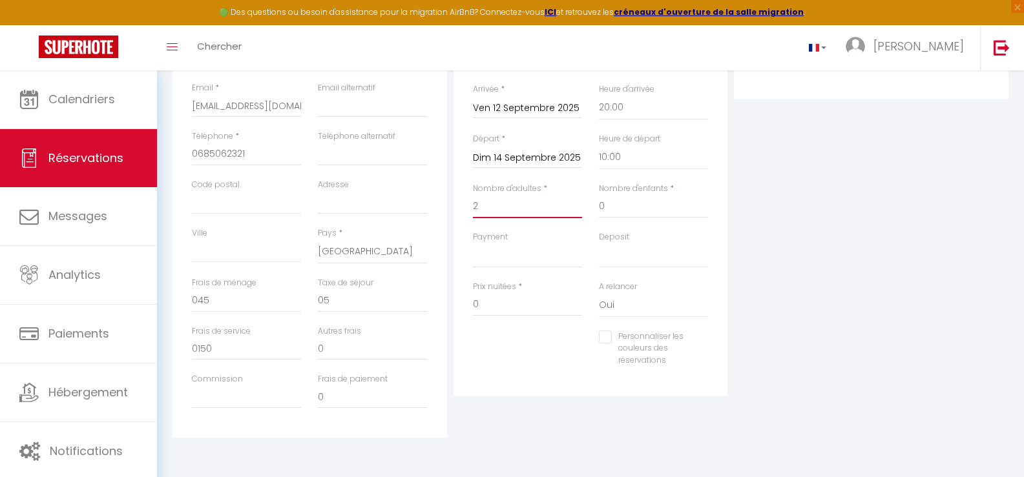
click at [463, 202] on div "Détails Réservation Appartement * Maison à 3 Kms de la mer Statut * Confirmé No…" at bounding box center [590, 186] width 275 height 420
drag, startPoint x: 614, startPoint y: 208, endPoint x: 595, endPoint y: 207, distance: 18.8
click at [595, 207] on div "Nombre d'enfants * 0" at bounding box center [653, 207] width 126 height 48
click at [517, 255] on select "OK KO" at bounding box center [527, 256] width 109 height 25
click at [473, 244] on select "OK KO" at bounding box center [527, 256] width 109 height 25
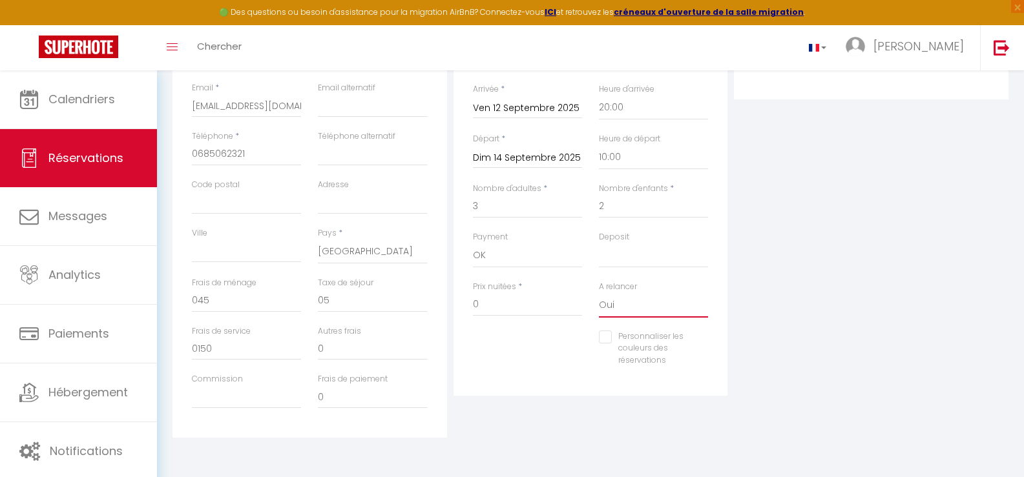
click at [609, 302] on select "Oui Non" at bounding box center [653, 305] width 109 height 25
click at [599, 293] on select "Oui Non" at bounding box center [653, 305] width 109 height 25
drag, startPoint x: 490, startPoint y: 306, endPoint x: 462, endPoint y: 306, distance: 27.8
click at [462, 306] on div "Détails Réservation Appartement * Maison à 3 Kms de la mer Statut * Confirmé No…" at bounding box center [590, 186] width 275 height 420
drag, startPoint x: 478, startPoint y: 301, endPoint x: 463, endPoint y: 298, distance: 15.1
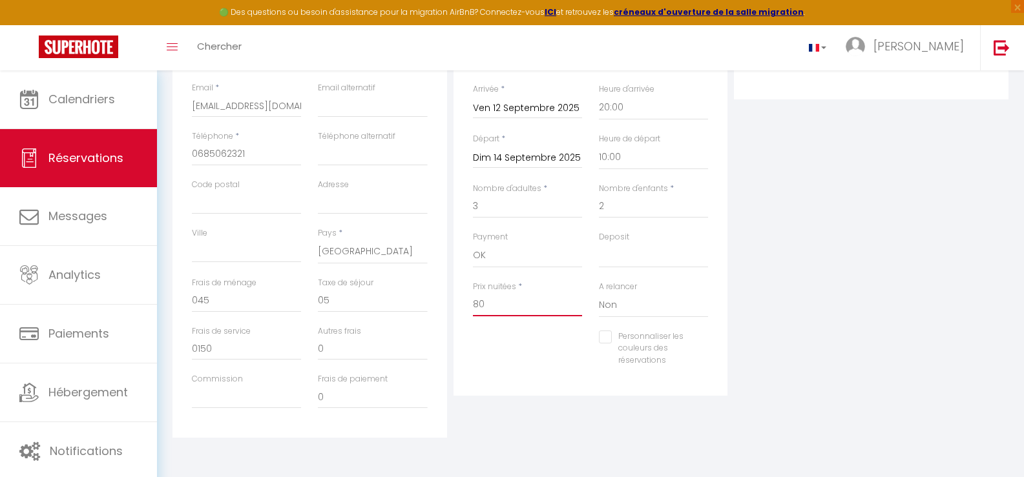
click at [463, 298] on div "Détails Réservation Appartement * Maison à 3 Kms de la mer Statut * Confirmé No…" at bounding box center [590, 186] width 275 height 420
click at [463, 362] on div "Détails Réservation Appartement * Maison à 3 Kms de la mer Statut * Confirmé No…" at bounding box center [590, 186] width 275 height 420
drag, startPoint x: 346, startPoint y: 306, endPoint x: 313, endPoint y: 300, distance: 34.1
click at [313, 300] on div "Taxe de séjour 05" at bounding box center [372, 301] width 126 height 48
drag, startPoint x: 220, startPoint y: 298, endPoint x: 174, endPoint y: 282, distance: 48.8
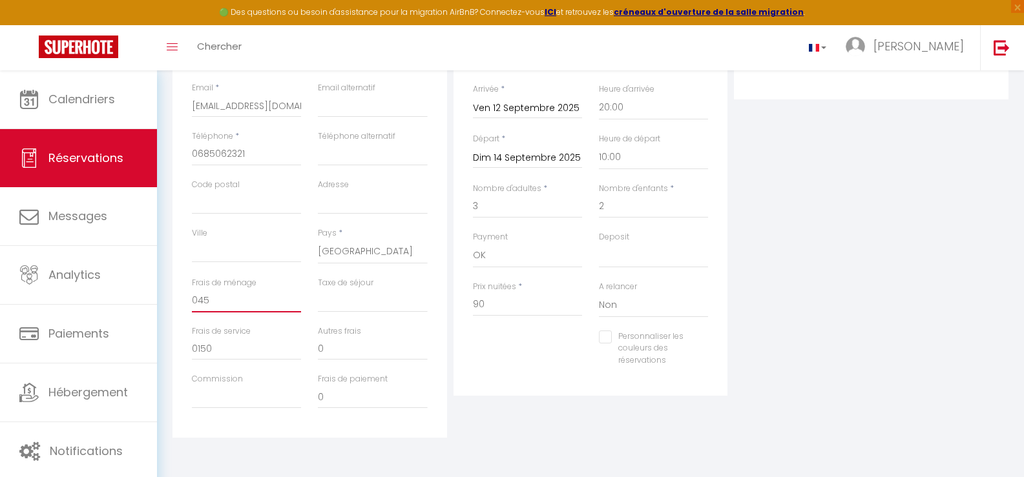
click at [174, 282] on div "Détails Voyageur Prénom * Emilie Nom * Benard Email * emi.ben@hotmail.fr Email …" at bounding box center [309, 207] width 275 height 462
drag, startPoint x: 224, startPoint y: 352, endPoint x: 178, endPoint y: 340, distance: 46.7
click at [180, 340] on div "Détails Voyageur Prénom * Emilie Nom * Benard Email * emi.ben@hotmail.fr Email …" at bounding box center [309, 207] width 275 height 462
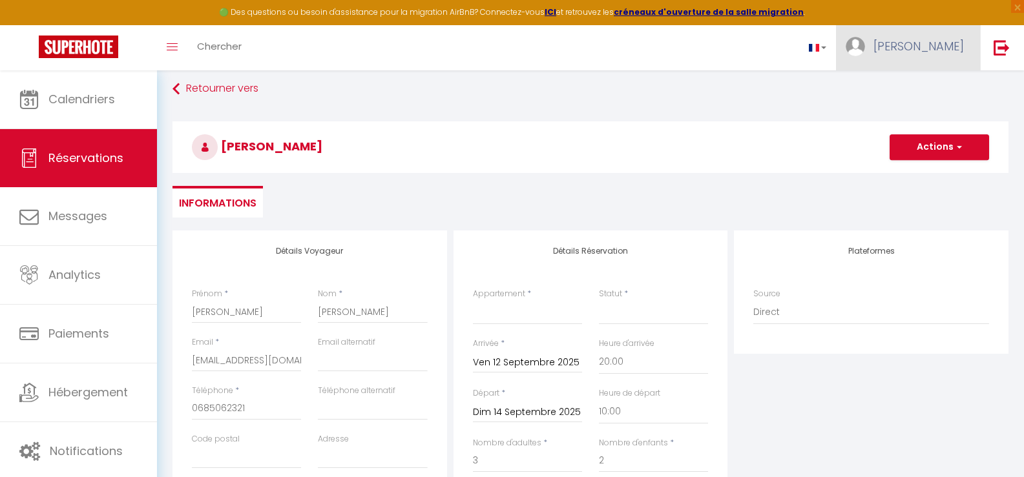
scroll to position [0, 0]
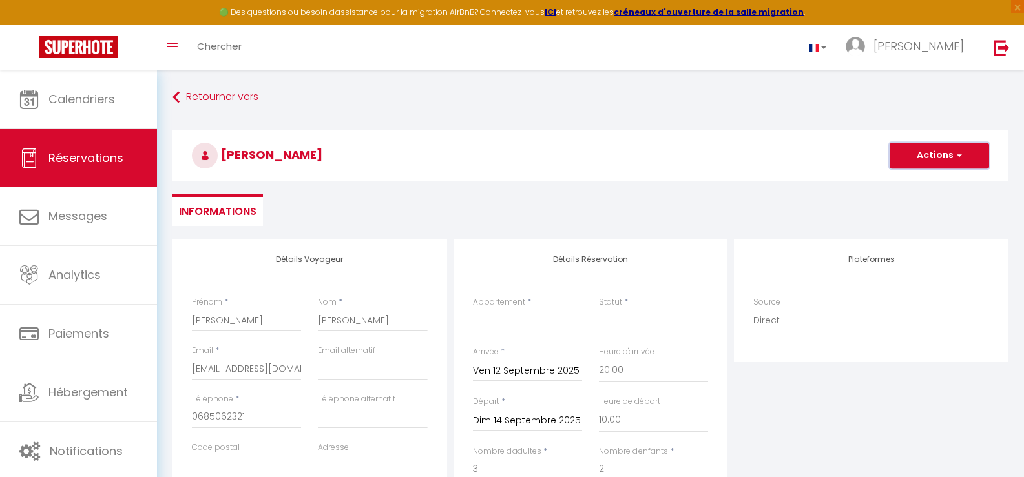
click at [913, 160] on button "Actions" at bounding box center [939, 156] width 99 height 26
click at [911, 190] on link "Enregistrer" at bounding box center [926, 184] width 102 height 17
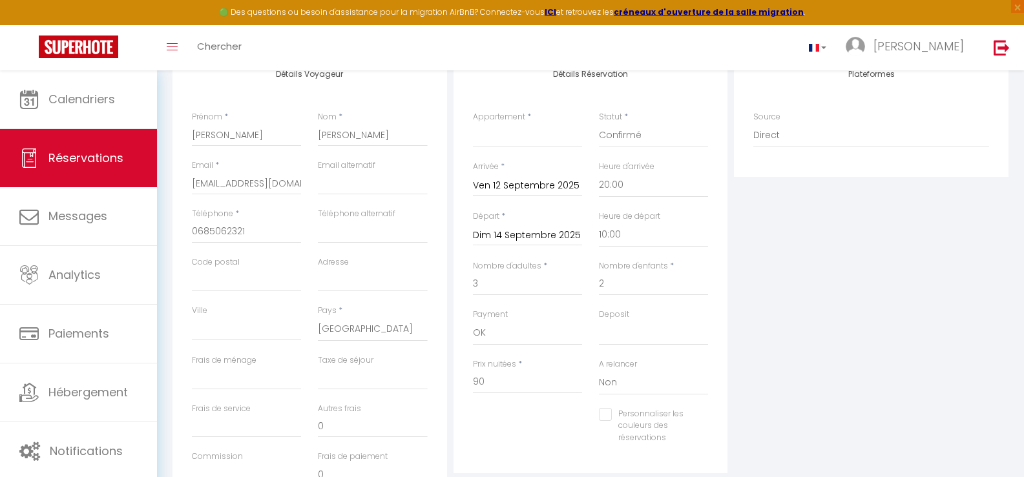
scroll to position [258, 0]
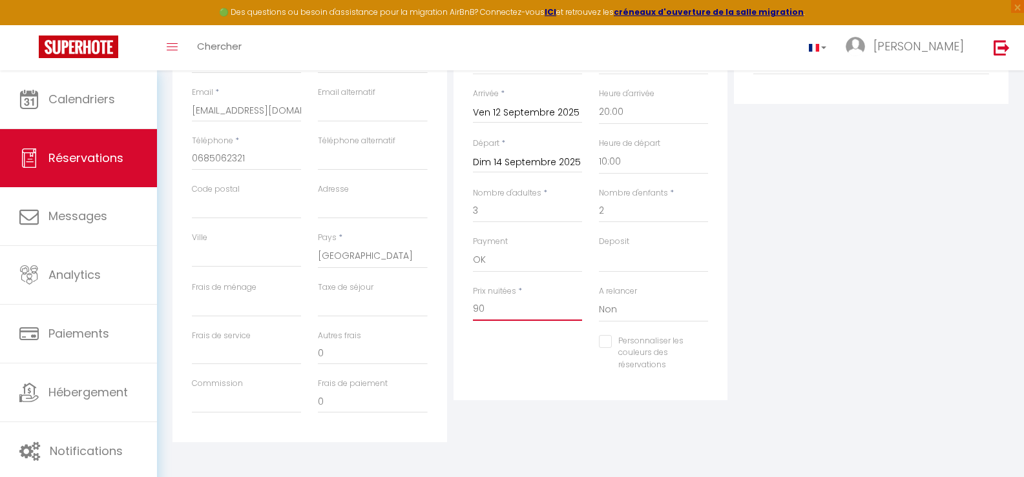
drag, startPoint x: 493, startPoint y: 307, endPoint x: 468, endPoint y: 301, distance: 25.2
click at [468, 301] on div "Prix nuitées * 90" at bounding box center [527, 311] width 126 height 50
click at [516, 341] on div "Personnaliser les couleurs des réservations #D7092E" at bounding box center [590, 360] width 253 height 50
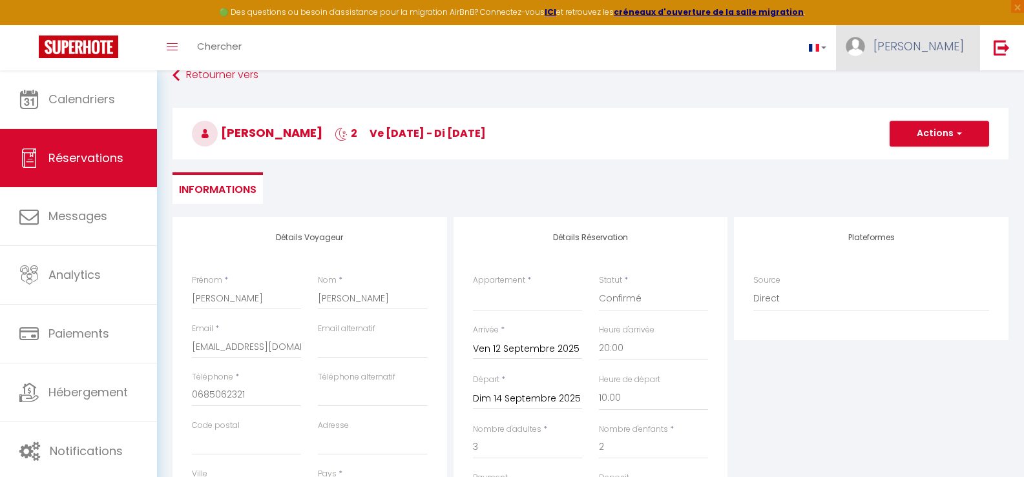
scroll to position [0, 0]
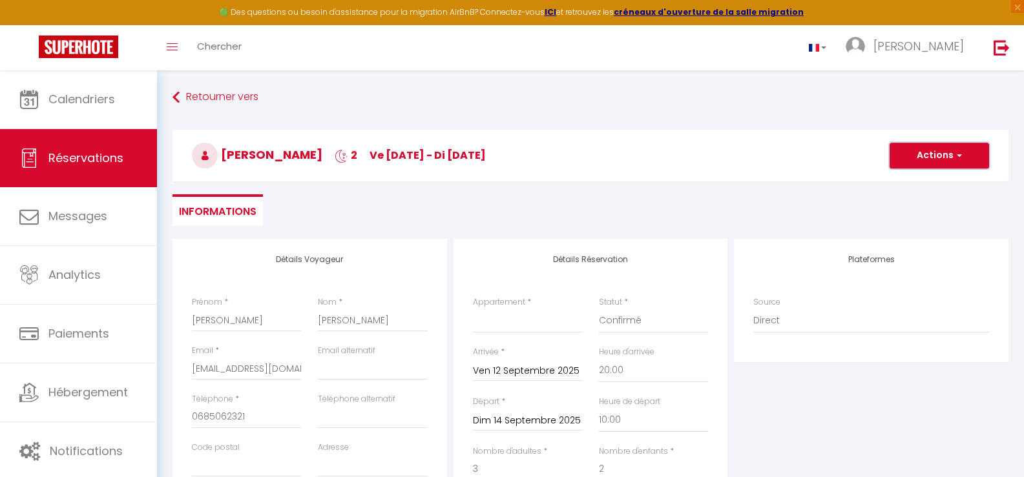
click at [934, 156] on button "Actions" at bounding box center [939, 156] width 99 height 26
click at [920, 185] on link "Enregistrer" at bounding box center [926, 184] width 102 height 17
click at [932, 159] on button "Actions" at bounding box center [939, 156] width 99 height 26
click at [841, 154] on h3 "Emilie Benard 2 ve 12 Sep - di 14 Sep" at bounding box center [590, 156] width 836 height 52
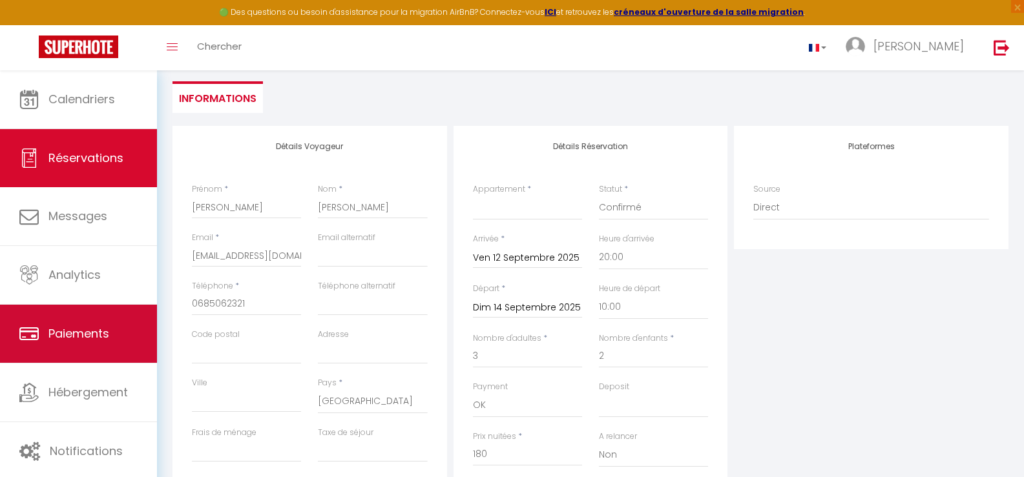
scroll to position [129, 0]
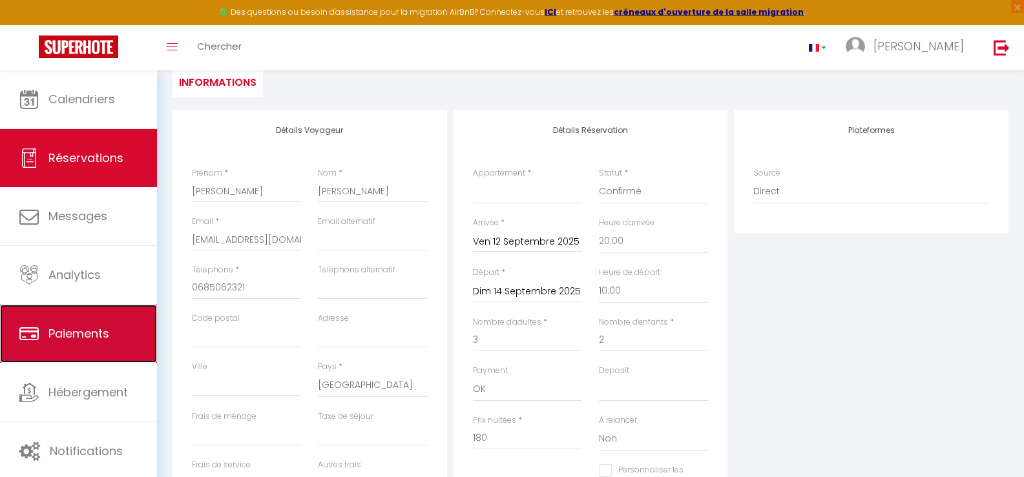
click at [88, 331] on span "Paiements" at bounding box center [78, 334] width 61 height 16
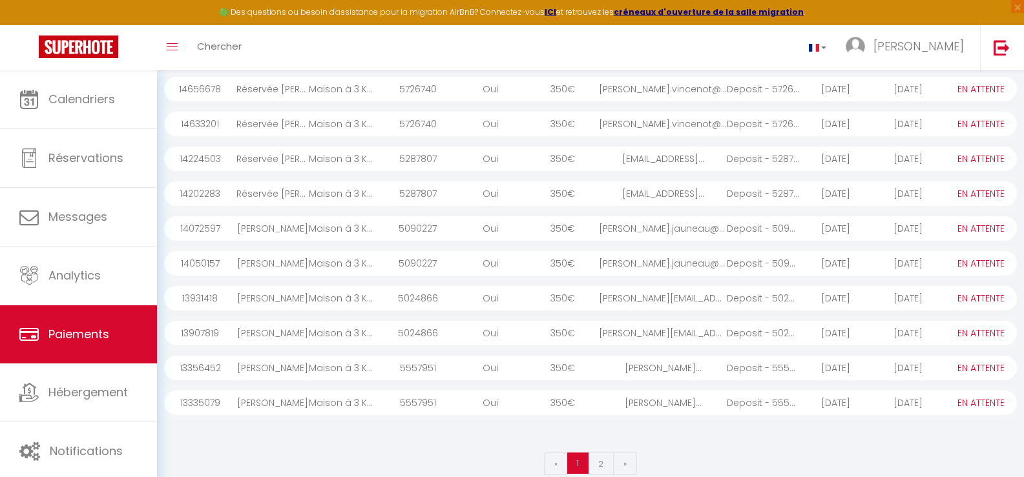
scroll to position [171, 0]
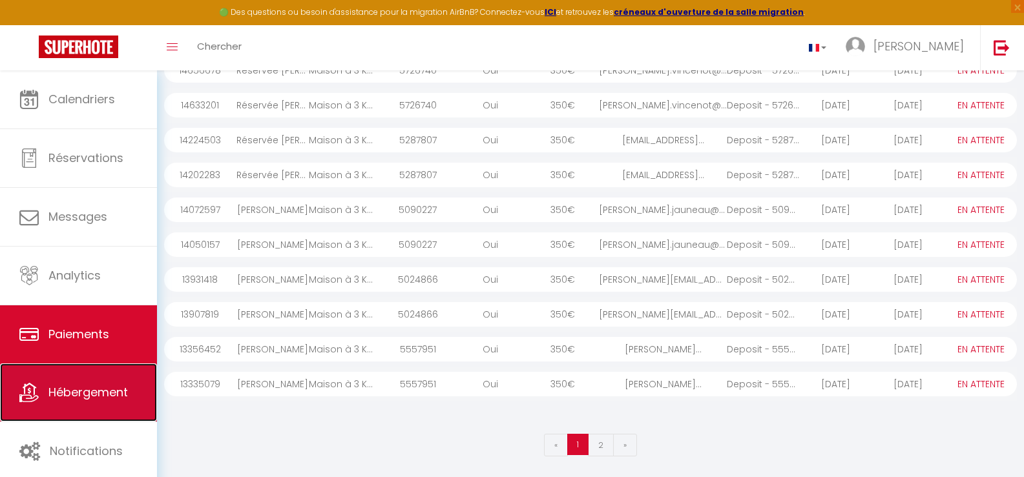
click at [101, 391] on span "Hébergement" at bounding box center [87, 392] width 79 height 16
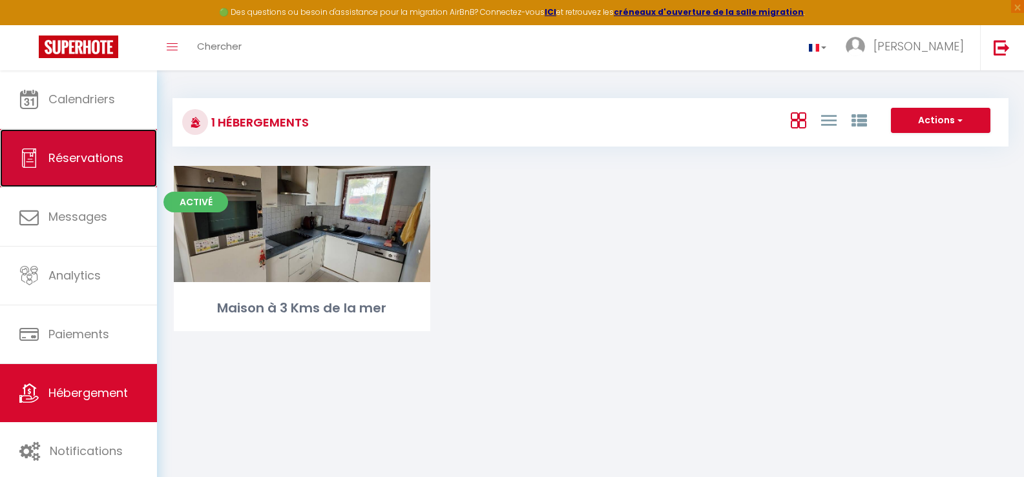
click at [103, 154] on span "Réservations" at bounding box center [85, 158] width 75 height 16
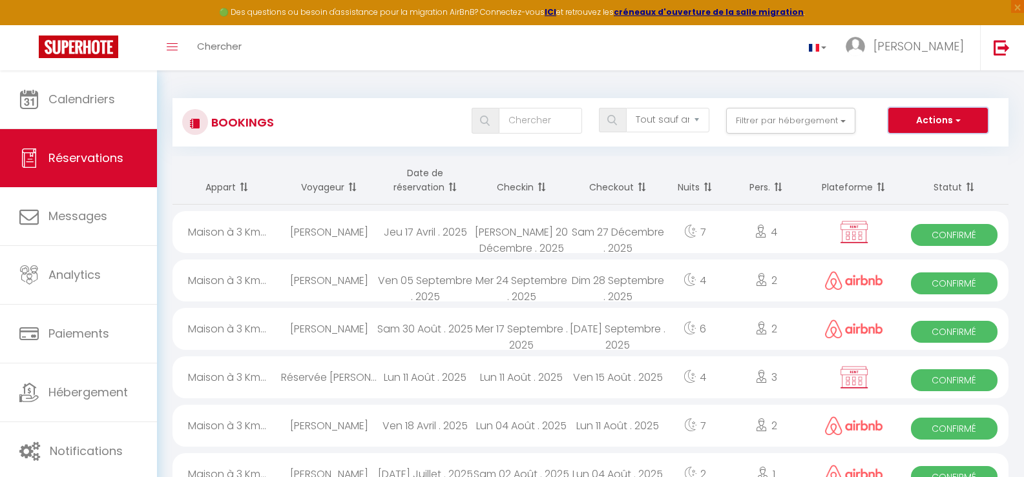
click at [907, 112] on button "Actions" at bounding box center [937, 121] width 99 height 26
click at [901, 148] on link "Nouvelle Réservation" at bounding box center [918, 148] width 138 height 17
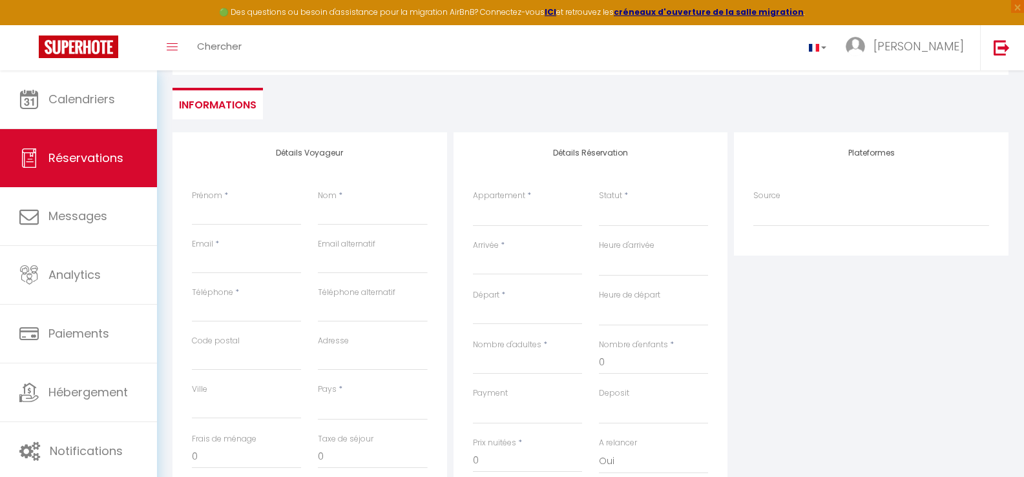
scroll to position [129, 0]
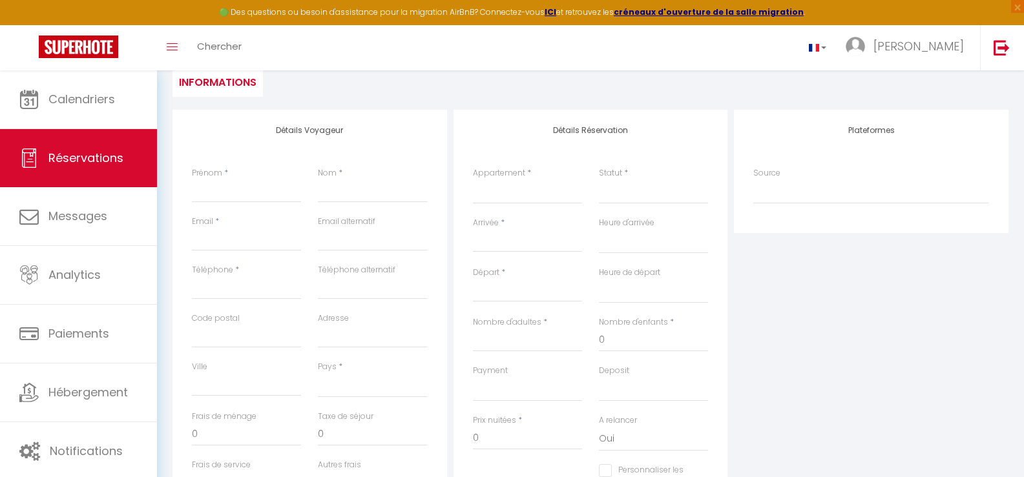
click at [218, 175] on label "Prénom" at bounding box center [207, 173] width 30 height 12
click at [218, 180] on input "Prénom" at bounding box center [246, 191] width 109 height 23
click at [193, 191] on input "phiilippe" at bounding box center [246, 191] width 109 height 23
click at [317, 191] on div "Nom *" at bounding box center [372, 191] width 126 height 48
click at [329, 193] on input "Nom" at bounding box center [372, 191] width 109 height 23
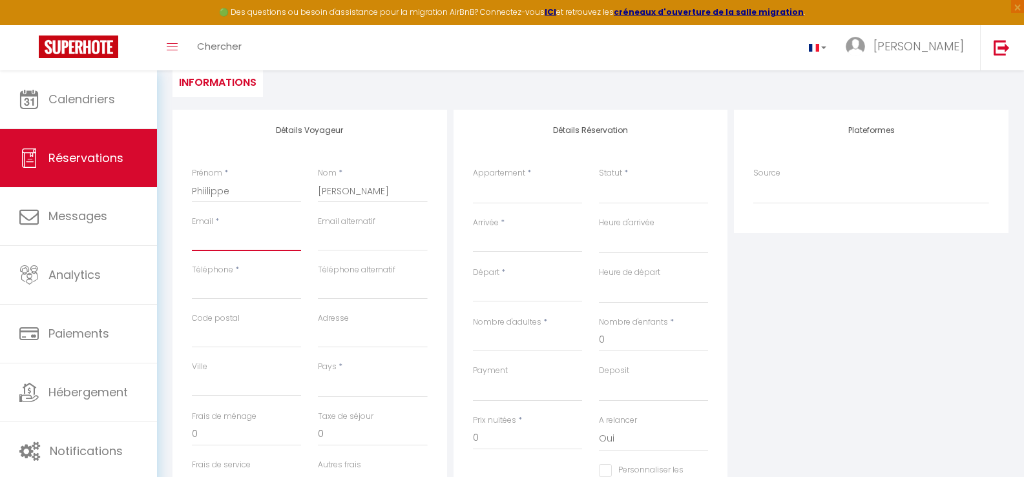
click at [220, 230] on input "Email" at bounding box center [246, 239] width 109 height 23
click at [223, 292] on input "Téléphone" at bounding box center [246, 287] width 109 height 23
click at [256, 308] on div "Téléphone * 06 42 75 42 71" at bounding box center [246, 288] width 126 height 48
drag, startPoint x: 261, startPoint y: 291, endPoint x: 169, endPoint y: 275, distance: 93.8
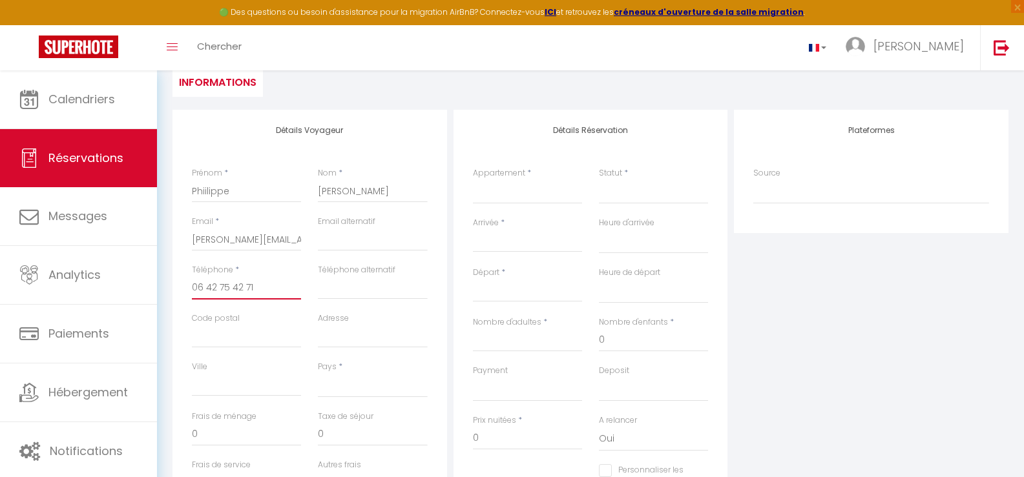
click at [180, 276] on div "Détails Voyageur Prénom * Phiilippe Nom * Charbonneau Email * brigitte.char@wan…" at bounding box center [309, 341] width 275 height 462
click at [324, 278] on input "Téléphone alternatif" at bounding box center [372, 287] width 109 height 23
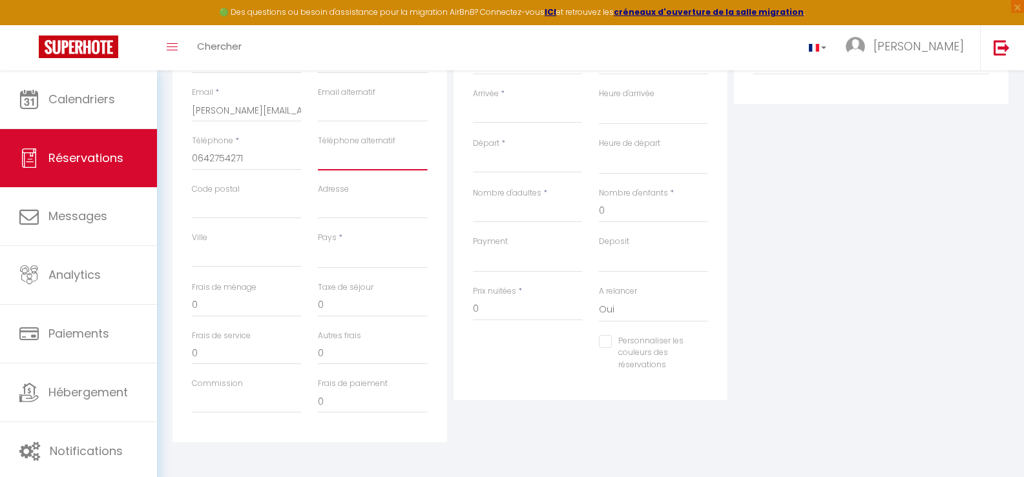
scroll to position [263, 0]
click at [340, 237] on span "*" at bounding box center [341, 232] width 4 height 11
click at [344, 231] on div "Pays * France Portugal Afghanistan Albania Algeria American Samoa Andorra Angol…" at bounding box center [372, 245] width 109 height 37
click at [332, 234] on label "Pays" at bounding box center [327, 233] width 19 height 12
click at [332, 240] on select "[GEOGRAPHIC_DATA] [GEOGRAPHIC_DATA] [GEOGRAPHIC_DATA] [GEOGRAPHIC_DATA] [GEOGRA…" at bounding box center [372, 252] width 109 height 25
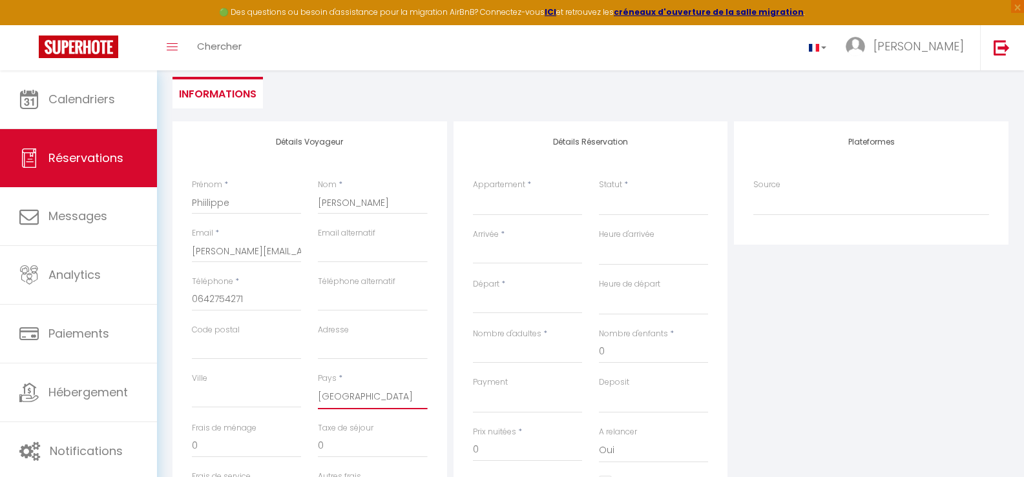
scroll to position [129, 0]
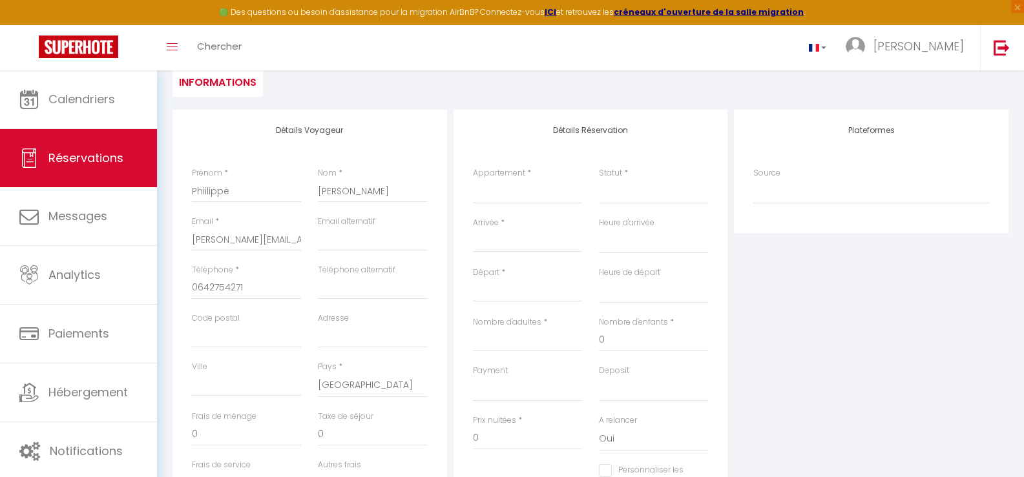
click at [617, 173] on label "Statut" at bounding box center [610, 173] width 23 height 12
click at [617, 180] on select "Confirmé Non Confirmé [PERSON_NAME] par le voyageur No Show Request" at bounding box center [653, 192] width 109 height 25
click at [627, 171] on span "*" at bounding box center [626, 172] width 4 height 11
click at [495, 222] on label "Arrivée" at bounding box center [486, 223] width 26 height 12
click at [495, 234] on input "Arrivée" at bounding box center [527, 242] width 109 height 17
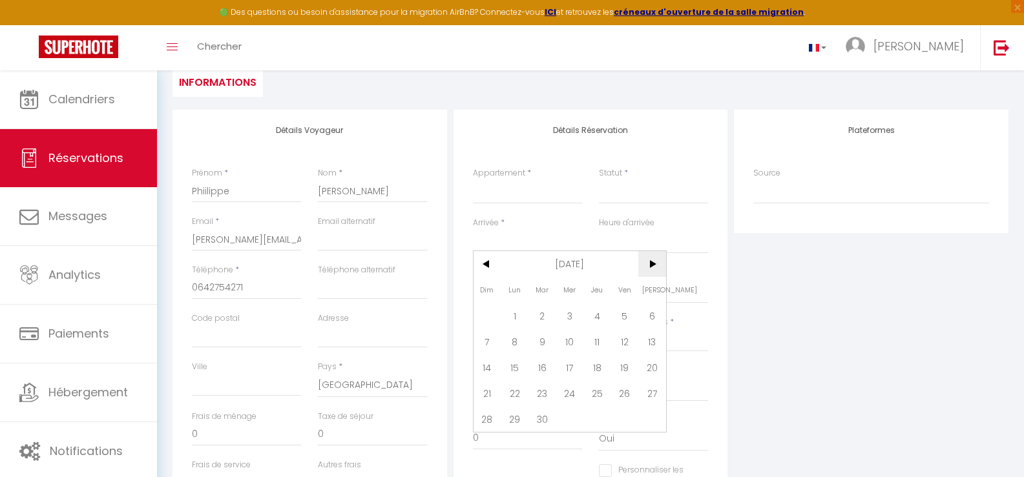
click at [652, 267] on span ">" at bounding box center [652, 264] width 28 height 26
click at [595, 315] on span "2" at bounding box center [597, 316] width 28 height 26
click at [509, 295] on input "Ven 03 Octobre 2025" at bounding box center [527, 292] width 109 height 17
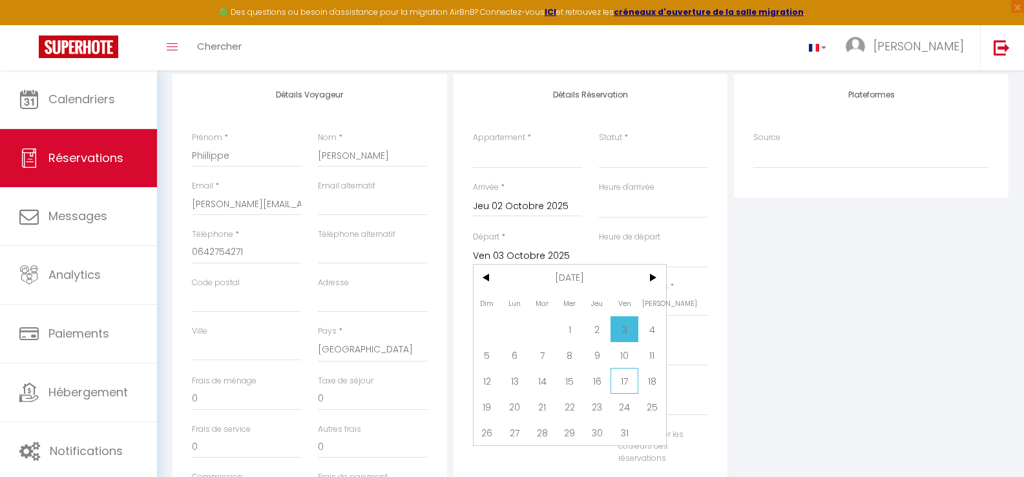
scroll to position [194, 0]
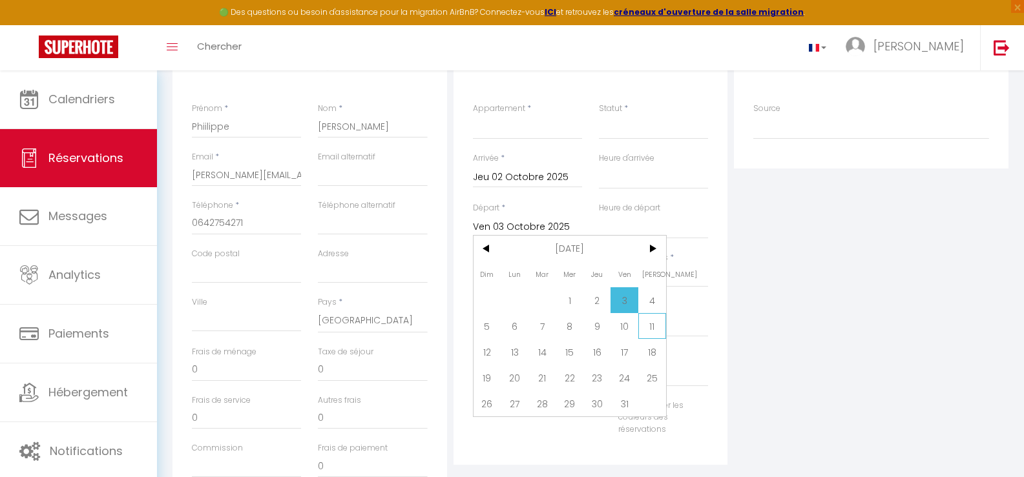
drag, startPoint x: 647, startPoint y: 323, endPoint x: 640, endPoint y: 316, distance: 10.5
click at [647, 322] on span "11" at bounding box center [652, 326] width 28 height 26
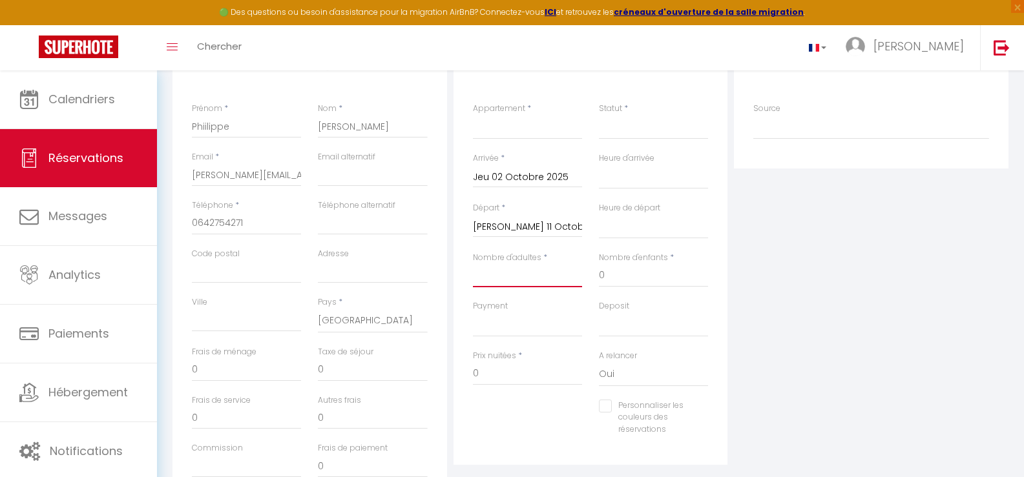
click at [522, 264] on input "Nombre d'adultes" at bounding box center [527, 275] width 109 height 23
click at [557, 303] on div "Payment OK KO" at bounding box center [527, 318] width 109 height 37
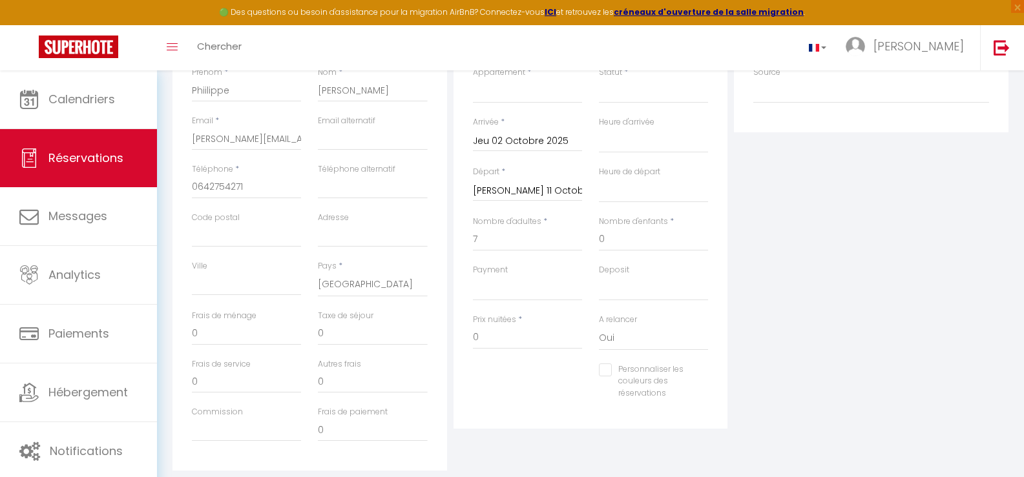
scroll to position [258, 0]
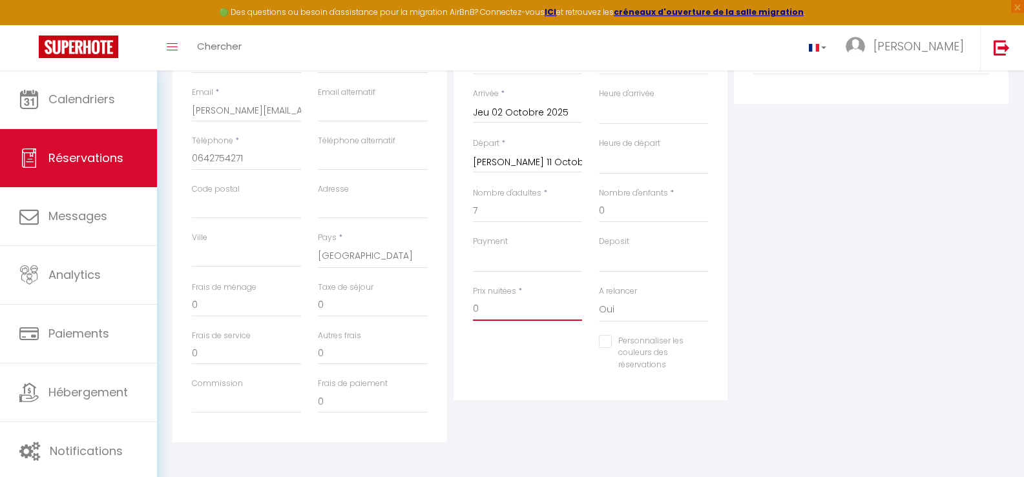
click at [514, 304] on input "0" at bounding box center [527, 309] width 109 height 23
click at [509, 377] on div "Personnaliser les couleurs des réservations #D7092E" at bounding box center [590, 360] width 253 height 50
drag, startPoint x: 621, startPoint y: 307, endPoint x: 601, endPoint y: 305, distance: 20.1
click at [602, 300] on select "Oui Non" at bounding box center [653, 310] width 109 height 25
click at [599, 298] on select "Oui Non" at bounding box center [653, 310] width 109 height 25
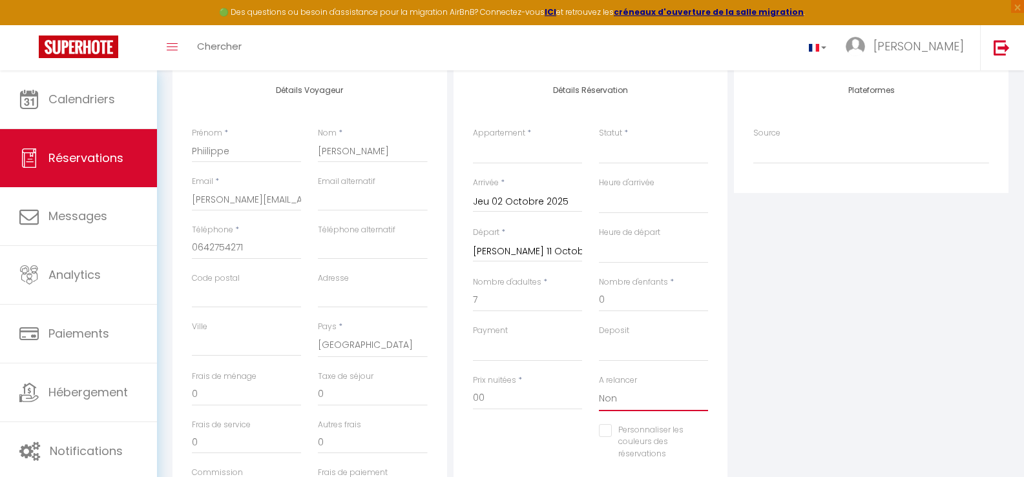
scroll to position [129, 0]
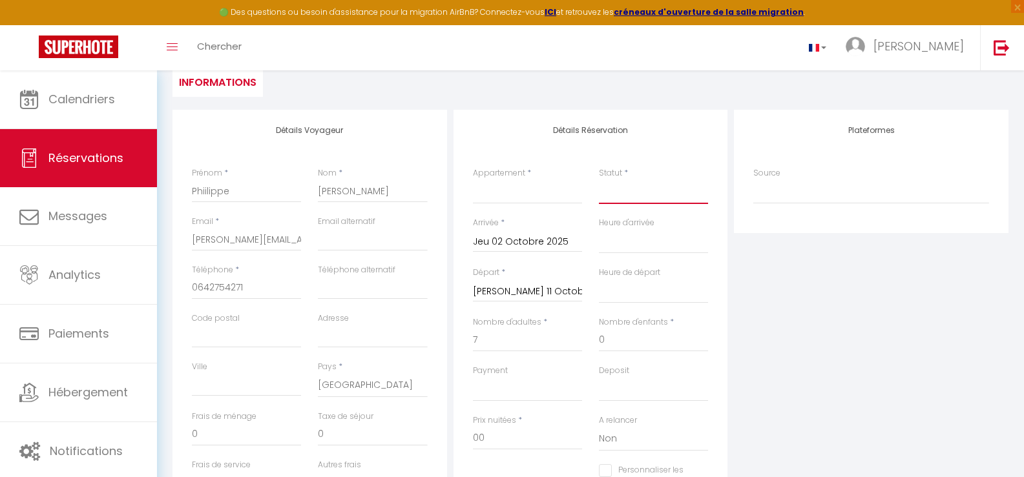
click at [618, 198] on select "Confirmé Non Confirmé [PERSON_NAME] par le voyageur No Show Request" at bounding box center [653, 192] width 109 height 25
click at [599, 180] on select "Confirmé Non Confirmé [PERSON_NAME] par le voyageur No Show Request" at bounding box center [653, 192] width 109 height 25
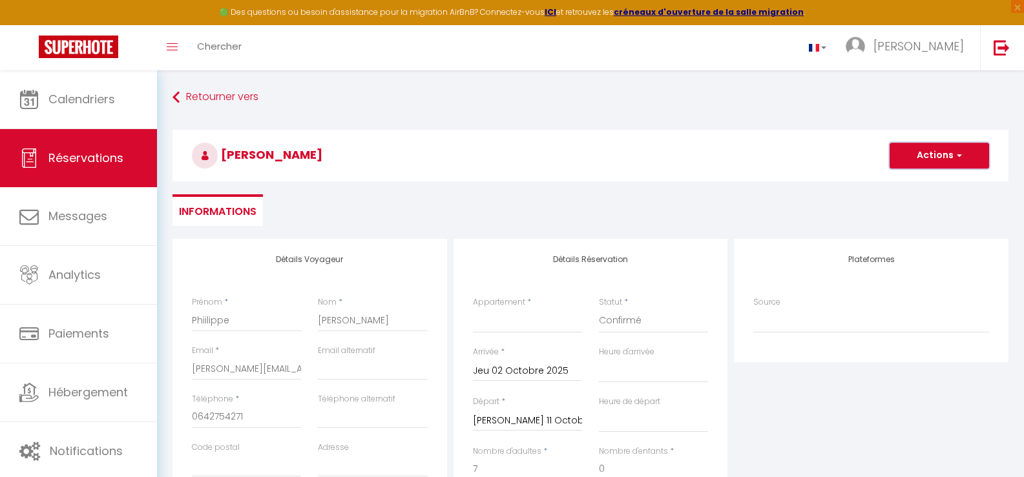
click at [929, 158] on button "Actions" at bounding box center [939, 156] width 99 height 26
click at [917, 183] on link "Enregistrer" at bounding box center [926, 184] width 102 height 17
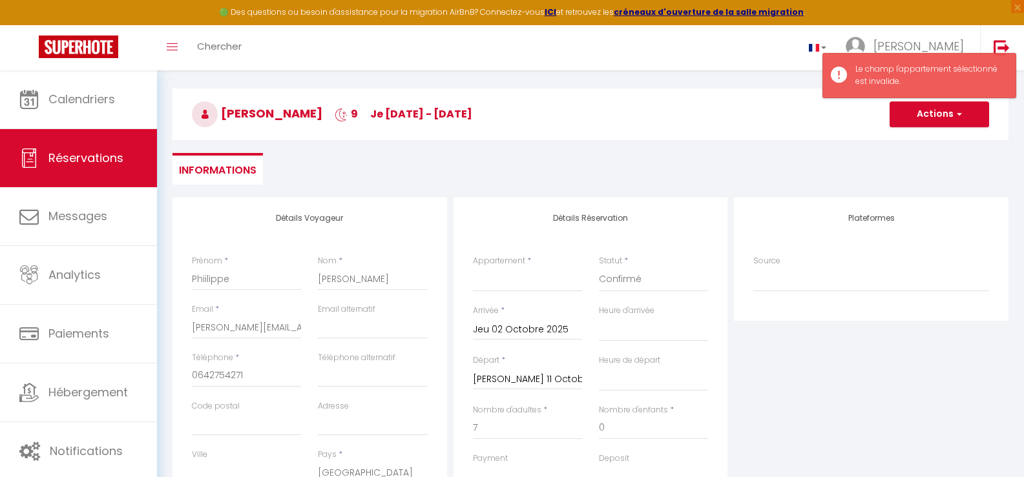
scroll to position [65, 0]
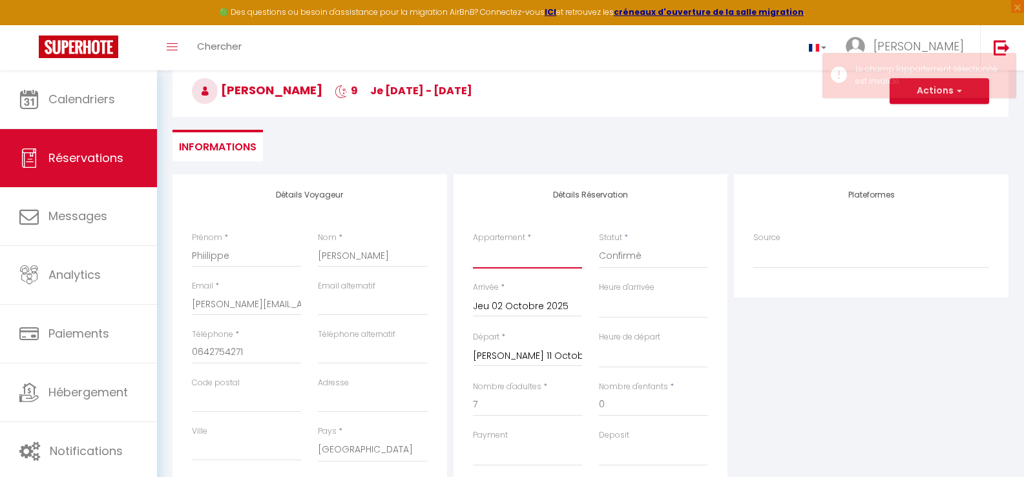
click at [515, 258] on select "Maison à 3 Kms de la mer" at bounding box center [527, 256] width 109 height 25
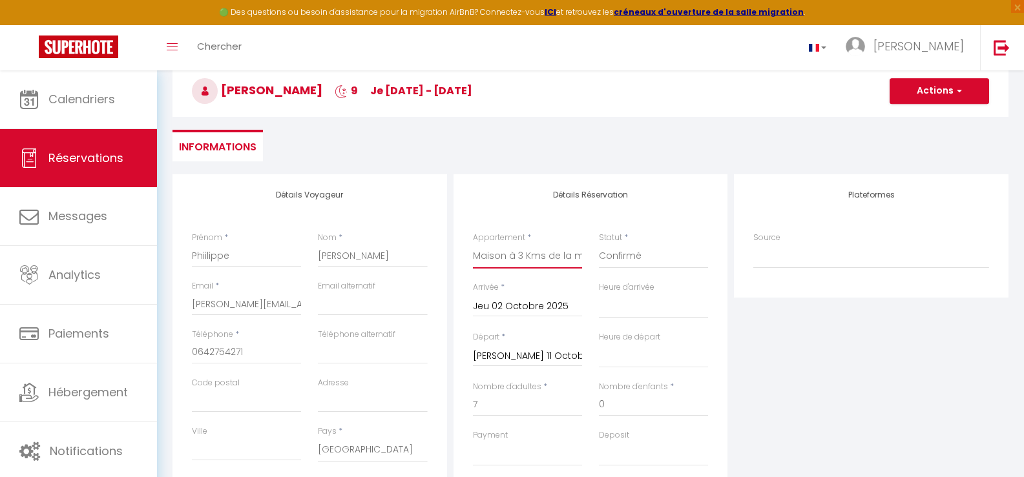
click at [473, 244] on select "Maison à 3 Kms de la mer" at bounding box center [527, 256] width 109 height 25
click at [907, 90] on button "Actions" at bounding box center [939, 91] width 99 height 26
click at [908, 123] on link "Enregistrer" at bounding box center [926, 119] width 102 height 17
click at [71, 159] on span "Réservations" at bounding box center [85, 158] width 75 height 16
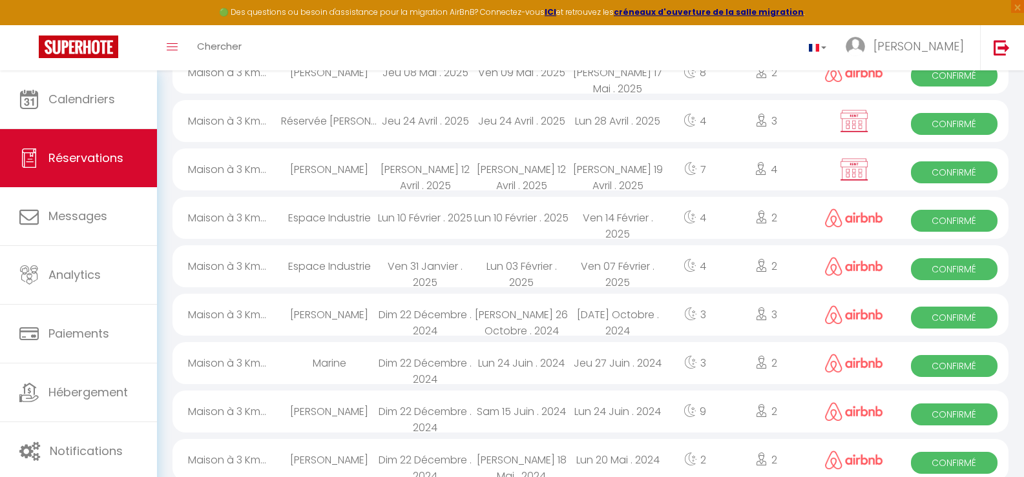
scroll to position [915, 0]
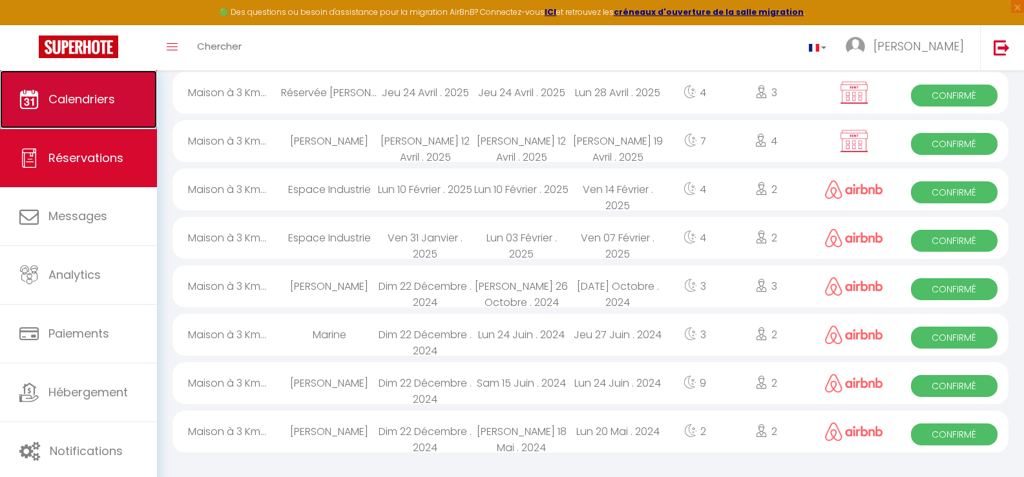
click at [80, 103] on span "Calendriers" at bounding box center [81, 99] width 67 height 16
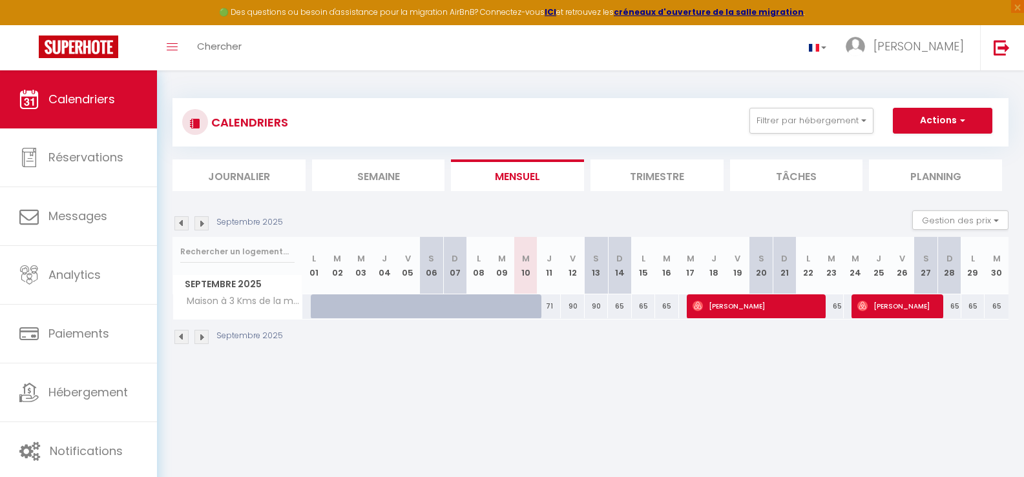
click at [203, 223] on img at bounding box center [201, 223] width 14 height 14
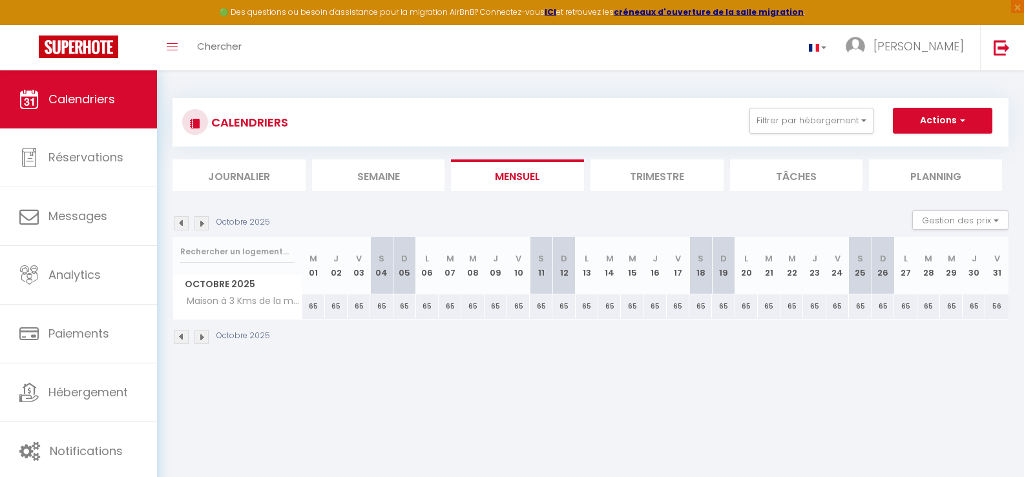
click at [357, 275] on th "V 03" at bounding box center [359, 265] width 23 height 57
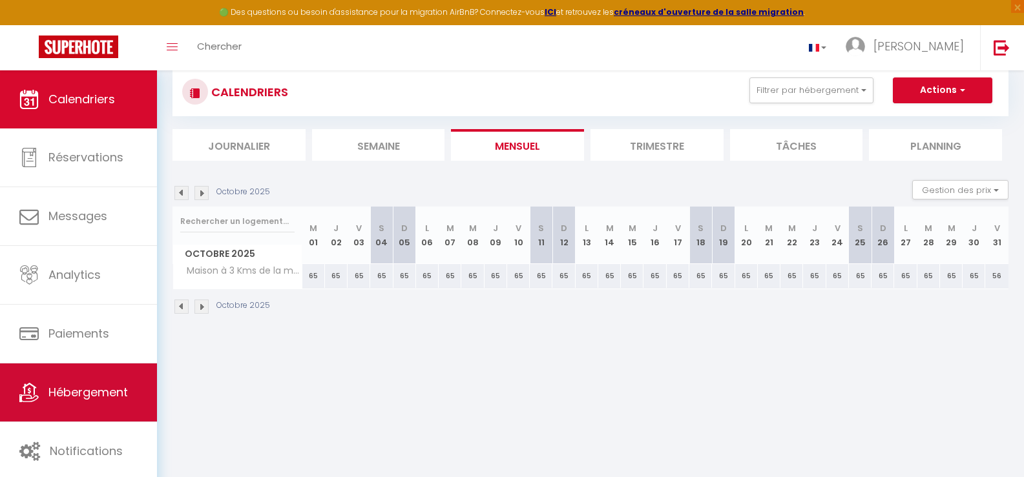
scroll to position [70, 0]
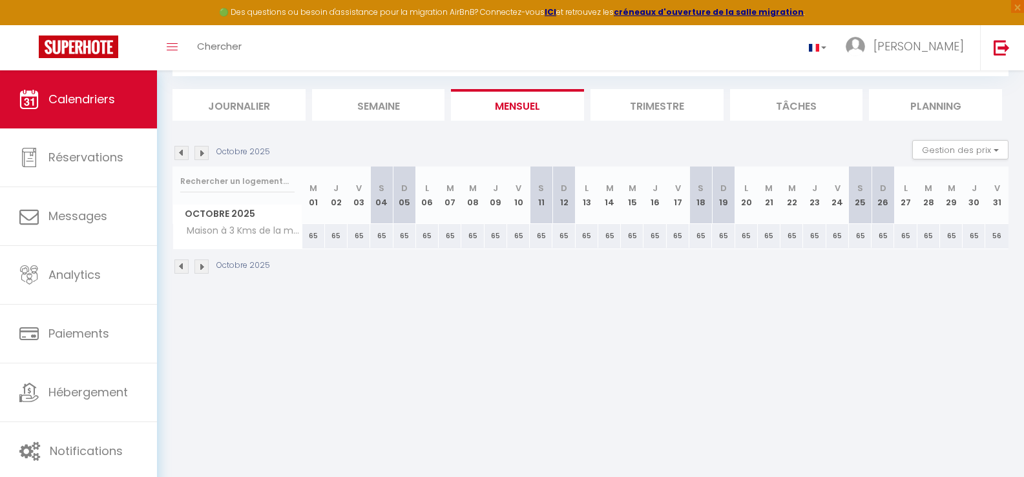
click at [516, 63] on div "Toggle menubar Chercher BUTTON Philippe Paramètres" at bounding box center [554, 47] width 921 height 45
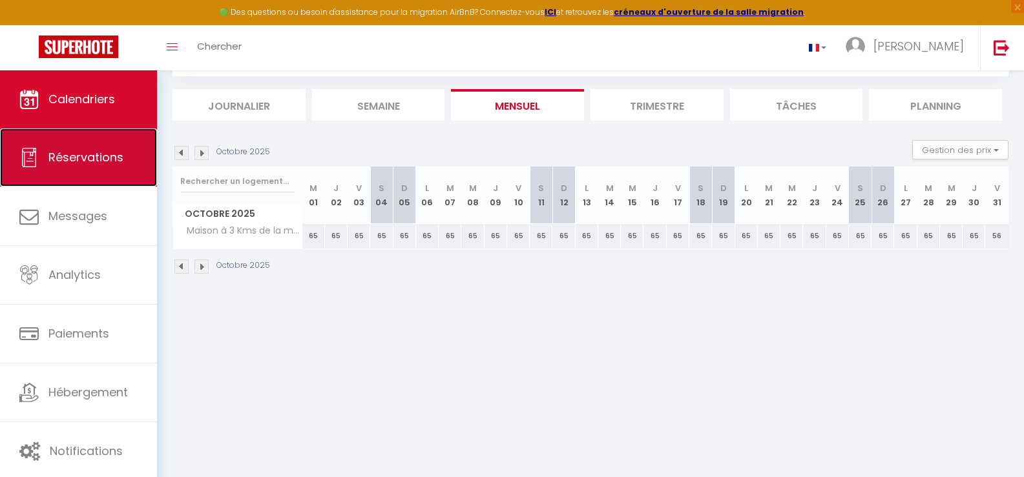
click at [67, 159] on span "Réservations" at bounding box center [85, 157] width 75 height 16
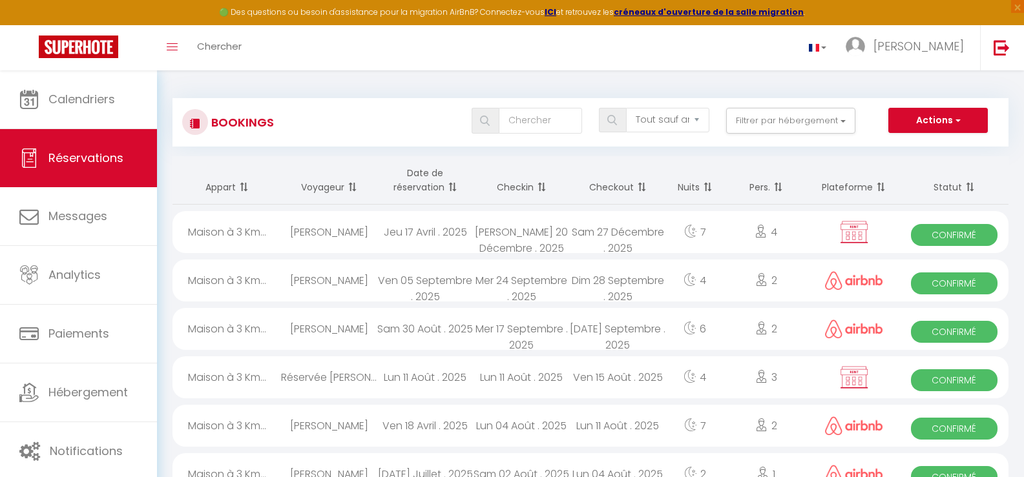
scroll to position [65, 0]
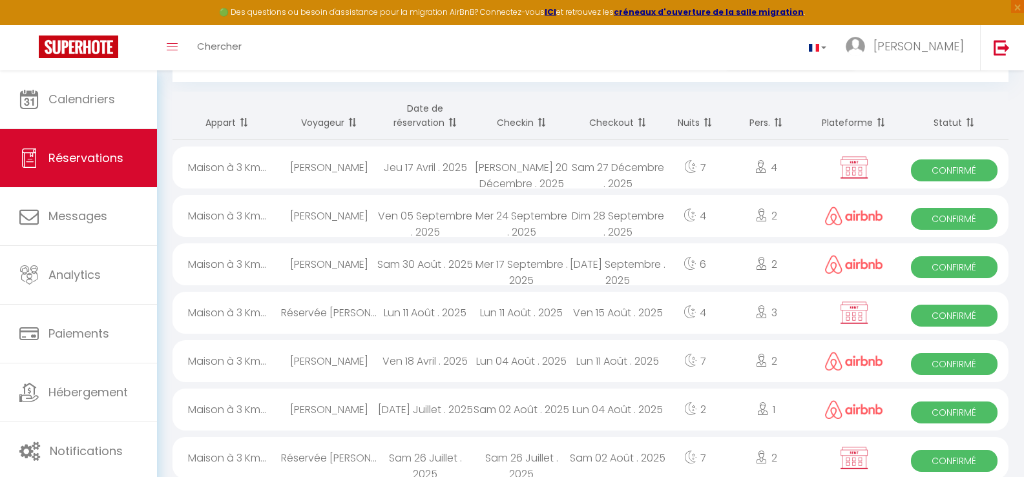
click at [413, 170] on div "Jeu 17 Avril . 2025" at bounding box center [425, 168] width 96 height 42
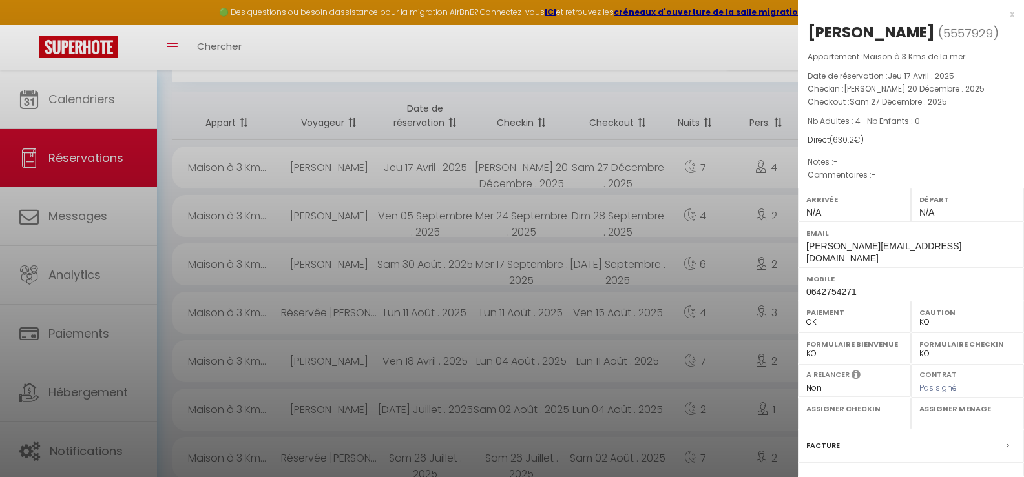
click at [413, 170] on div at bounding box center [512, 238] width 1024 height 477
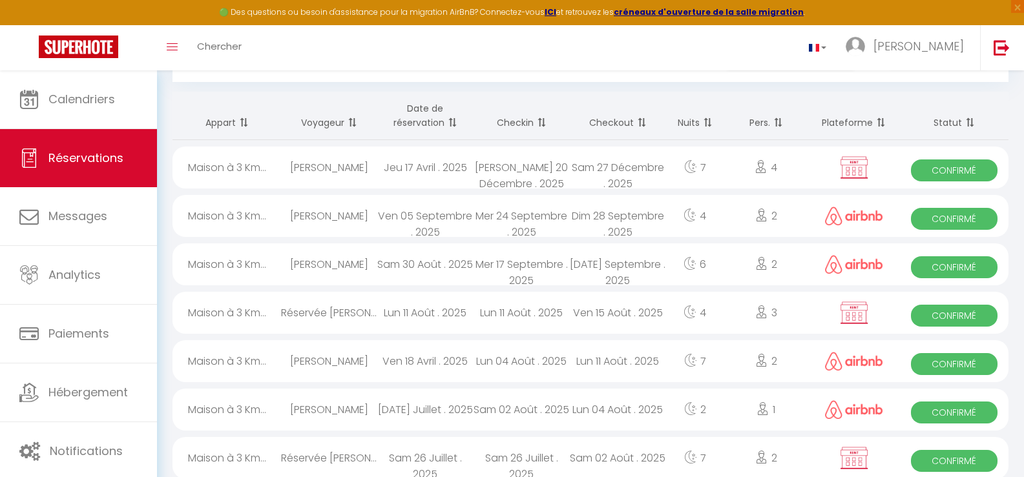
click at [413, 170] on div "Jeu 17 Avril . 2025" at bounding box center [425, 168] width 96 height 42
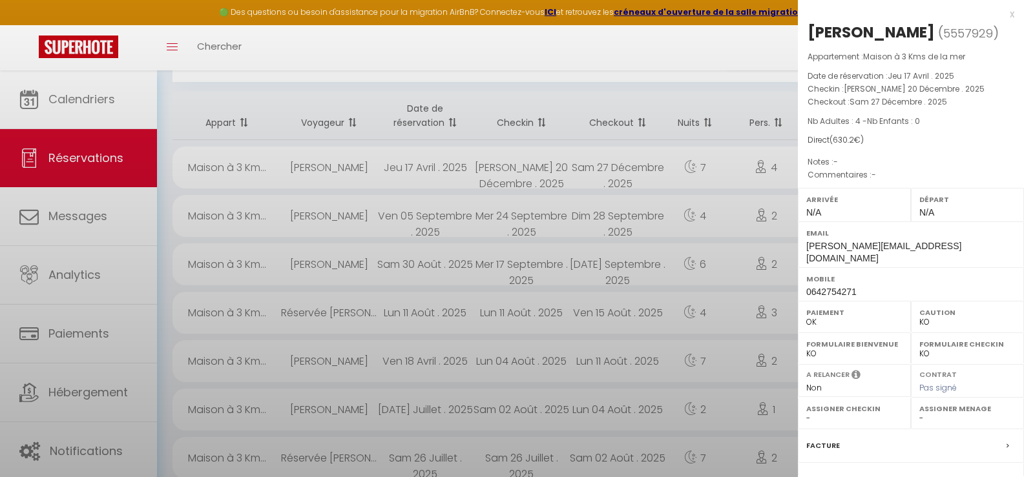
click at [413, 170] on div at bounding box center [512, 238] width 1024 height 477
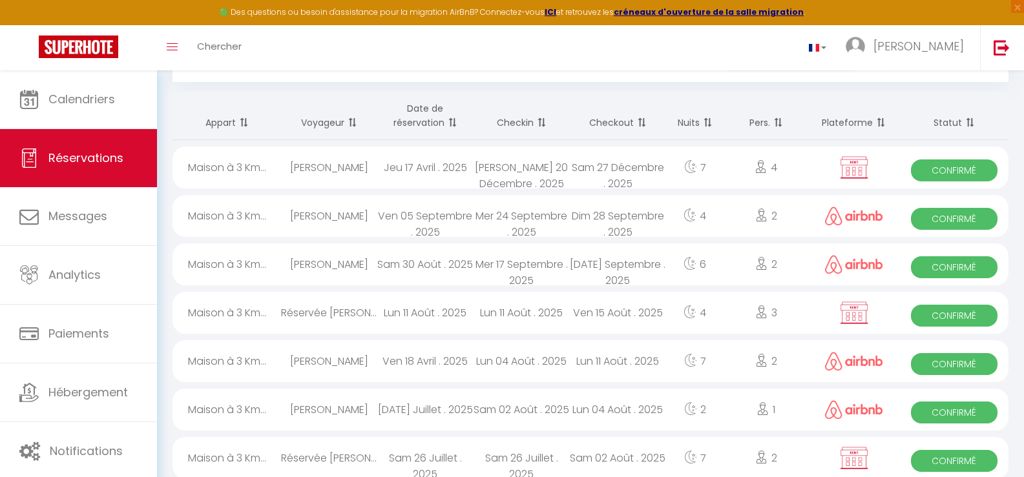
click at [950, 167] on span "Confirmé" at bounding box center [954, 171] width 87 height 22
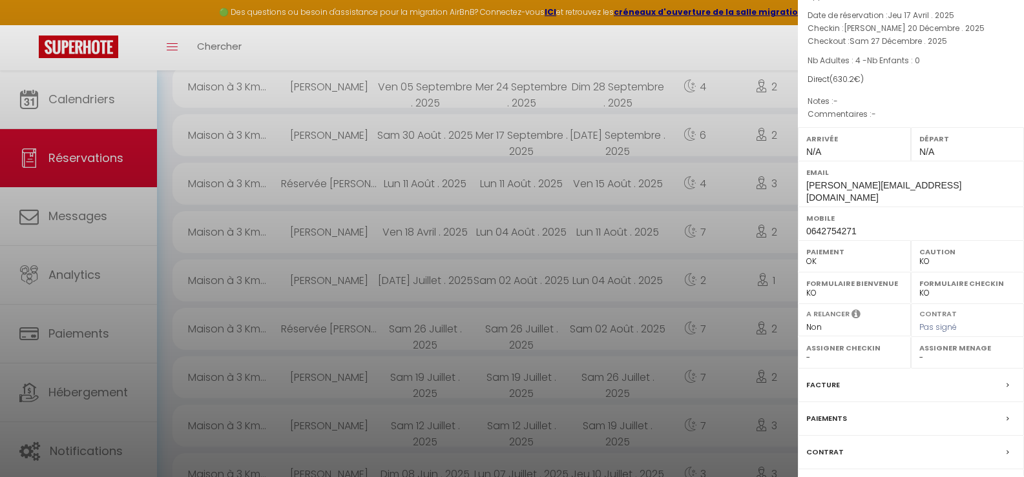
scroll to position [0, 0]
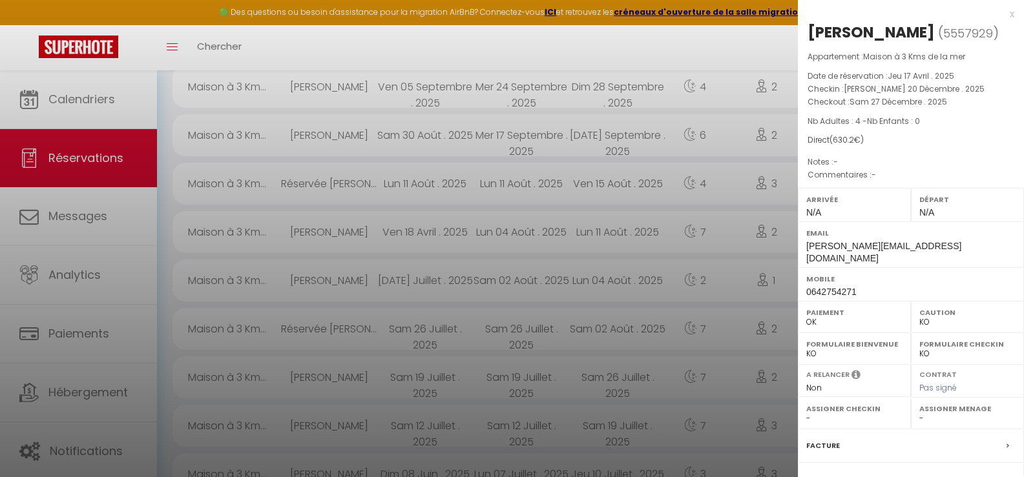
click at [712, 53] on div at bounding box center [512, 238] width 1024 height 477
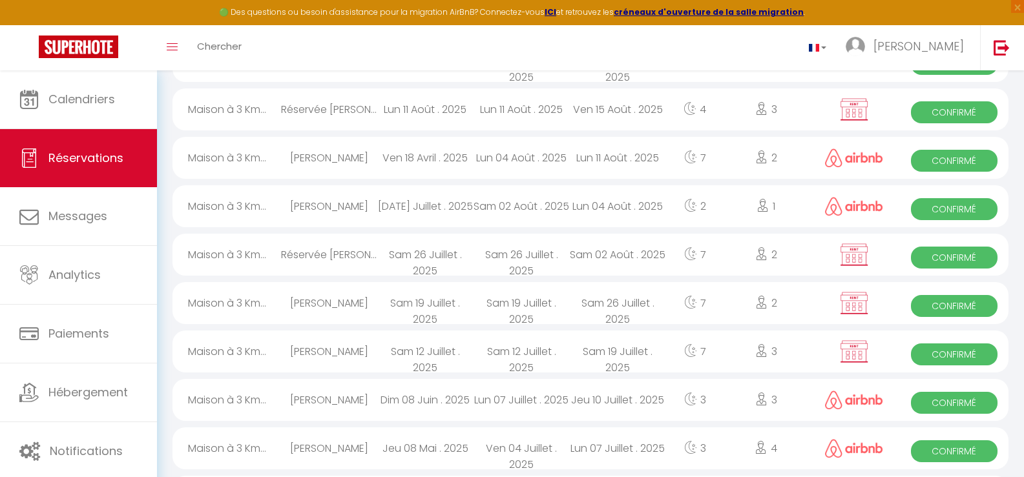
scroll to position [194, 0]
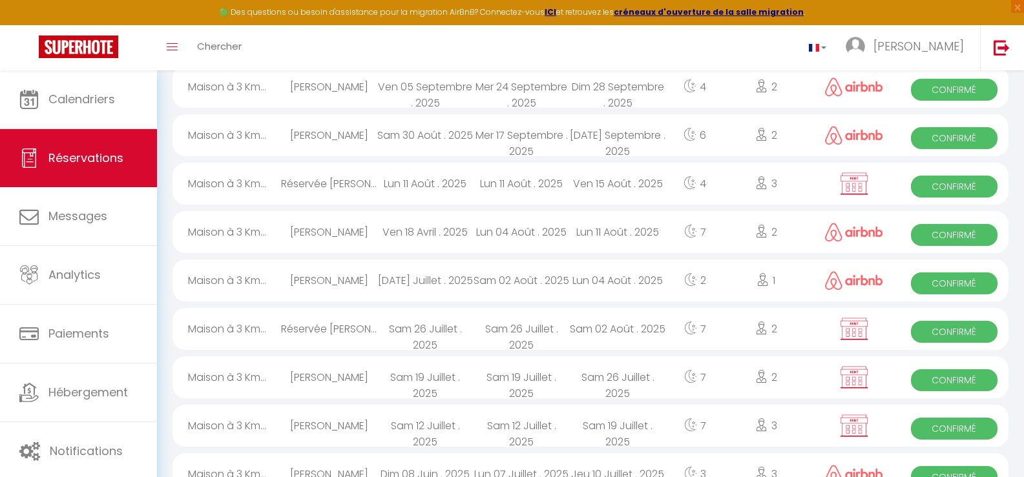
click at [941, 137] on span "Confirmé" at bounding box center [954, 138] width 87 height 22
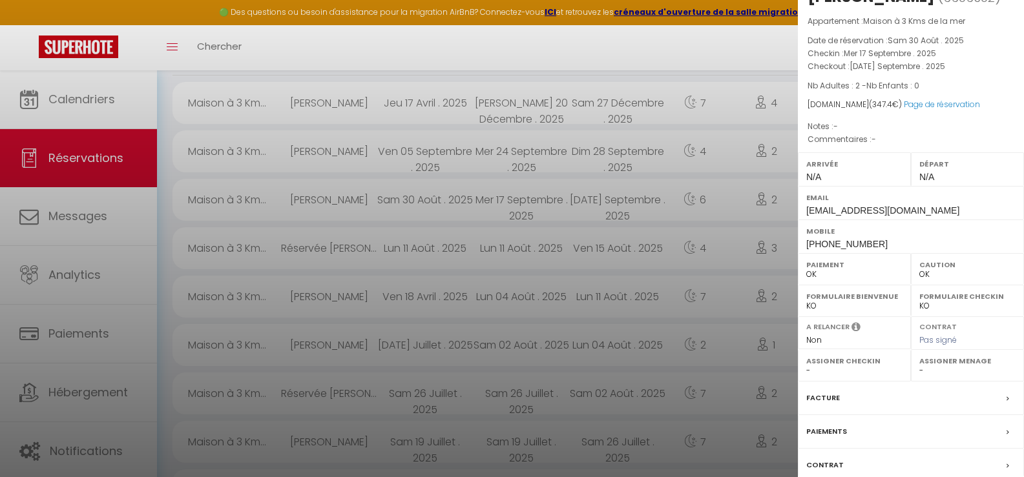
scroll to position [65, 0]
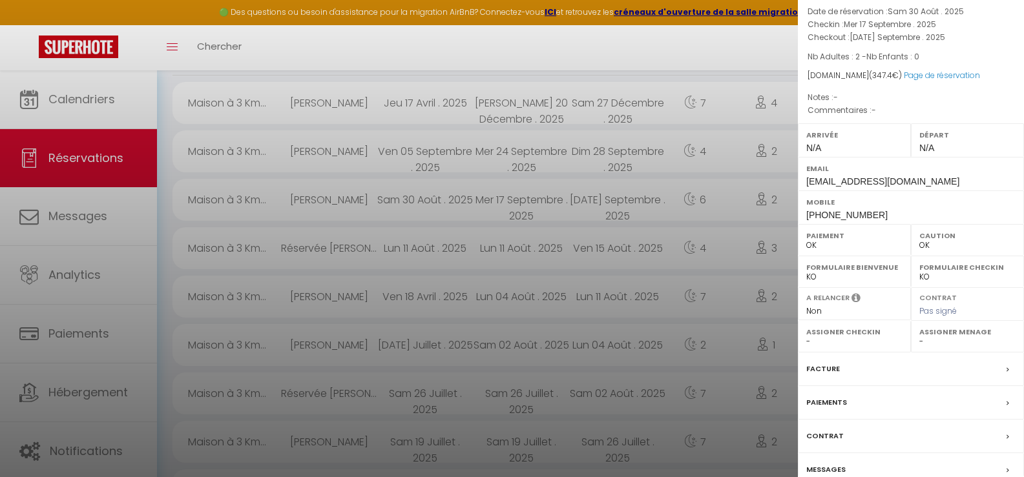
click at [68, 160] on div at bounding box center [512, 238] width 1024 height 477
